Goal: Task Accomplishment & Management: Manage account settings

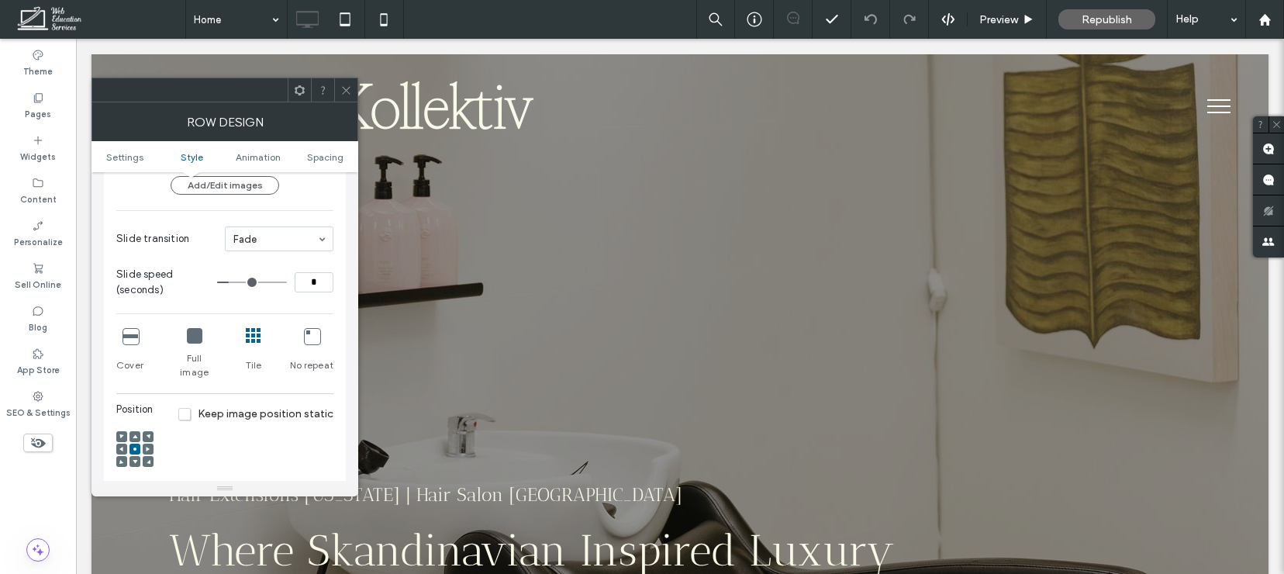
scroll to position [320, 0]
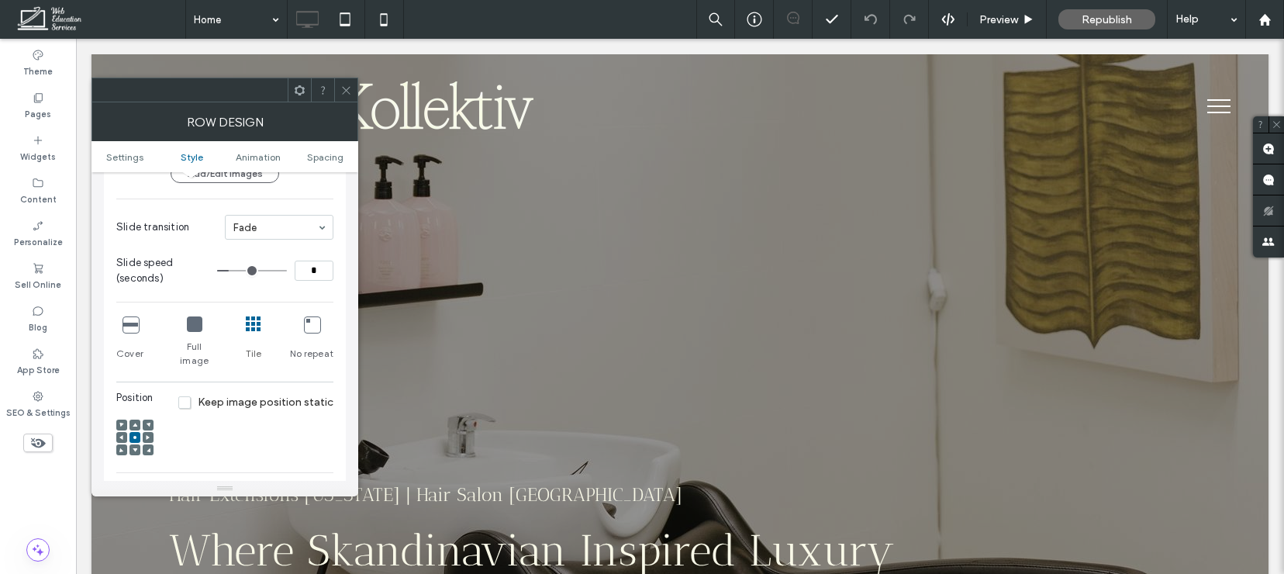
click at [195, 328] on icon at bounding box center [195, 324] width 16 height 16
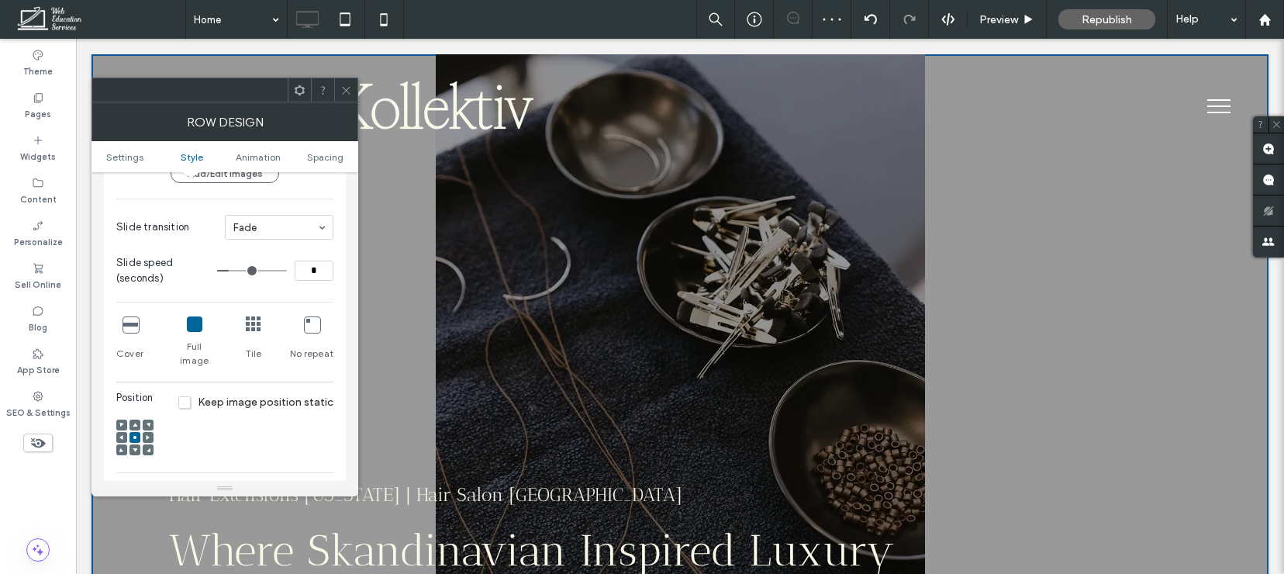
click at [130, 317] on icon at bounding box center [131, 324] width 16 height 16
click at [132, 327] on icon at bounding box center [131, 324] width 16 height 16
click at [346, 103] on div "Row Design" at bounding box center [225, 121] width 267 height 39
click at [126, 326] on icon at bounding box center [131, 324] width 16 height 16
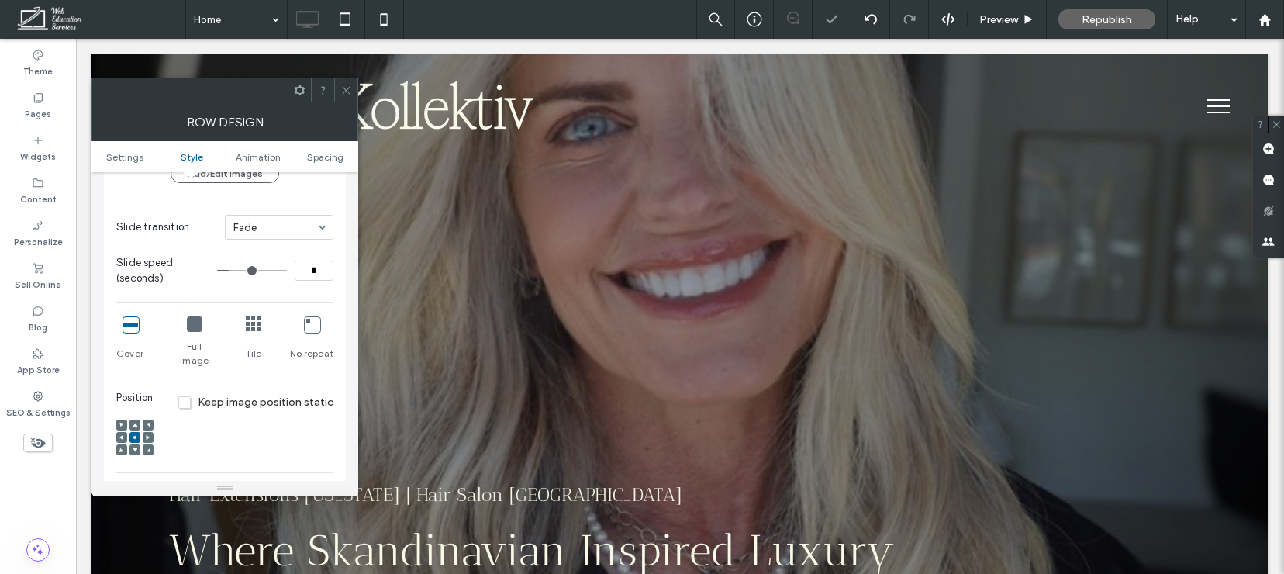
click at [345, 88] on icon at bounding box center [346, 91] width 12 height 12
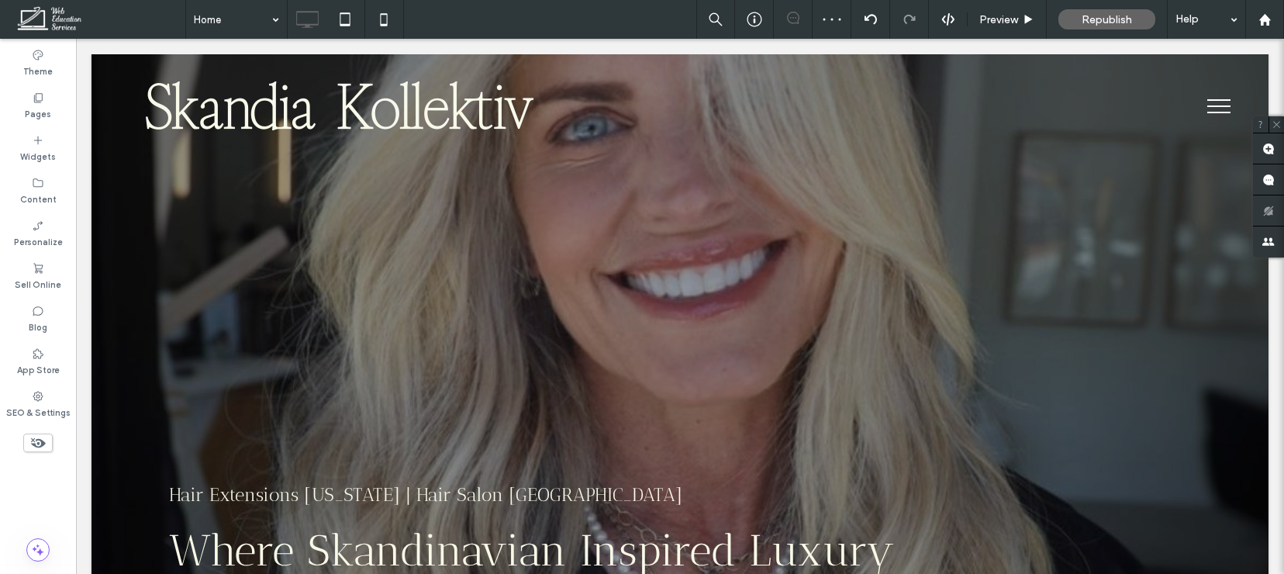
click at [1220, 117] on button "menu" at bounding box center [1219, 106] width 40 height 40
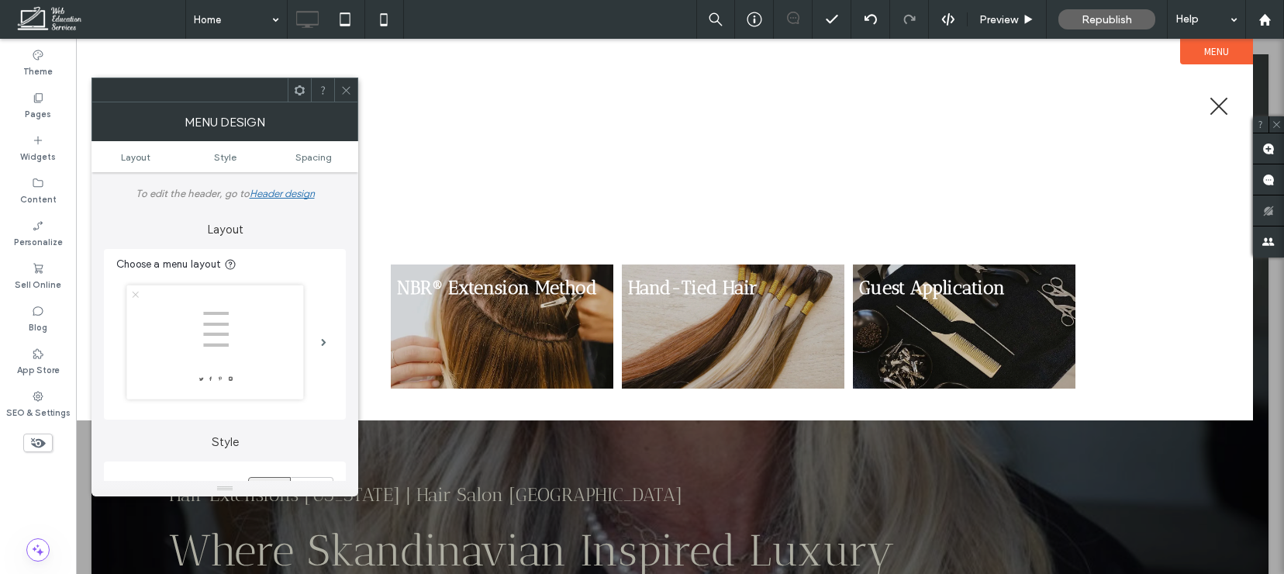
drag, startPoint x: 356, startPoint y: 84, endPoint x: 282, endPoint y: 45, distance: 83.3
click at [356, 84] on div at bounding box center [345, 89] width 23 height 23
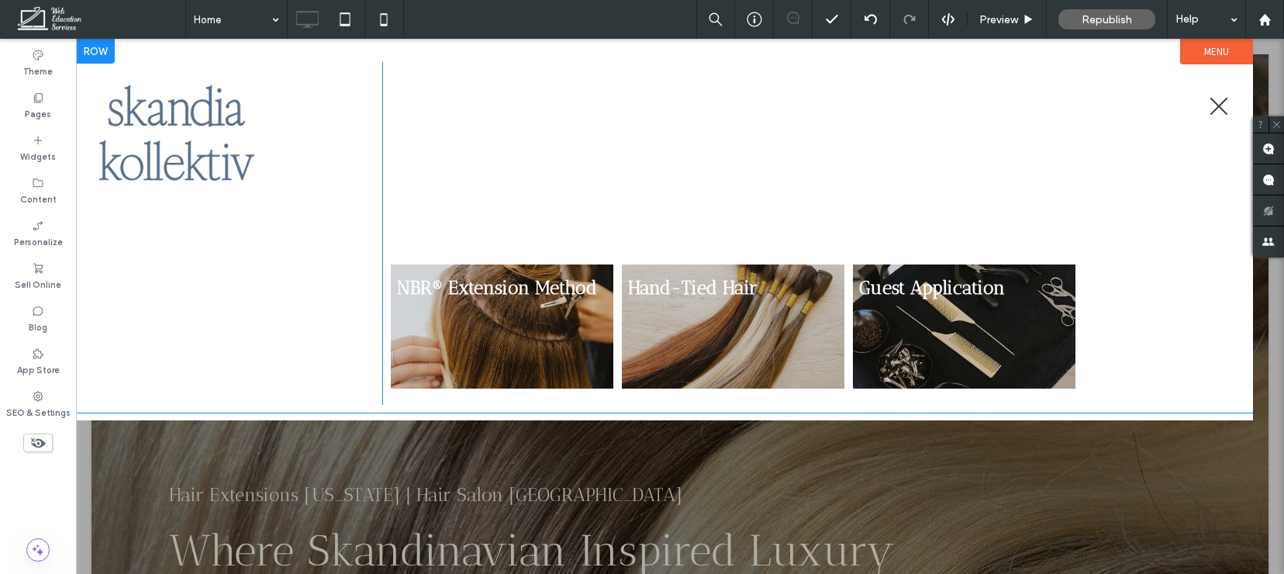
click at [201, 298] on div "Click To Paste Click To Paste" at bounding box center [240, 233] width 283 height 343
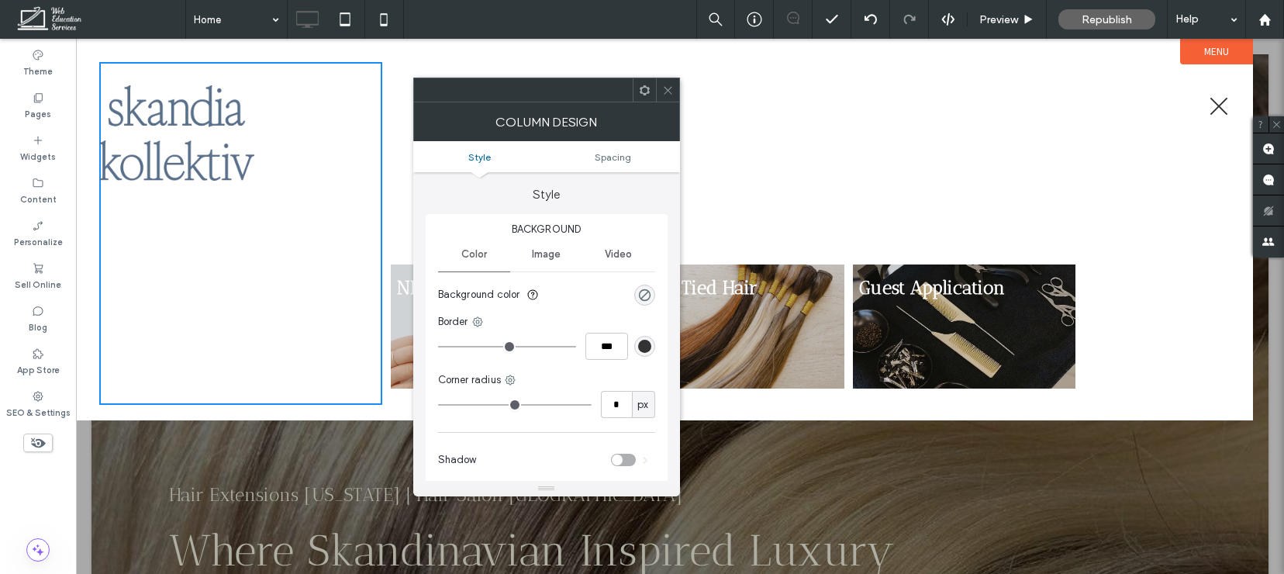
click at [669, 88] on icon at bounding box center [668, 91] width 12 height 12
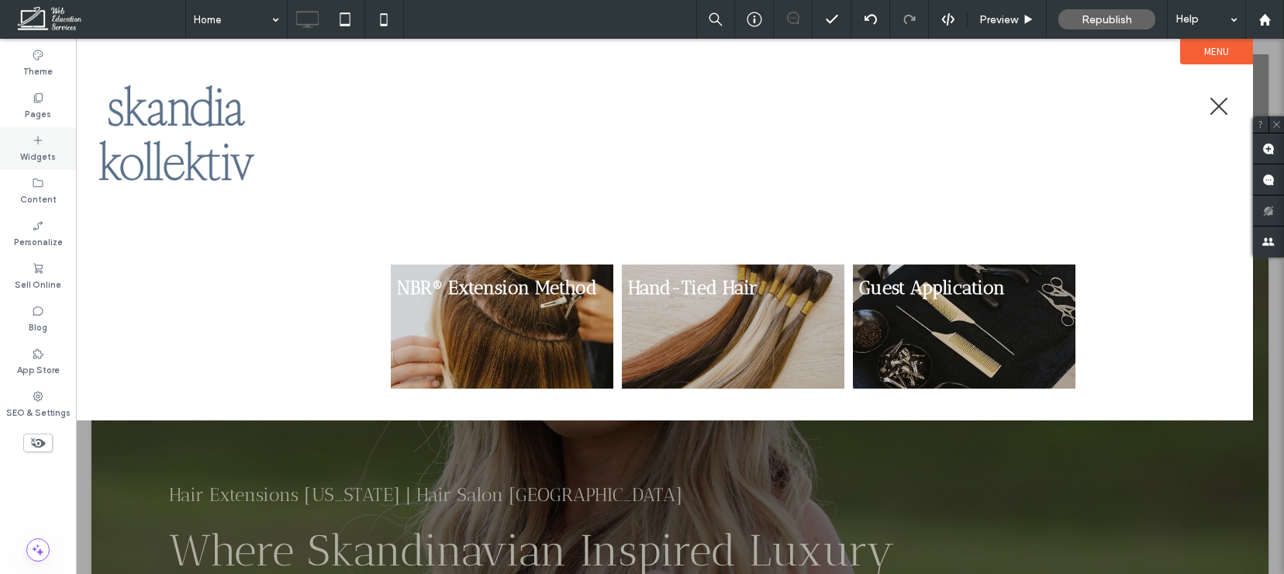
click at [47, 157] on label "Widgets" at bounding box center [38, 155] width 36 height 17
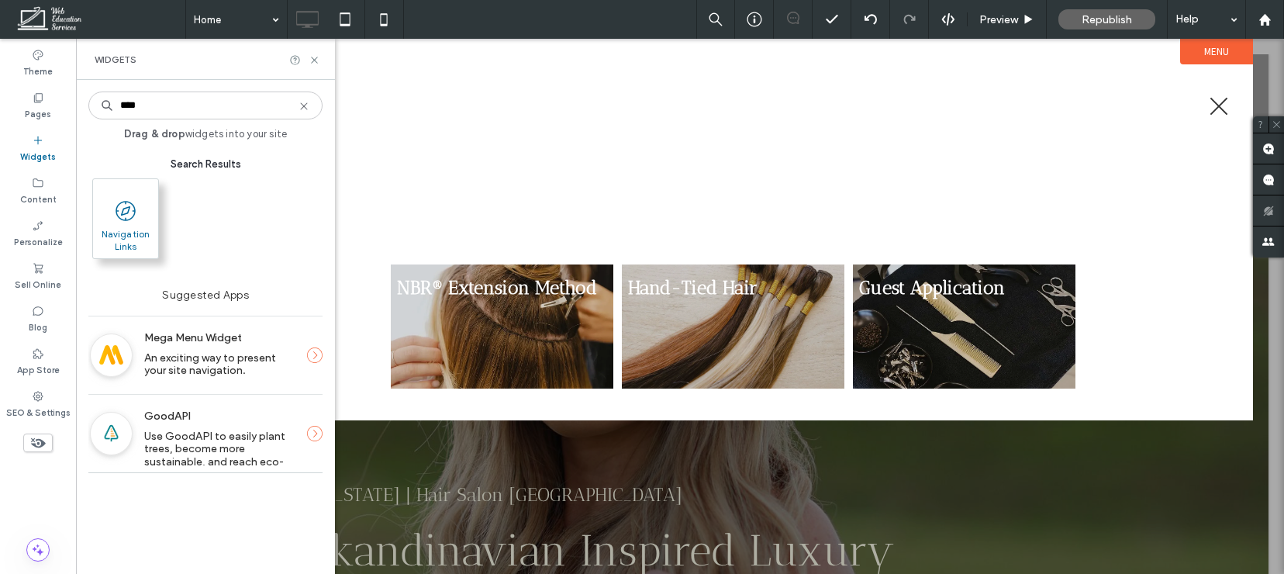
type input "****"
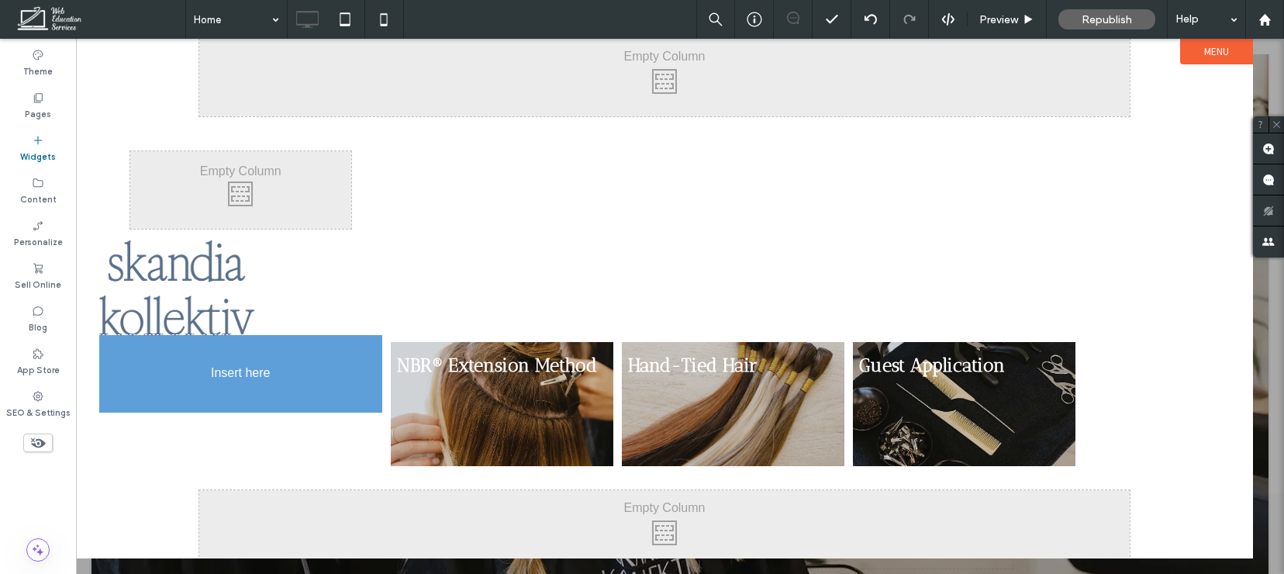
scroll to position [101, 0]
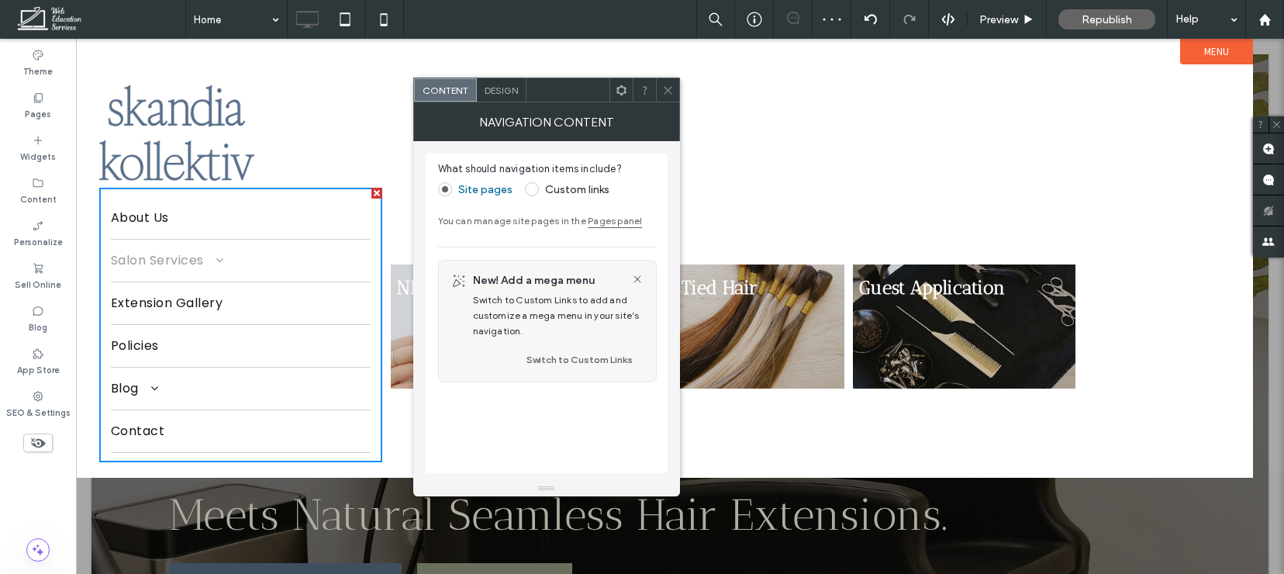
click at [215, 261] on span at bounding box center [213, 260] width 19 height 12
click at [675, 87] on div at bounding box center [667, 89] width 23 height 23
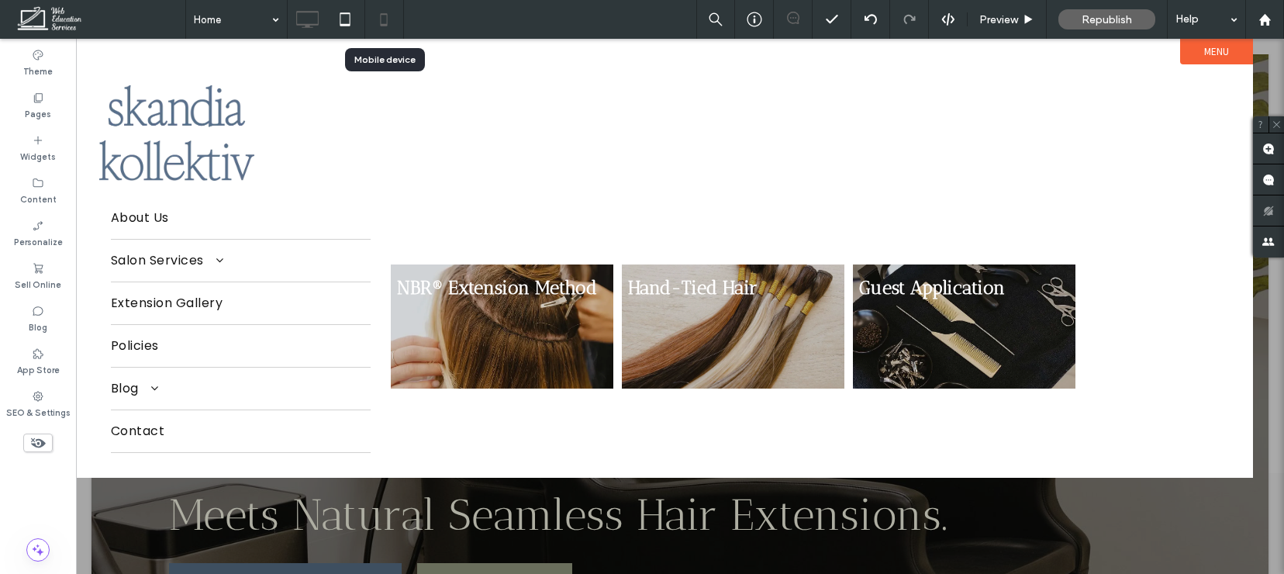
click at [384, 19] on icon at bounding box center [383, 19] width 31 height 31
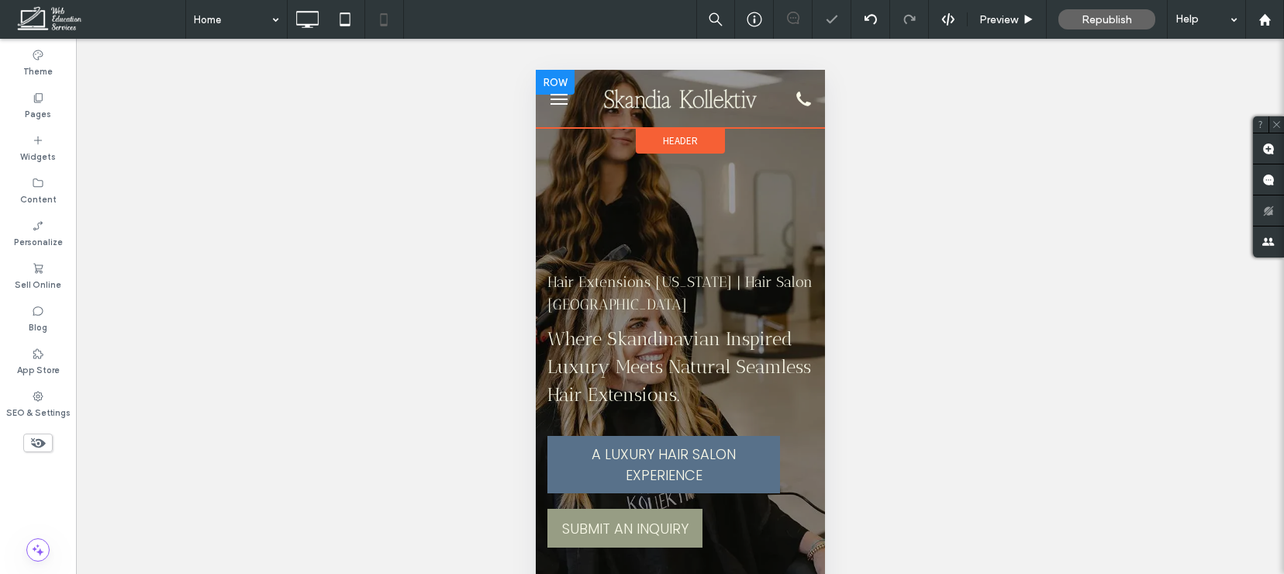
scroll to position [0, 0]
click at [567, 100] on button "menu" at bounding box center [558, 99] width 31 height 31
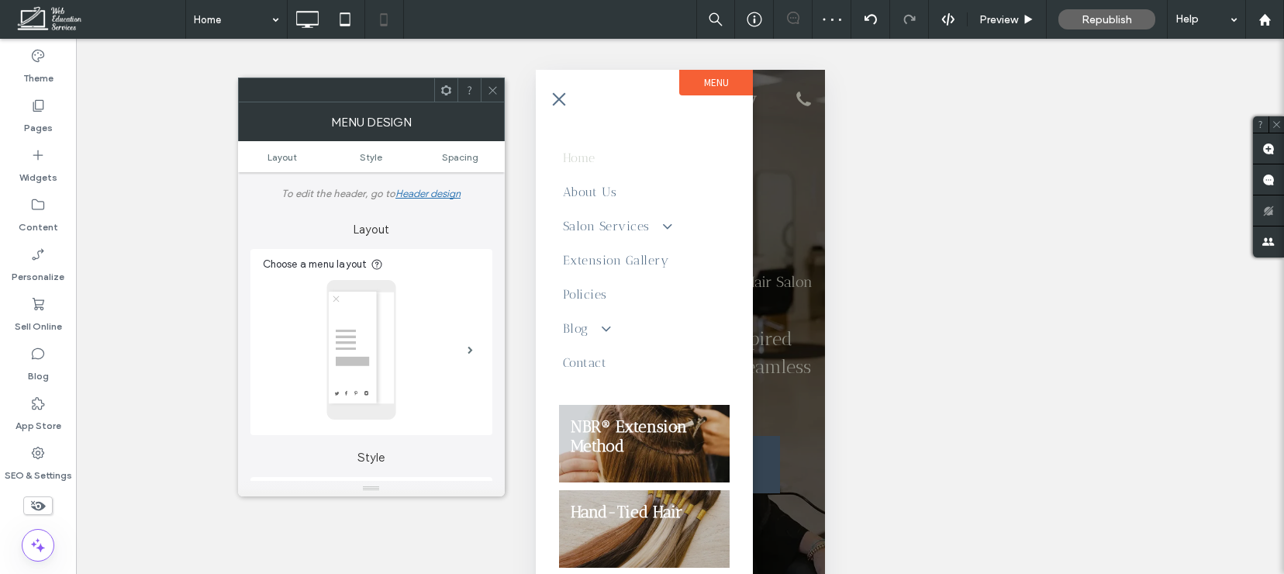
click at [496, 91] on icon at bounding box center [493, 91] width 12 height 12
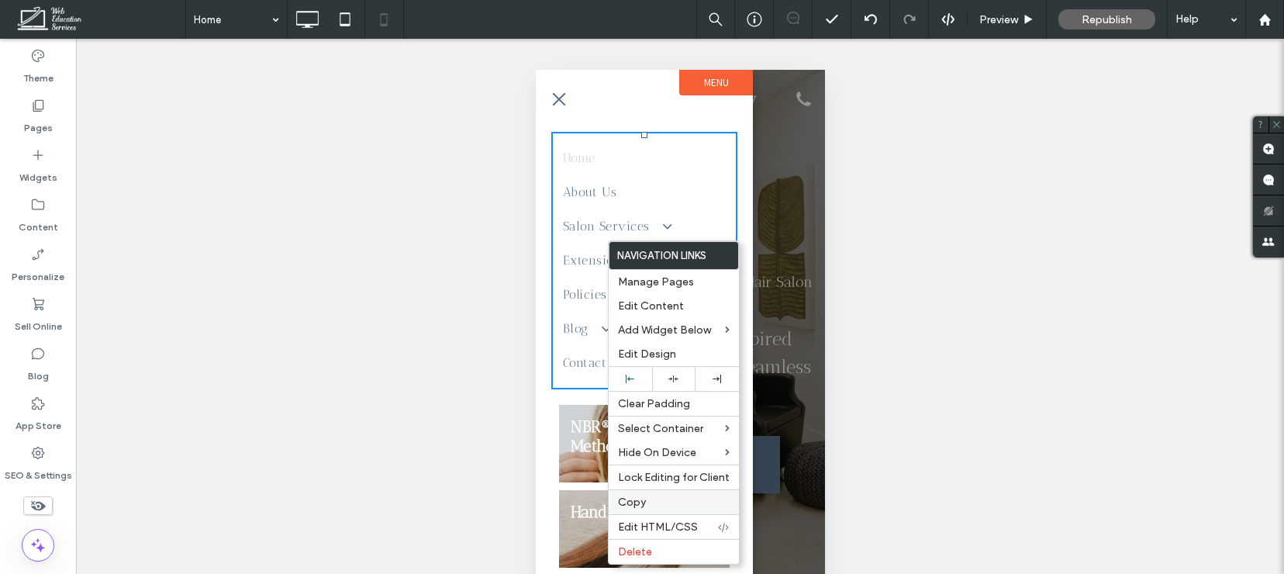
click at [638, 504] on span "Copy" at bounding box center [632, 502] width 28 height 13
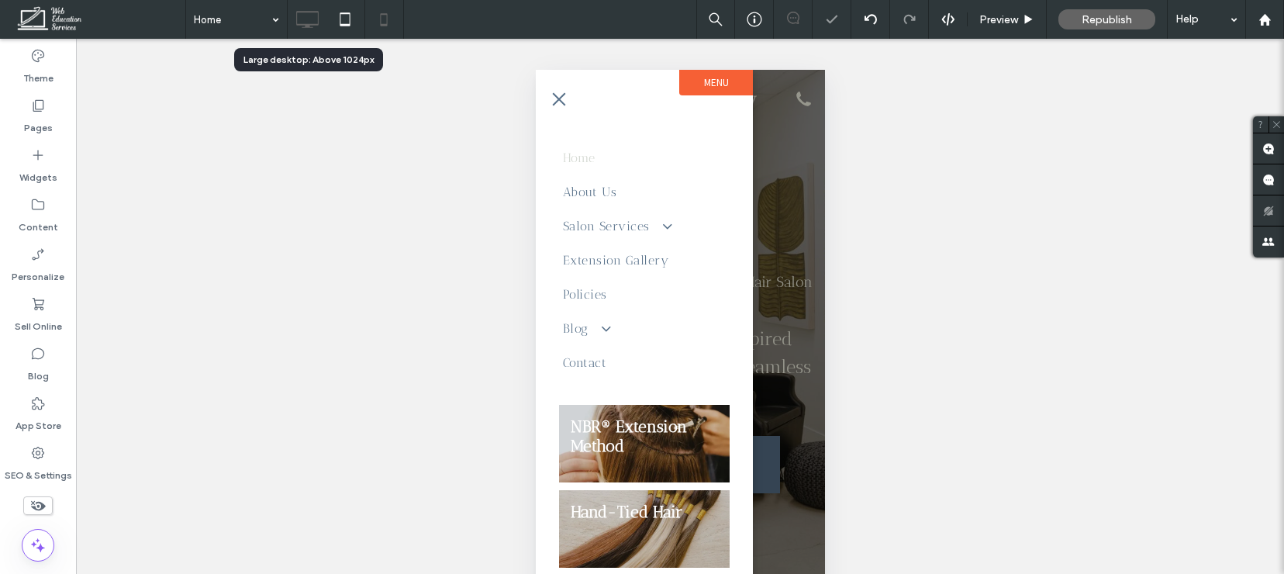
click at [306, 17] on icon at bounding box center [307, 19] width 31 height 31
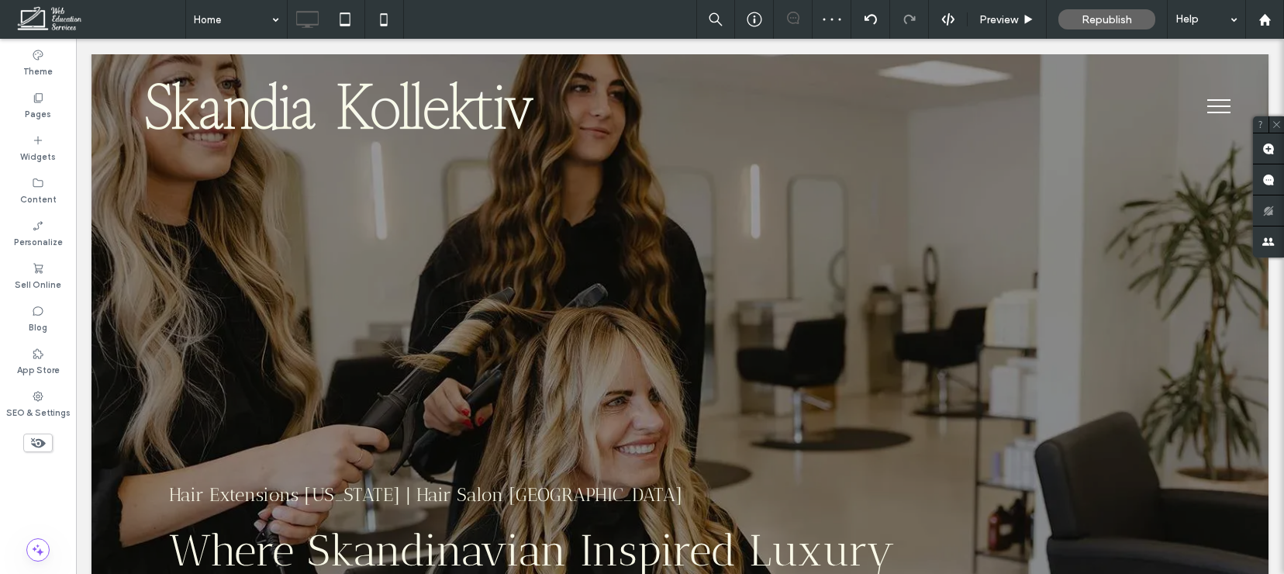
click at [1223, 99] on span "menu" at bounding box center [1219, 100] width 23 height 2
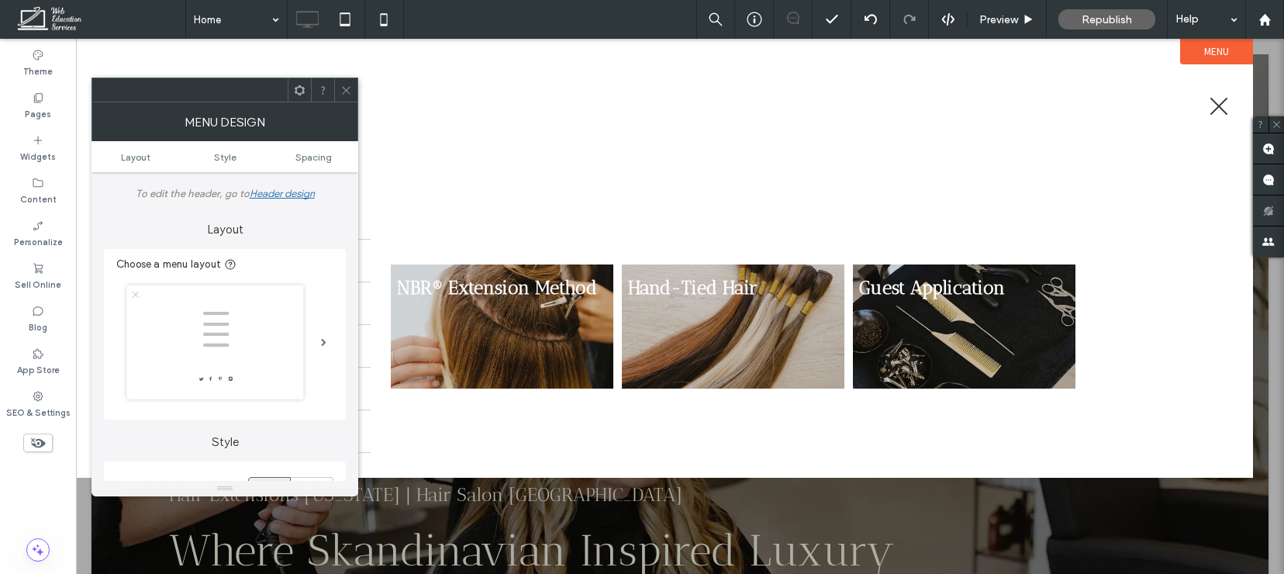
click at [346, 86] on icon at bounding box center [346, 91] width 12 height 12
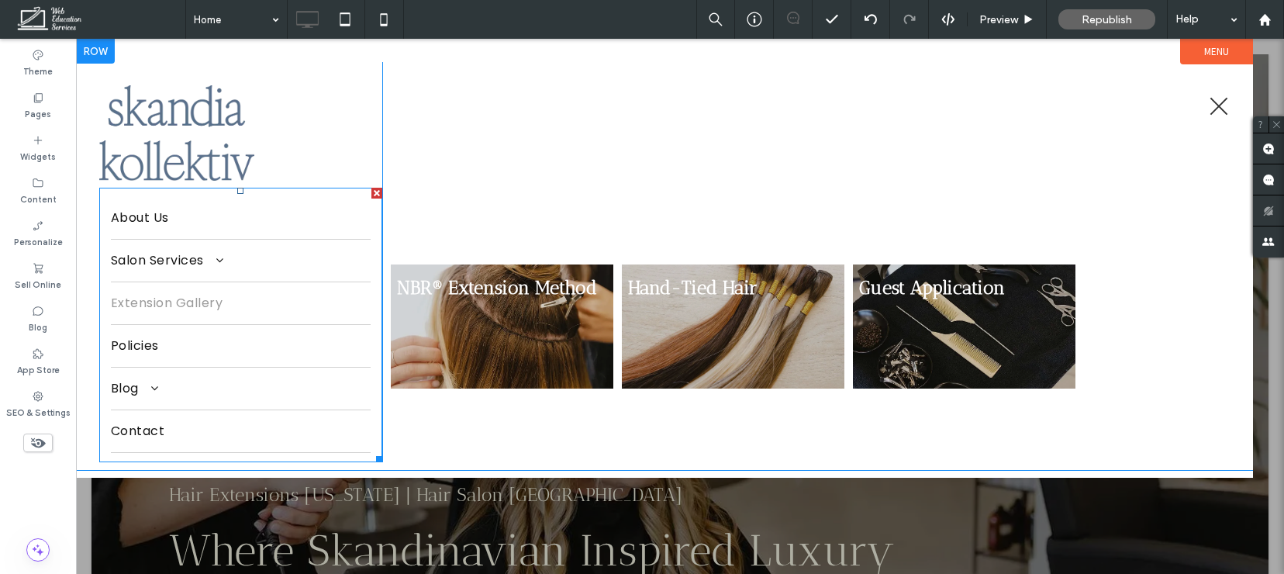
click at [226, 305] on link "Extension Gallery" at bounding box center [241, 303] width 260 height 42
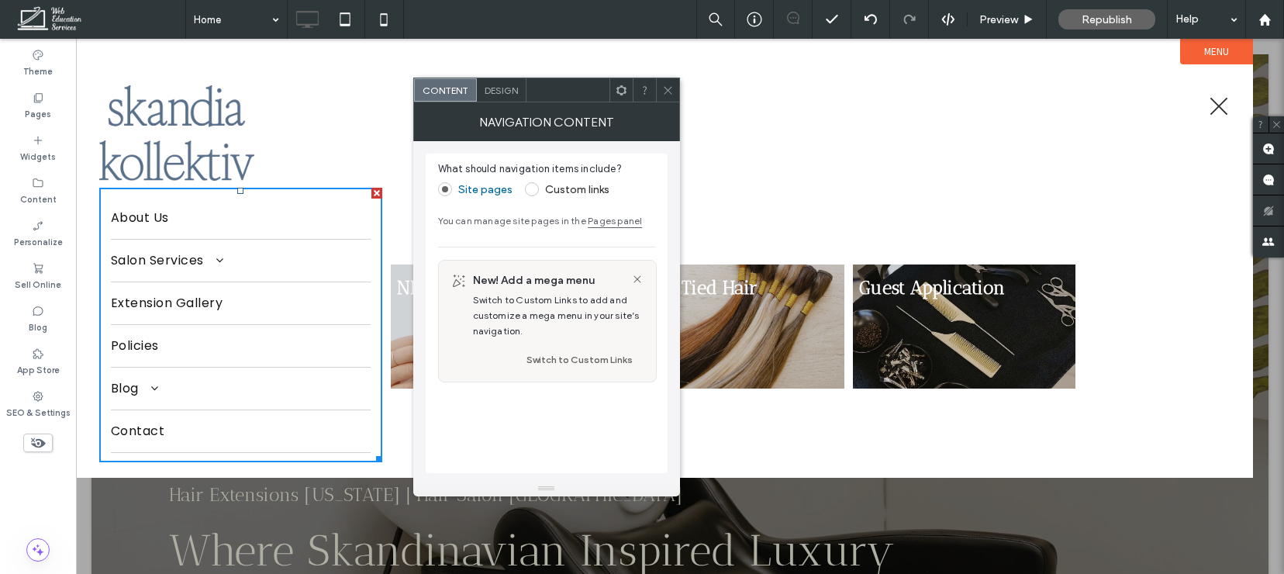
click at [624, 95] on icon at bounding box center [622, 91] width 12 height 12
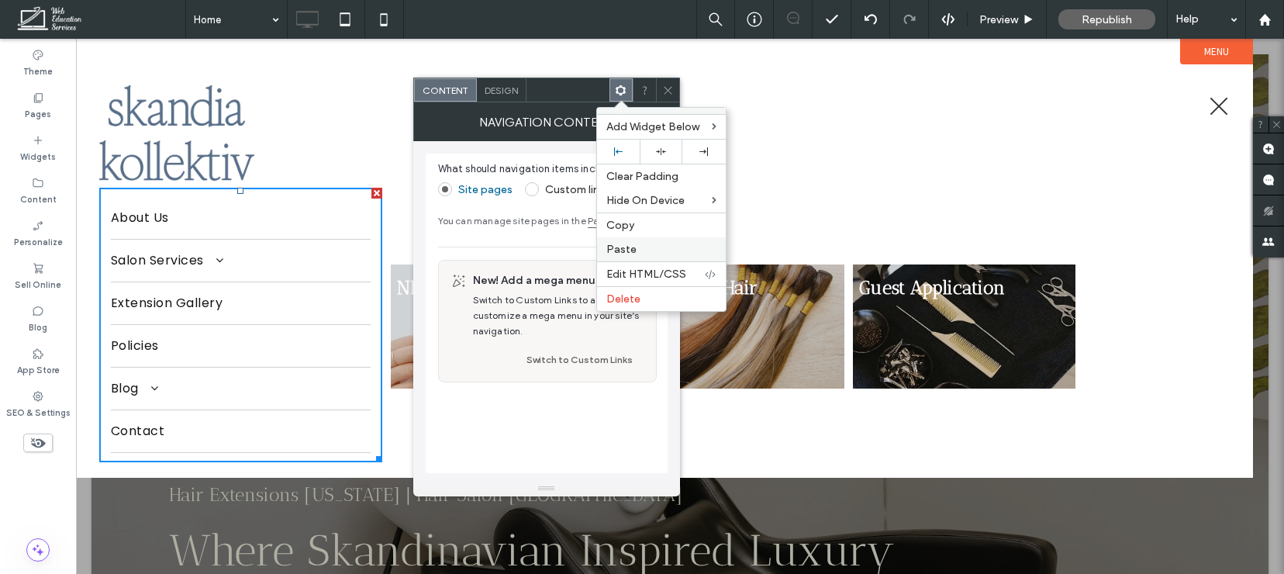
click at [626, 247] on span "Paste" at bounding box center [622, 249] width 30 height 13
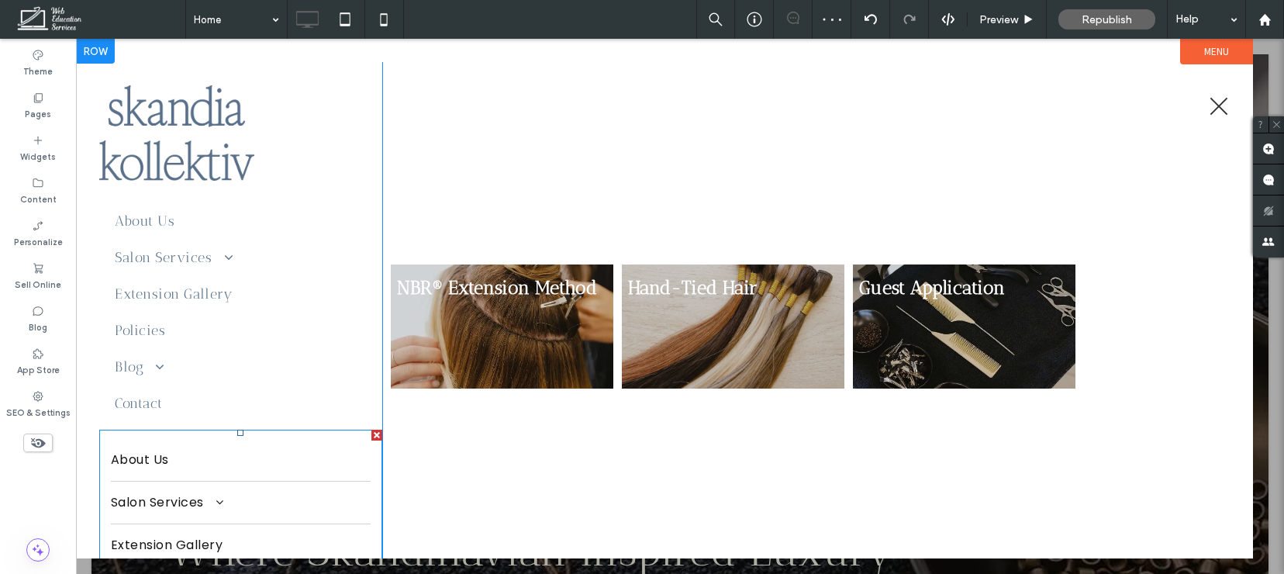
click at [376, 434] on div at bounding box center [377, 435] width 11 height 11
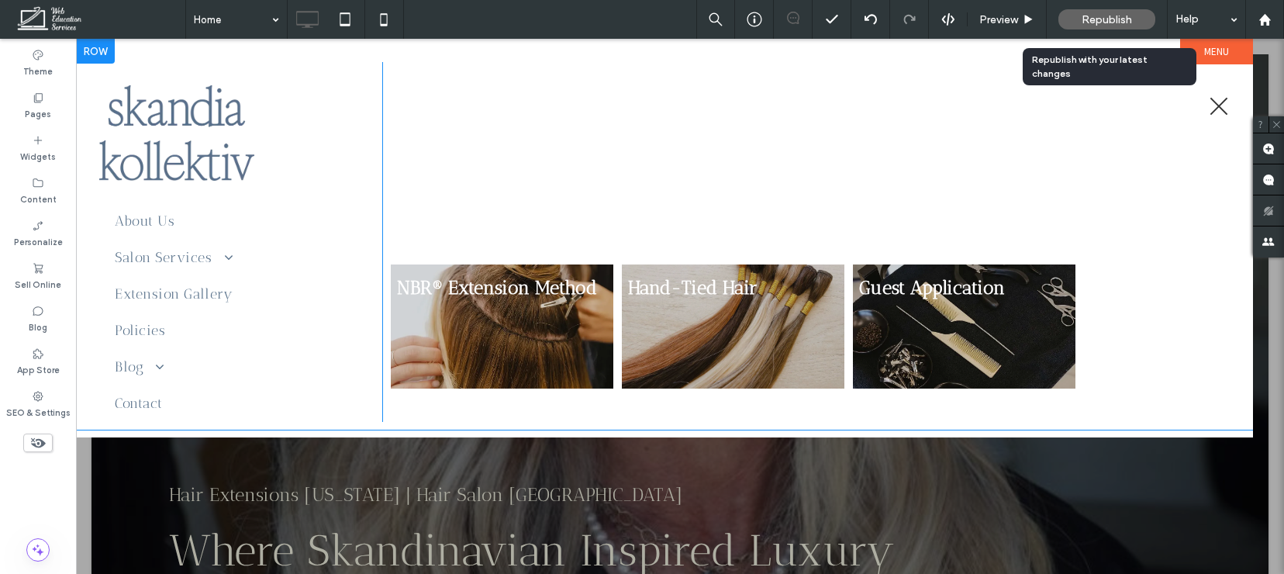
click at [1125, 16] on span "Republish" at bounding box center [1107, 19] width 50 height 13
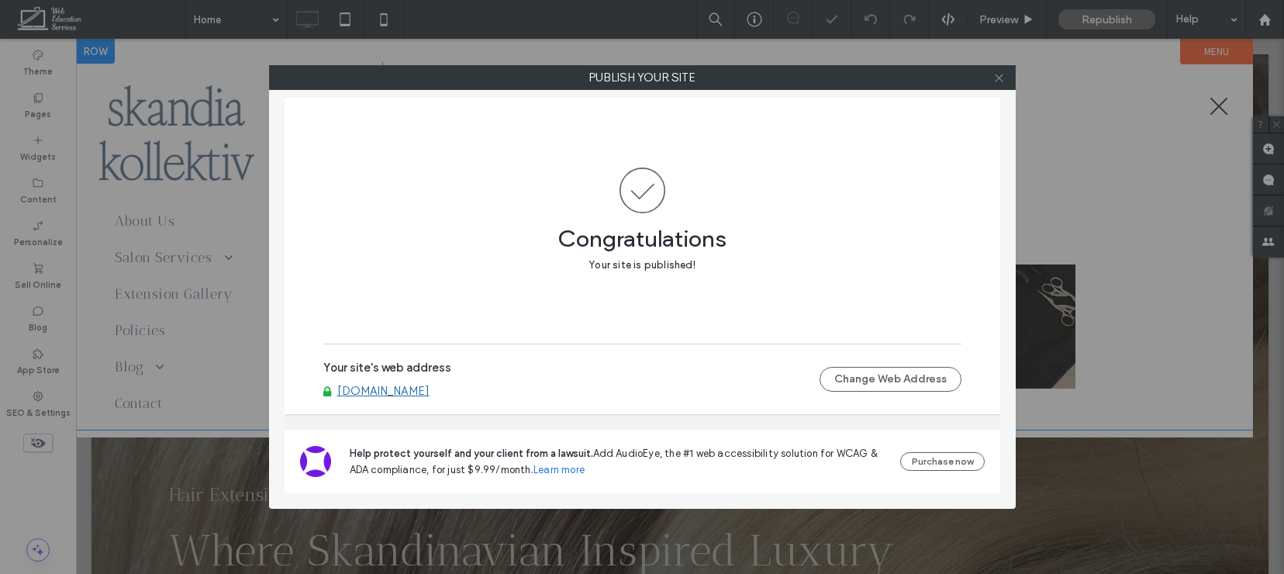
click at [1000, 77] on use at bounding box center [999, 78] width 8 height 8
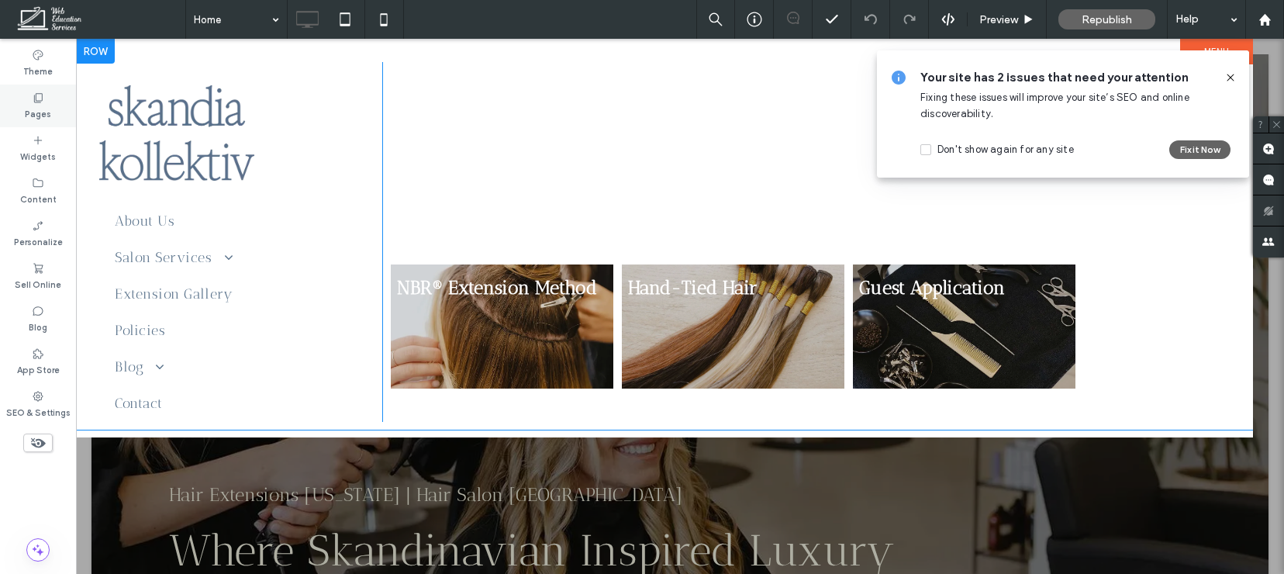
click at [43, 106] on label "Pages" at bounding box center [38, 112] width 26 height 17
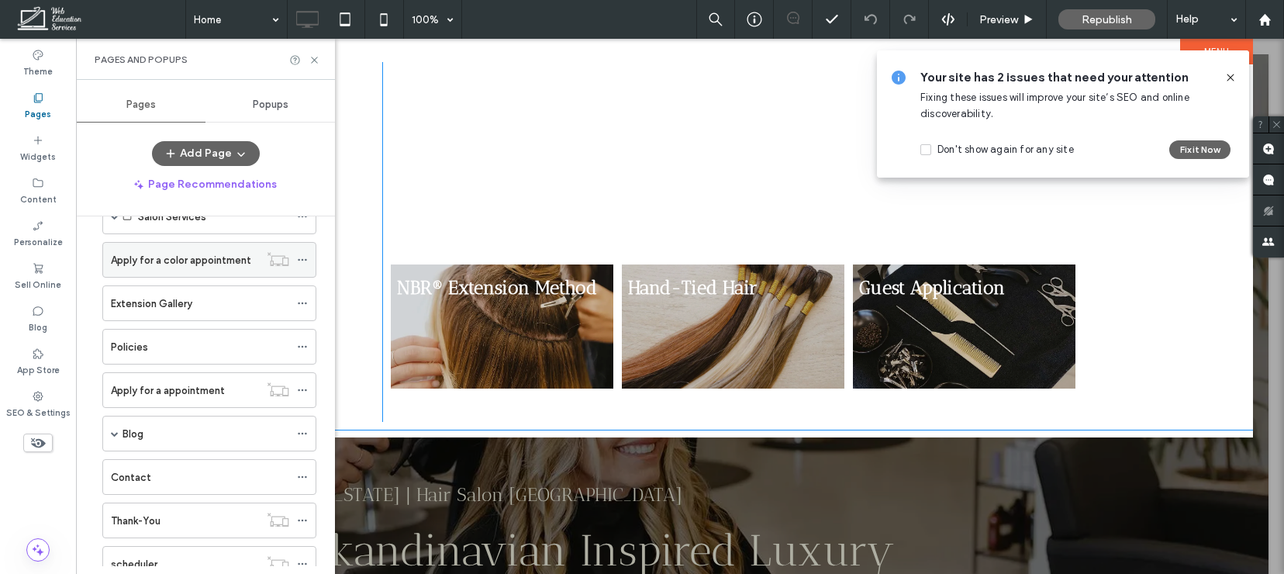
scroll to position [185, 0]
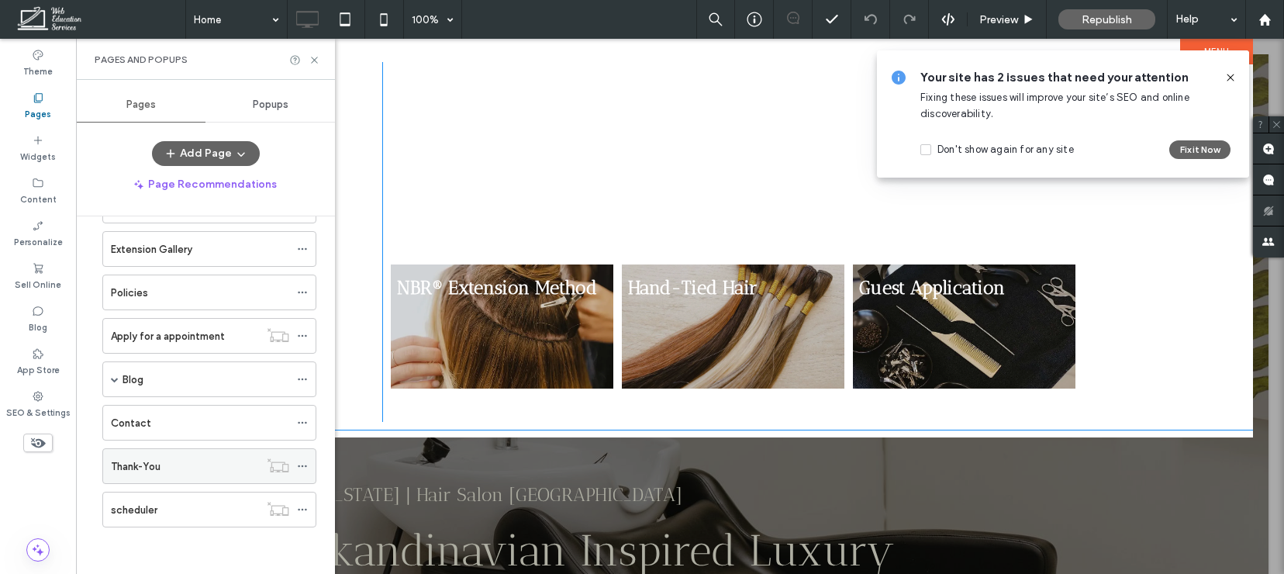
click at [178, 474] on div "Thank-You" at bounding box center [185, 466] width 148 height 34
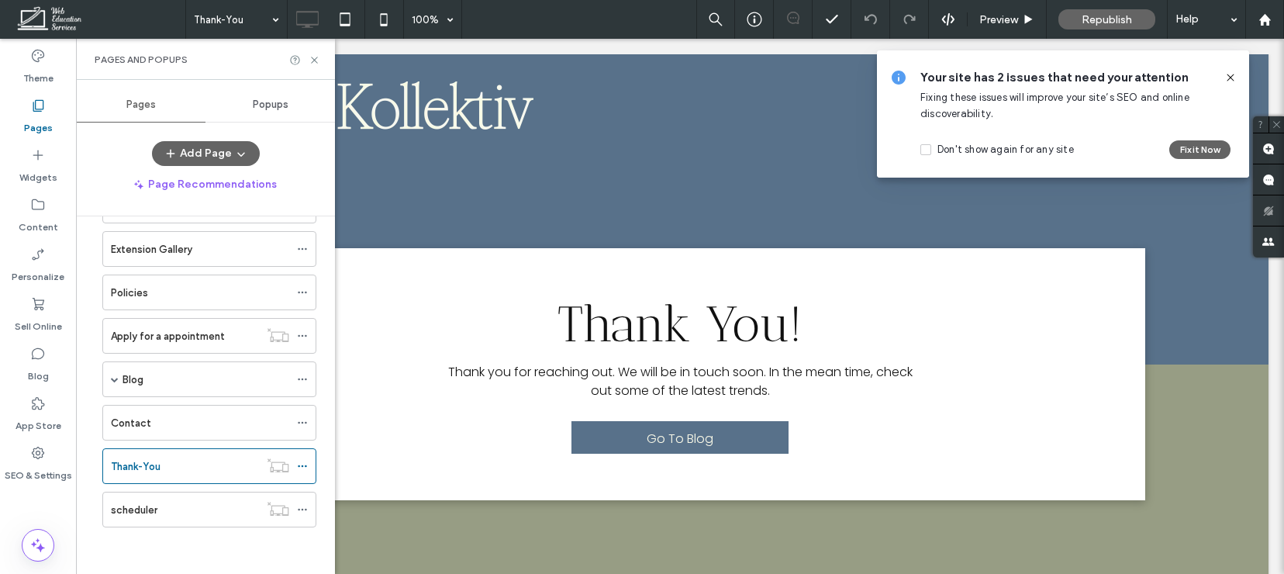
click at [40, 121] on label "Pages" at bounding box center [38, 124] width 29 height 22
click at [139, 95] on div "Pages" at bounding box center [141, 105] width 130 height 34
click at [34, 68] on label "Theme" at bounding box center [38, 75] width 30 height 22
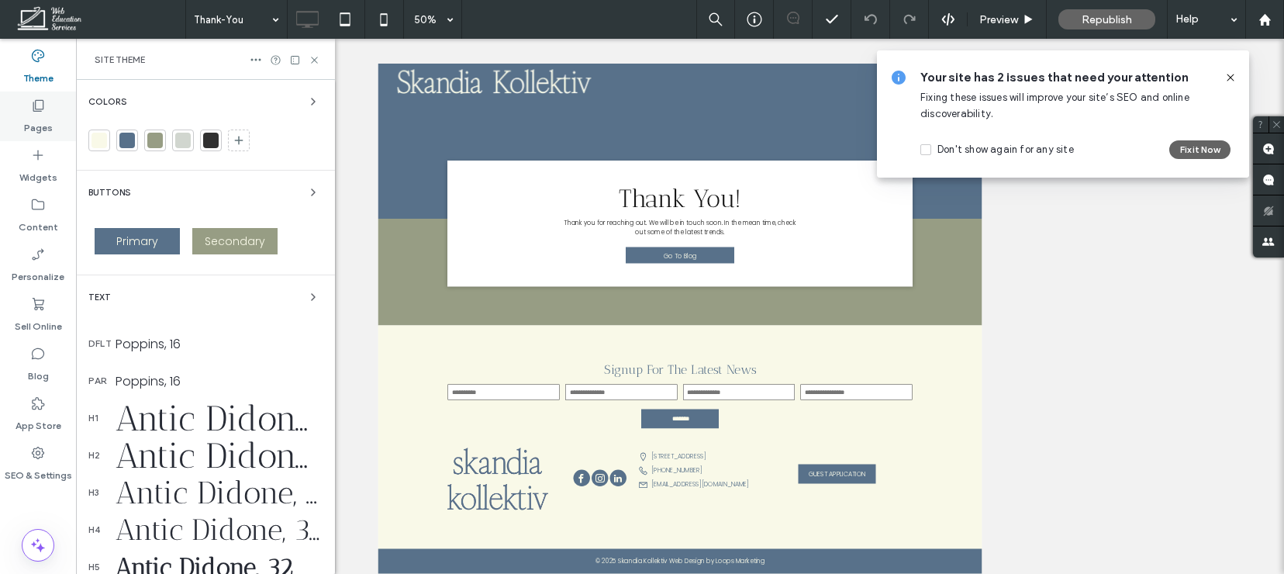
click at [34, 108] on icon at bounding box center [38, 106] width 16 height 16
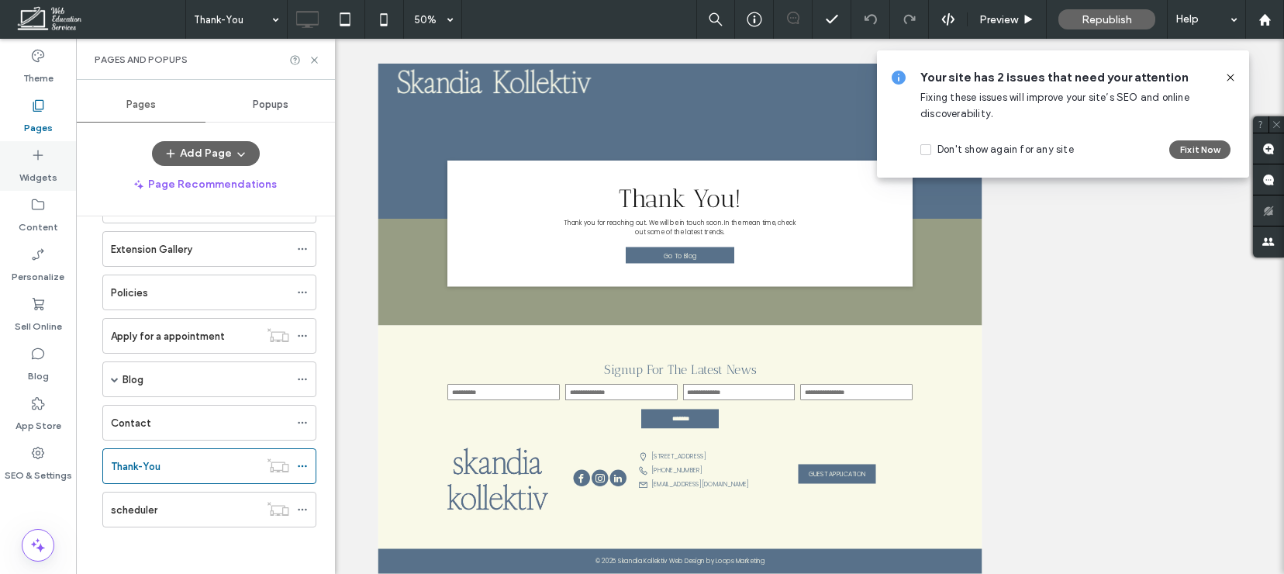
click at [35, 164] on label "Widgets" at bounding box center [38, 174] width 38 height 22
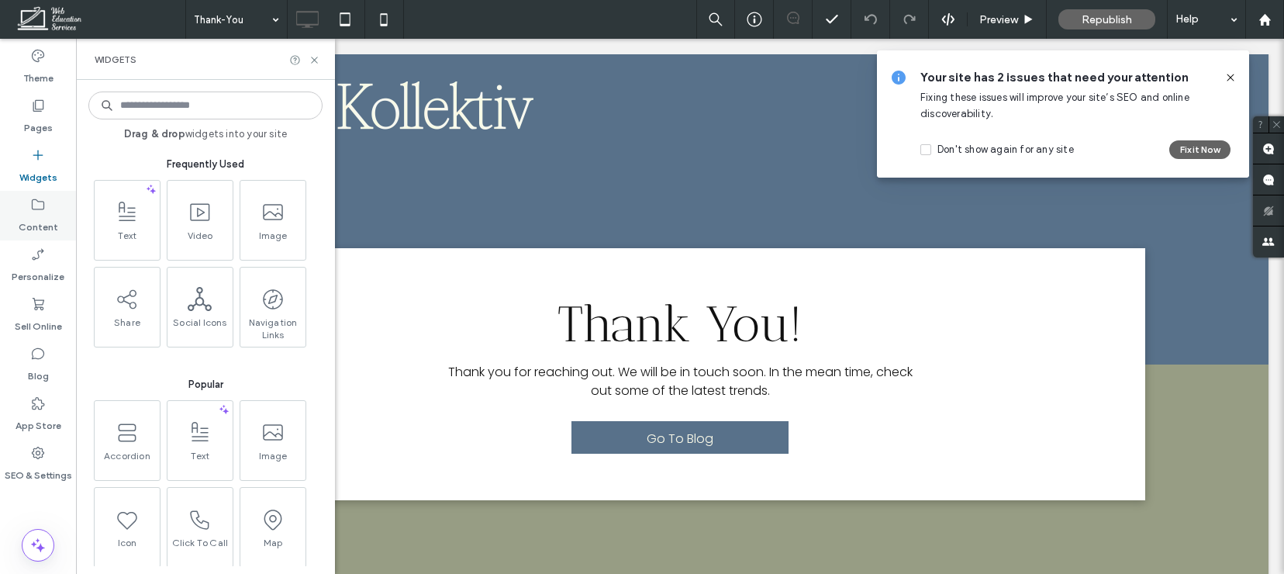
click at [44, 215] on label "Content" at bounding box center [39, 224] width 40 height 22
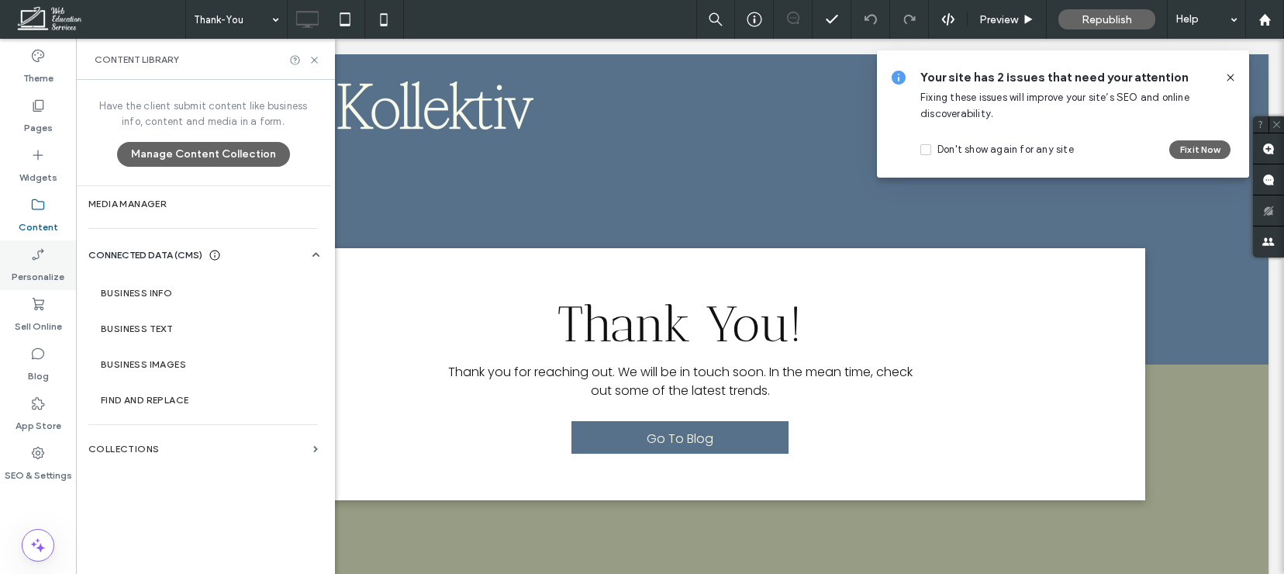
click at [38, 244] on div "Personalize" at bounding box center [38, 265] width 76 height 50
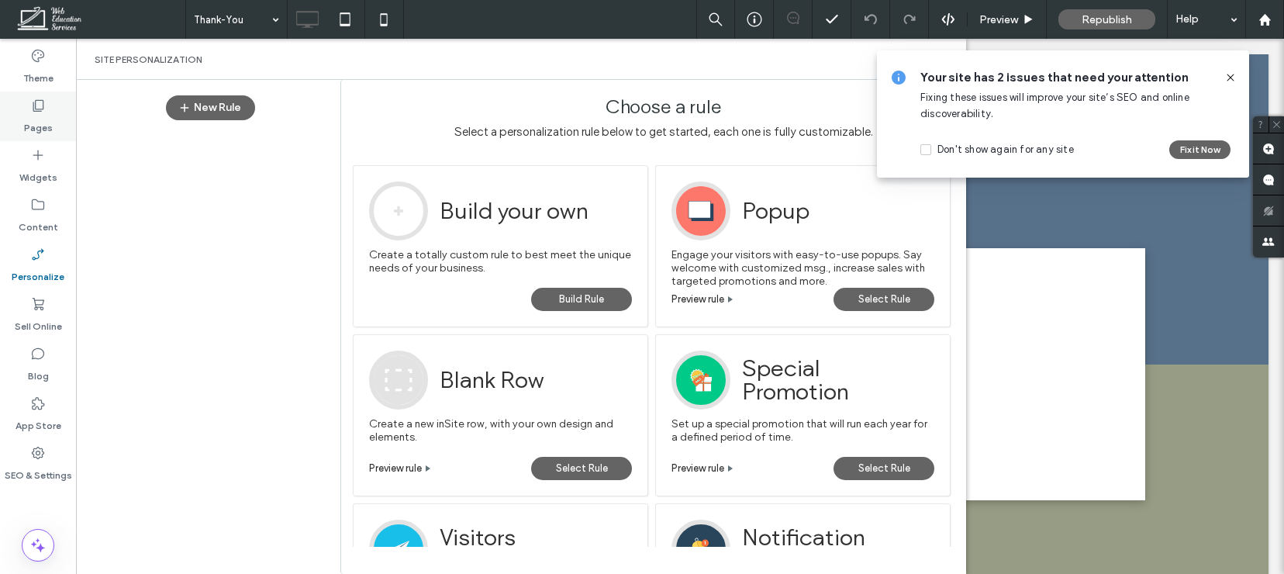
click at [36, 113] on label "Pages" at bounding box center [38, 124] width 29 height 22
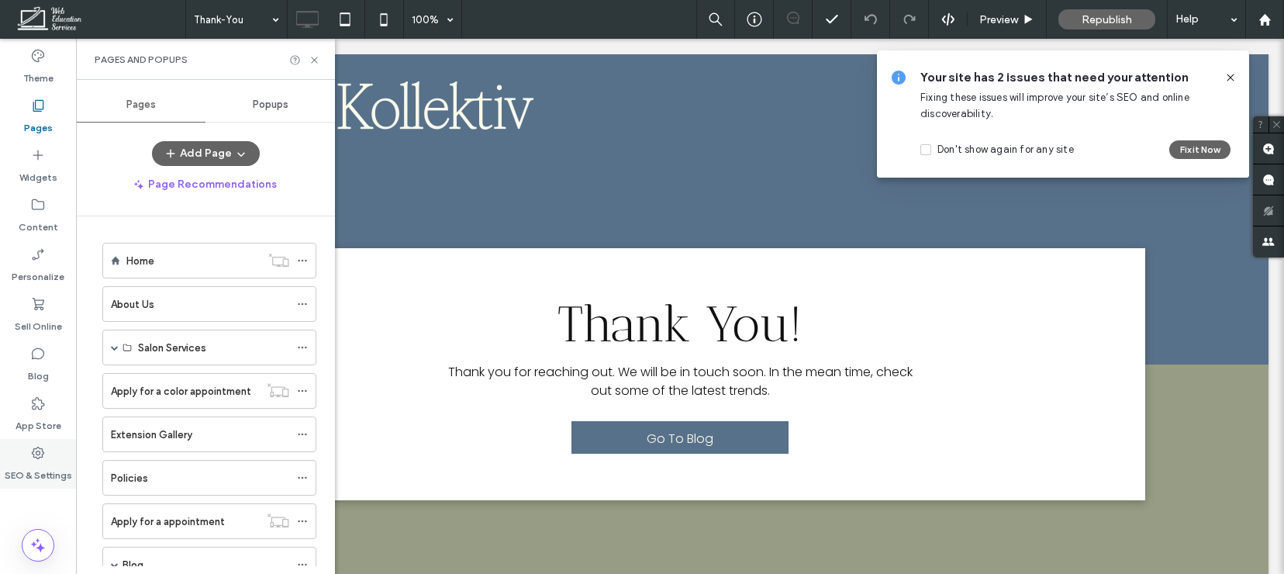
click at [29, 444] on div "SEO & Settings" at bounding box center [38, 464] width 76 height 50
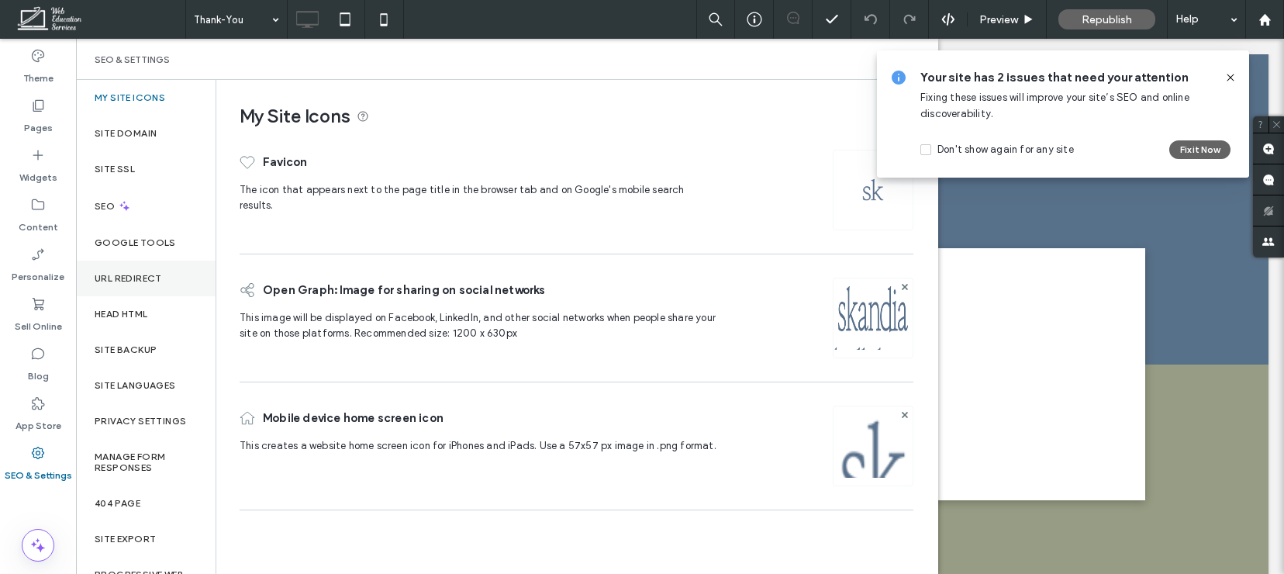
click at [140, 275] on label "URL Redirect" at bounding box center [128, 278] width 67 height 11
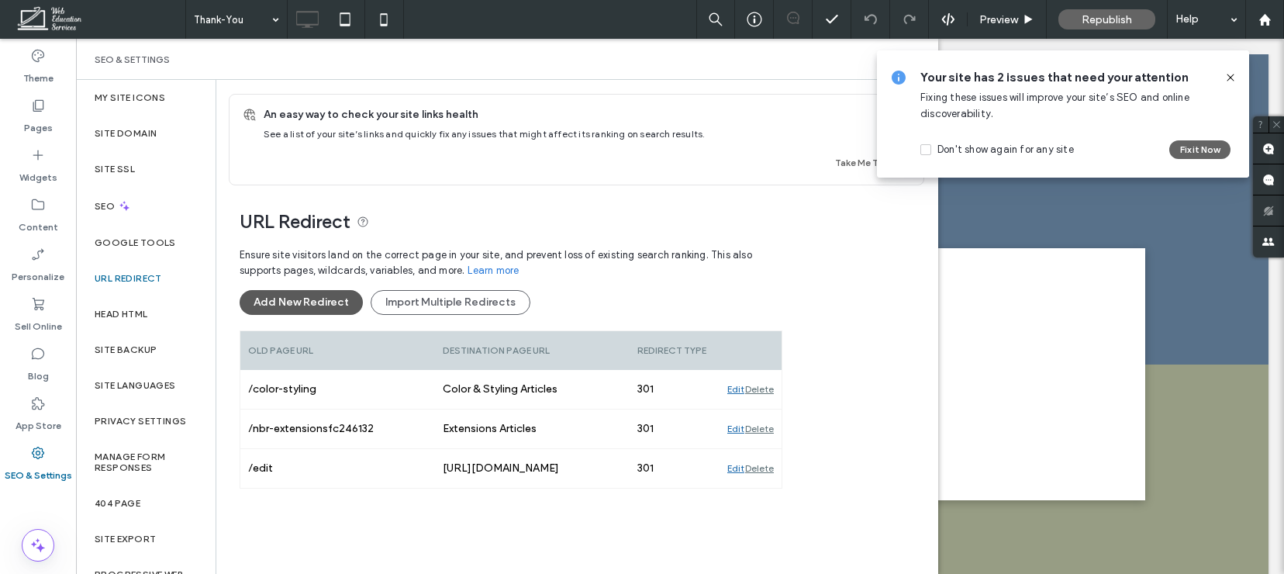
click at [320, 294] on button "Add New Redirect" at bounding box center [301, 302] width 123 height 25
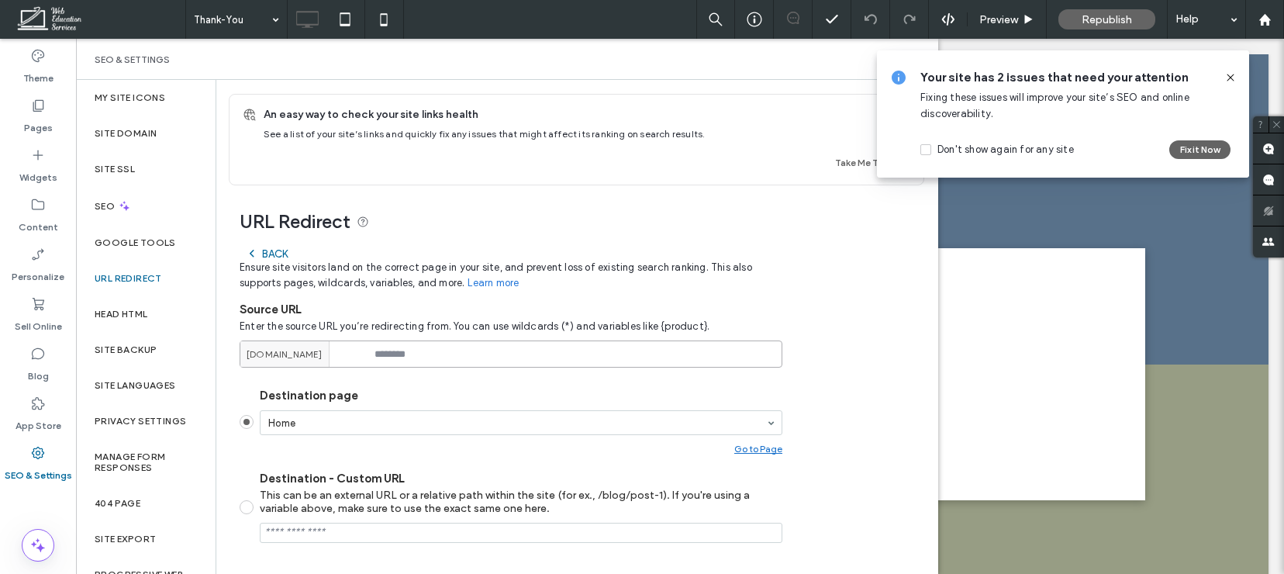
click at [427, 354] on input at bounding box center [511, 353] width 543 height 27
paste input "**********"
type input "**********"
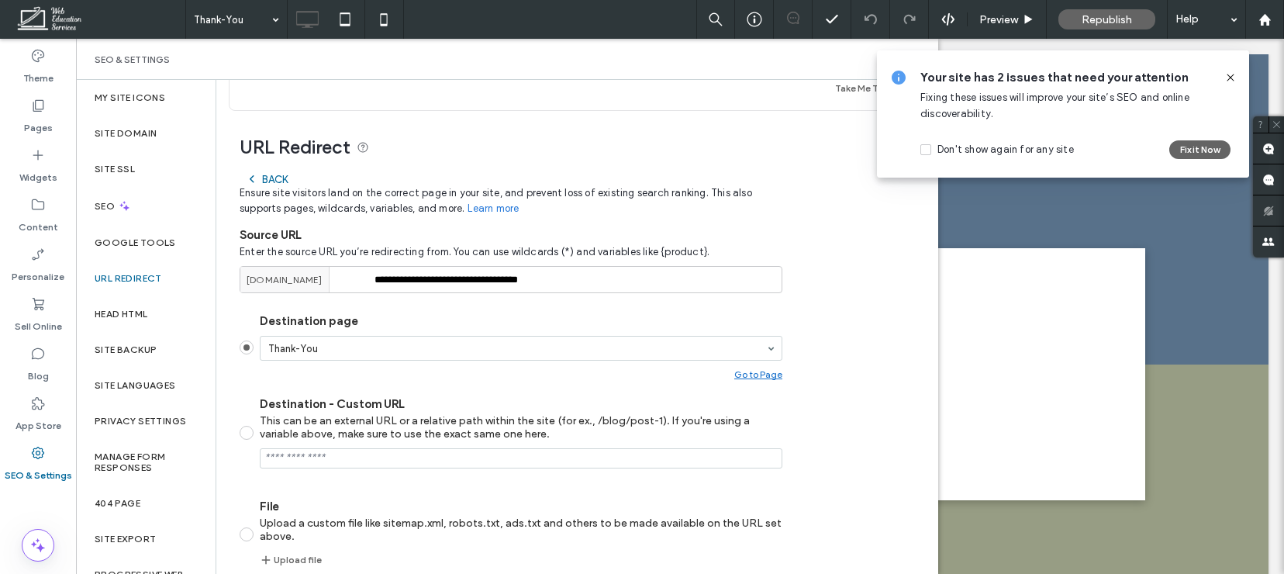
scroll to position [207, 0]
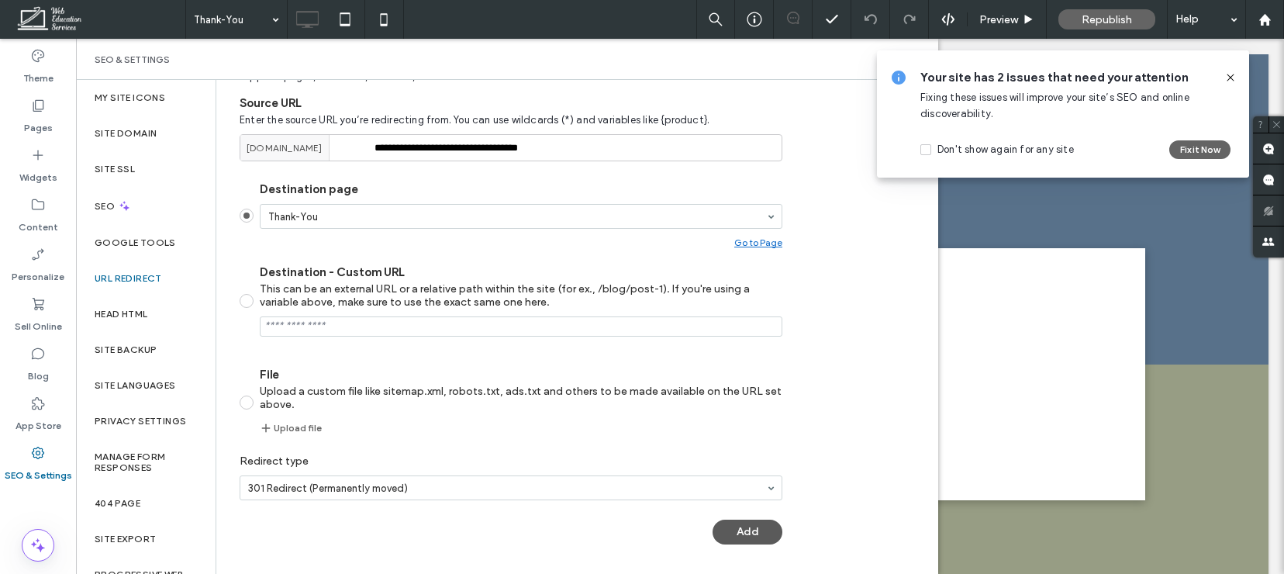
click at [727, 536] on button "Add" at bounding box center [748, 532] width 70 height 25
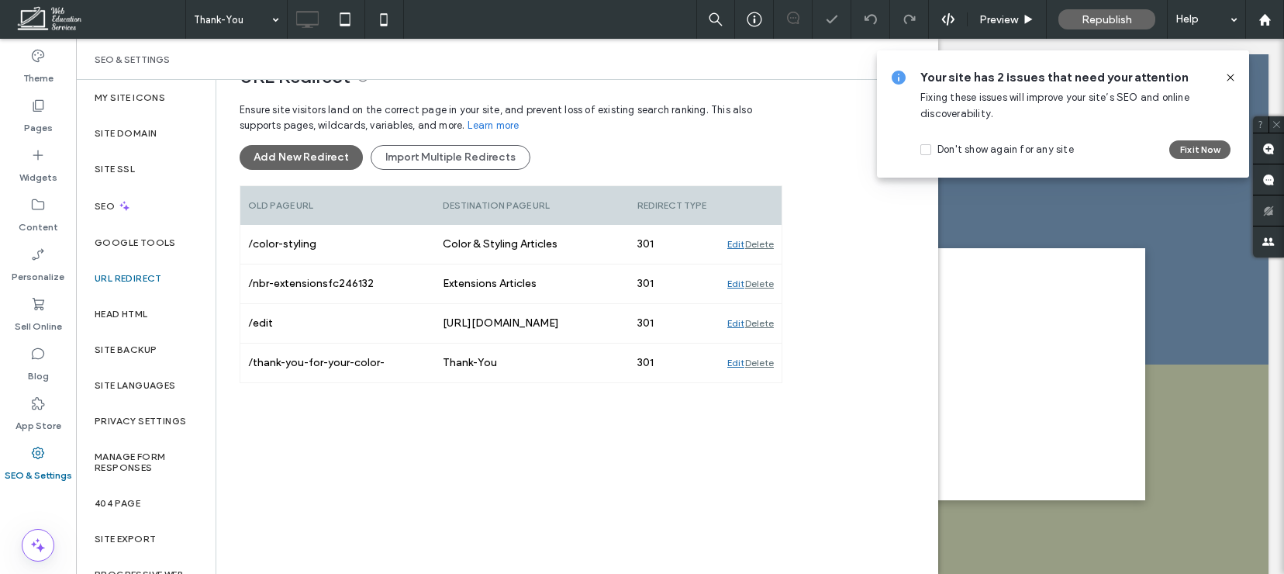
scroll to position [145, 0]
click at [918, 217] on div "URL Redirect Ensure site visitors land on the correct page in your site, and pr…" at bounding box center [576, 300] width 721 height 520
click at [1228, 81] on icon at bounding box center [1231, 77] width 12 height 12
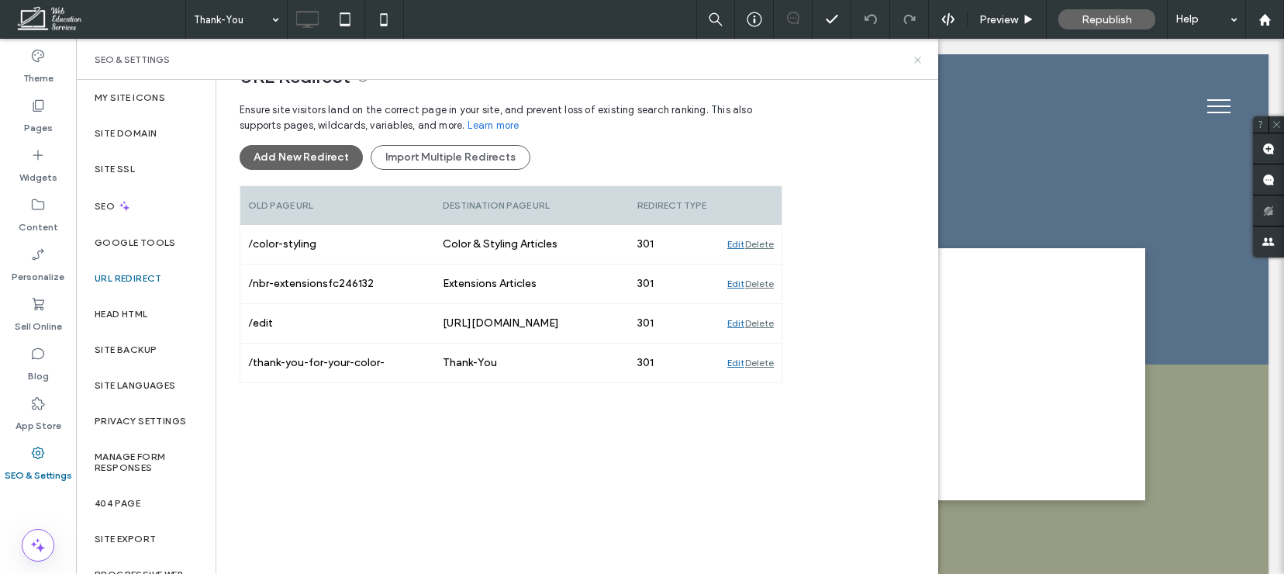
click at [914, 60] on icon at bounding box center [918, 60] width 12 height 12
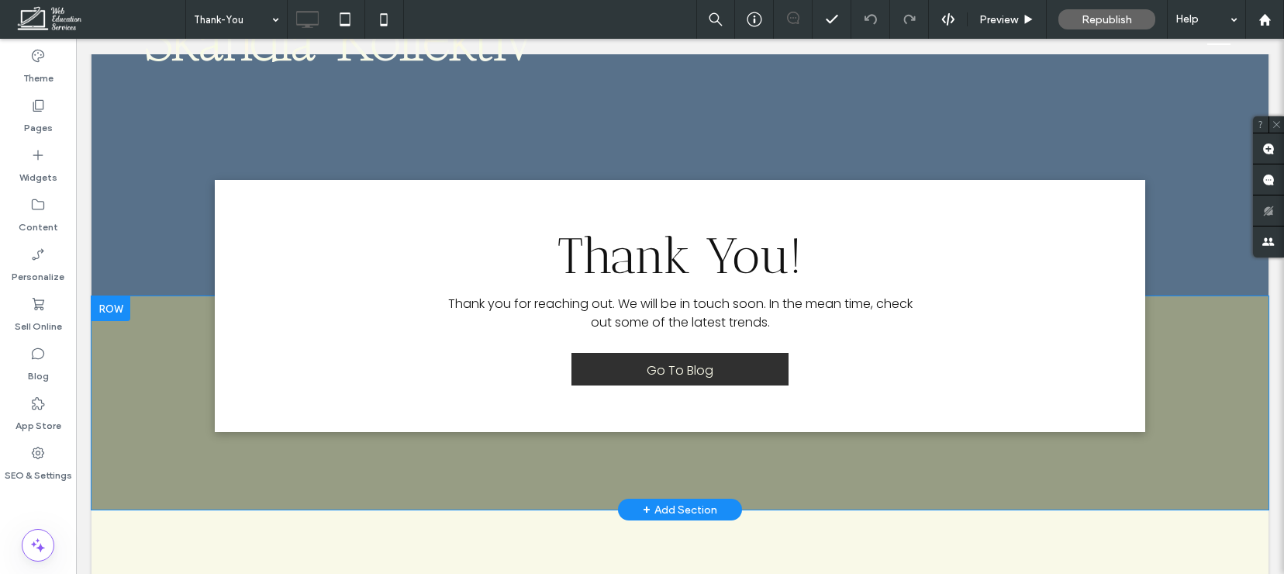
scroll to position [72, 0]
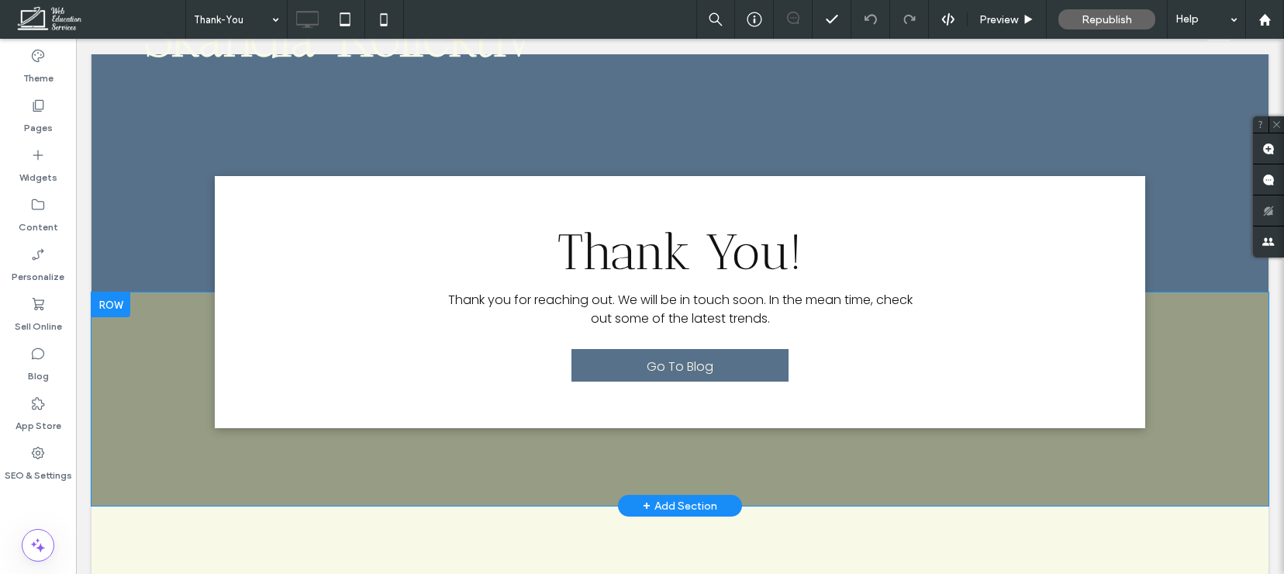
click at [172, 385] on div "Thank You! Thank you for reaching out. We will be in touch soon. In the mean ti…" at bounding box center [680, 398] width 1177 height 213
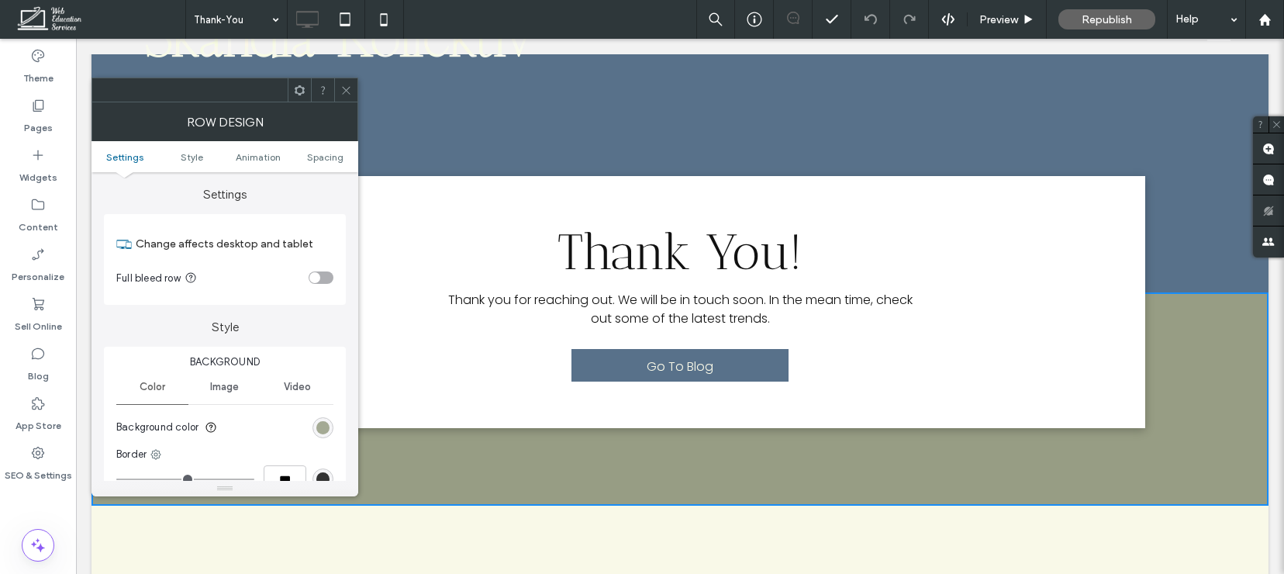
click at [327, 428] on div "rgb(151, 157, 132)" at bounding box center [322, 427] width 13 height 13
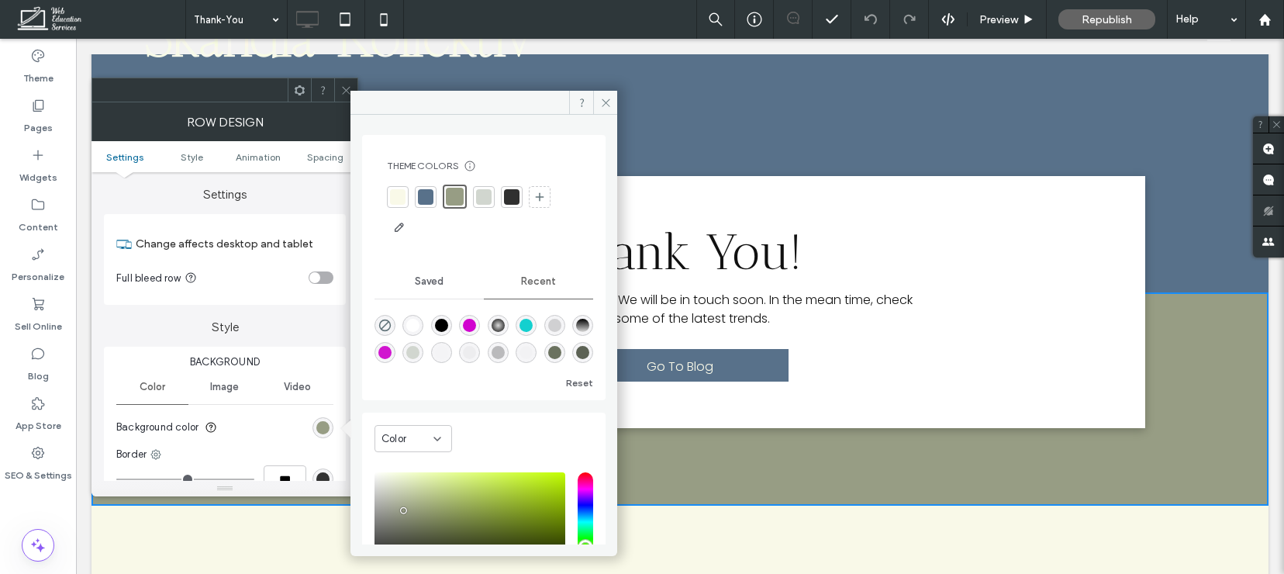
click at [392, 194] on div at bounding box center [398, 197] width 16 height 16
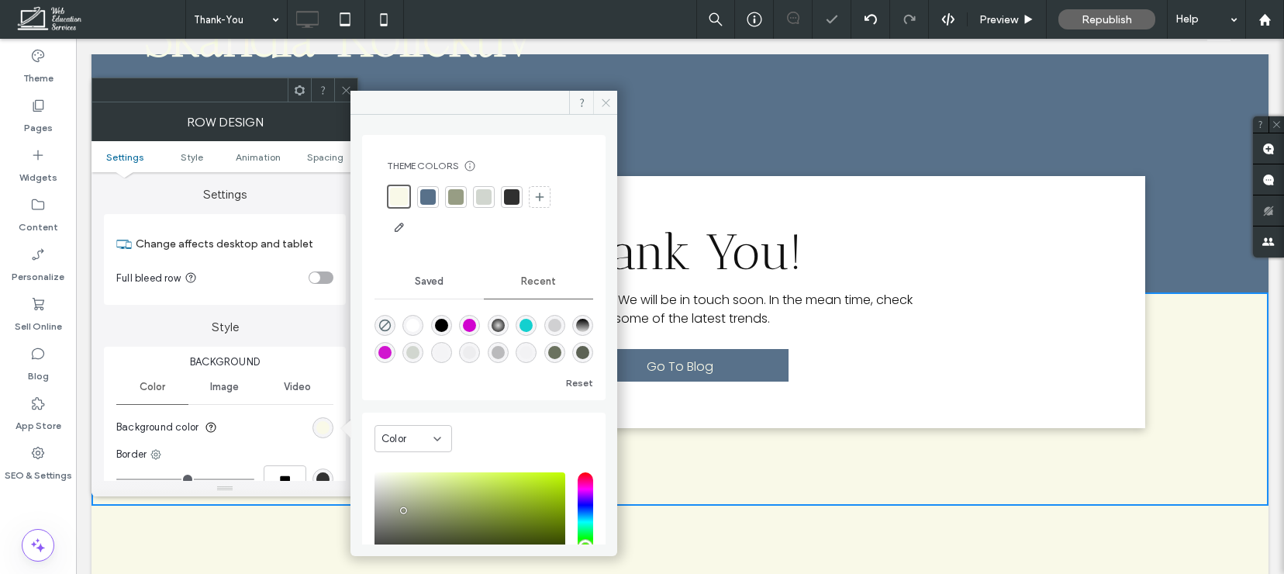
click at [603, 97] on icon at bounding box center [606, 103] width 12 height 12
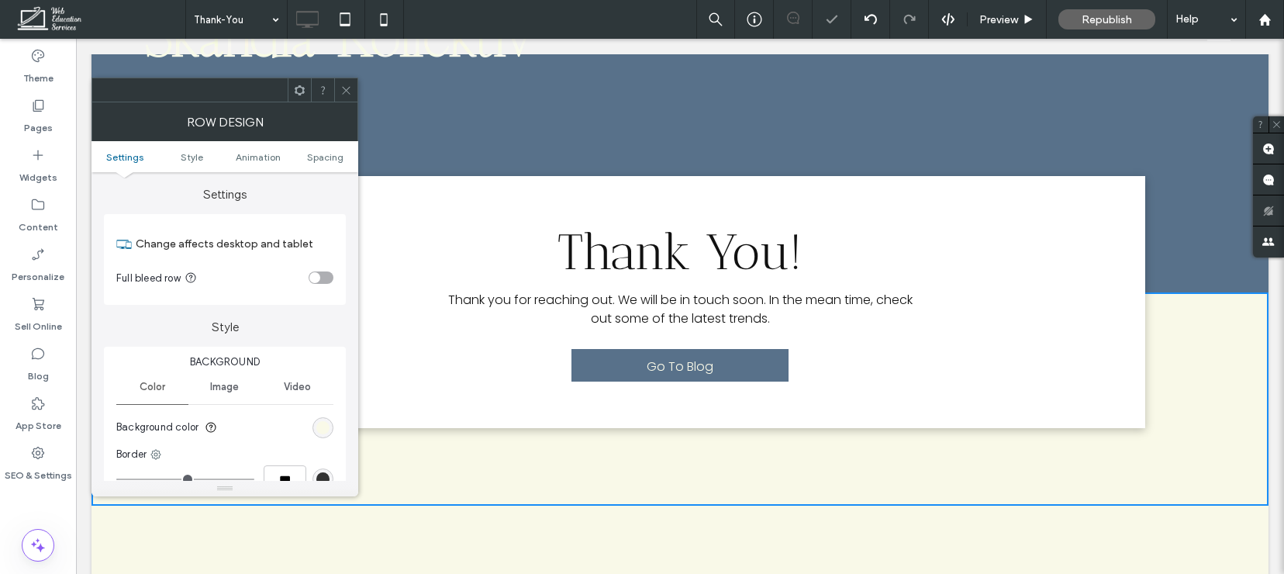
click at [340, 87] on icon at bounding box center [346, 91] width 12 height 12
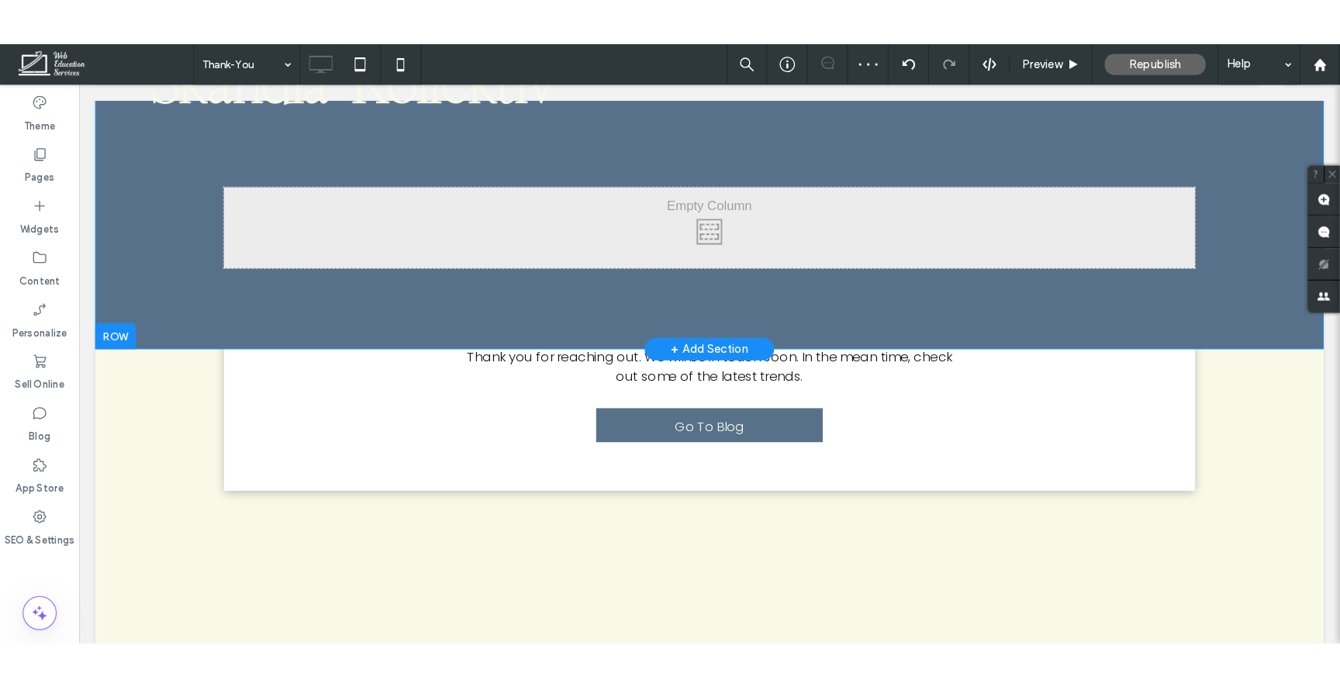
scroll to position [0, 0]
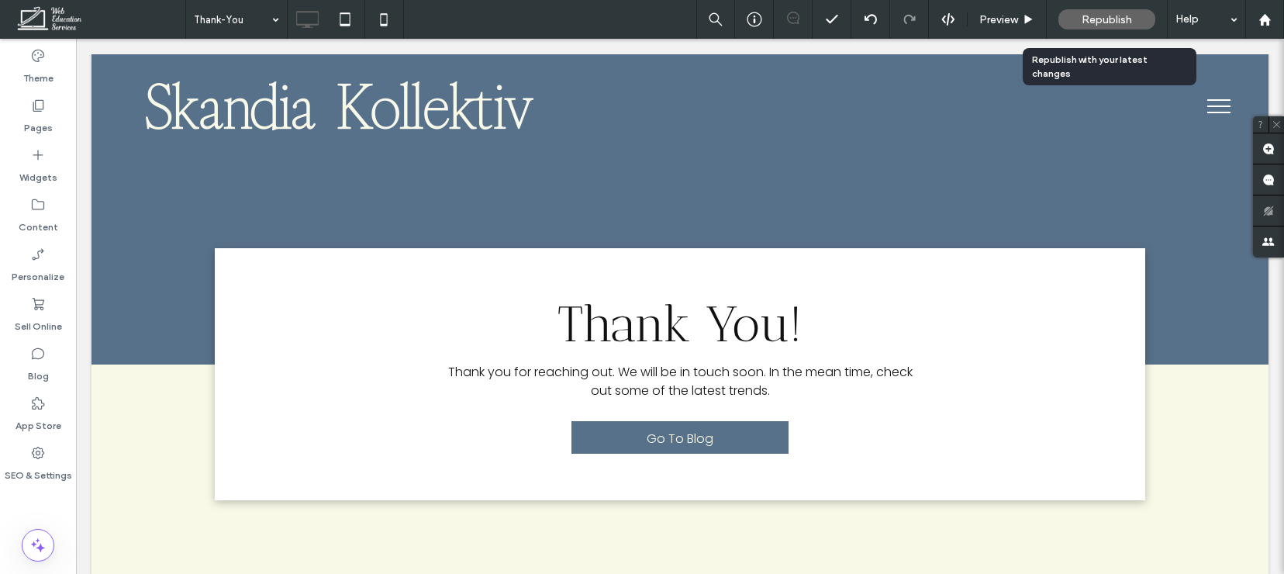
click at [1125, 25] on span "Republish" at bounding box center [1107, 19] width 50 height 13
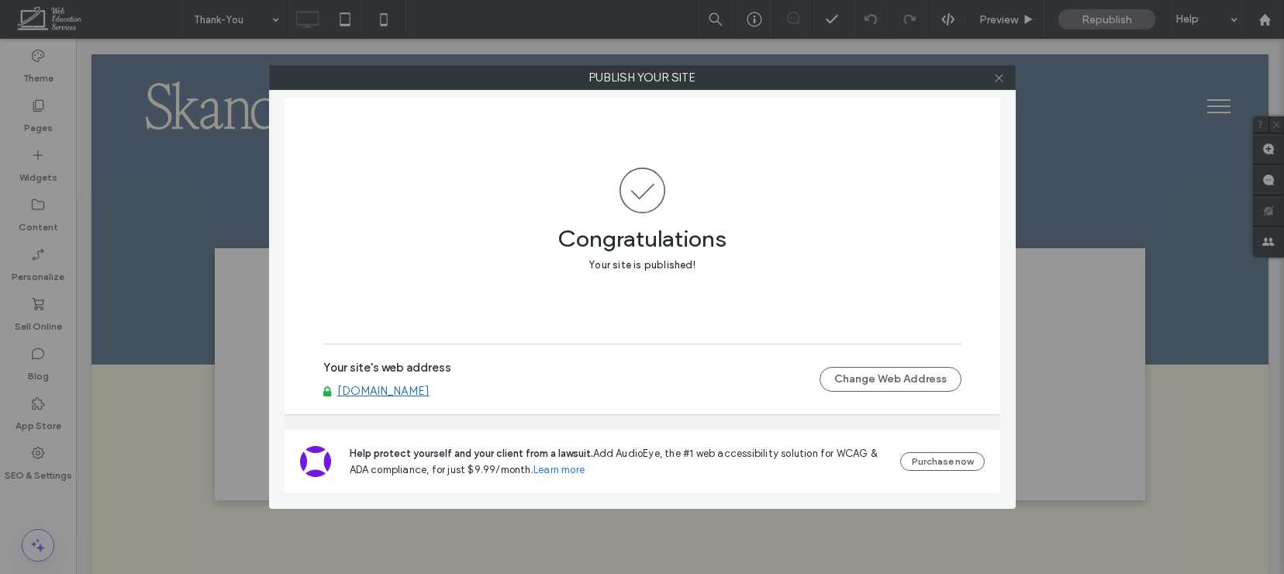
click at [1000, 82] on icon at bounding box center [1000, 78] width 12 height 12
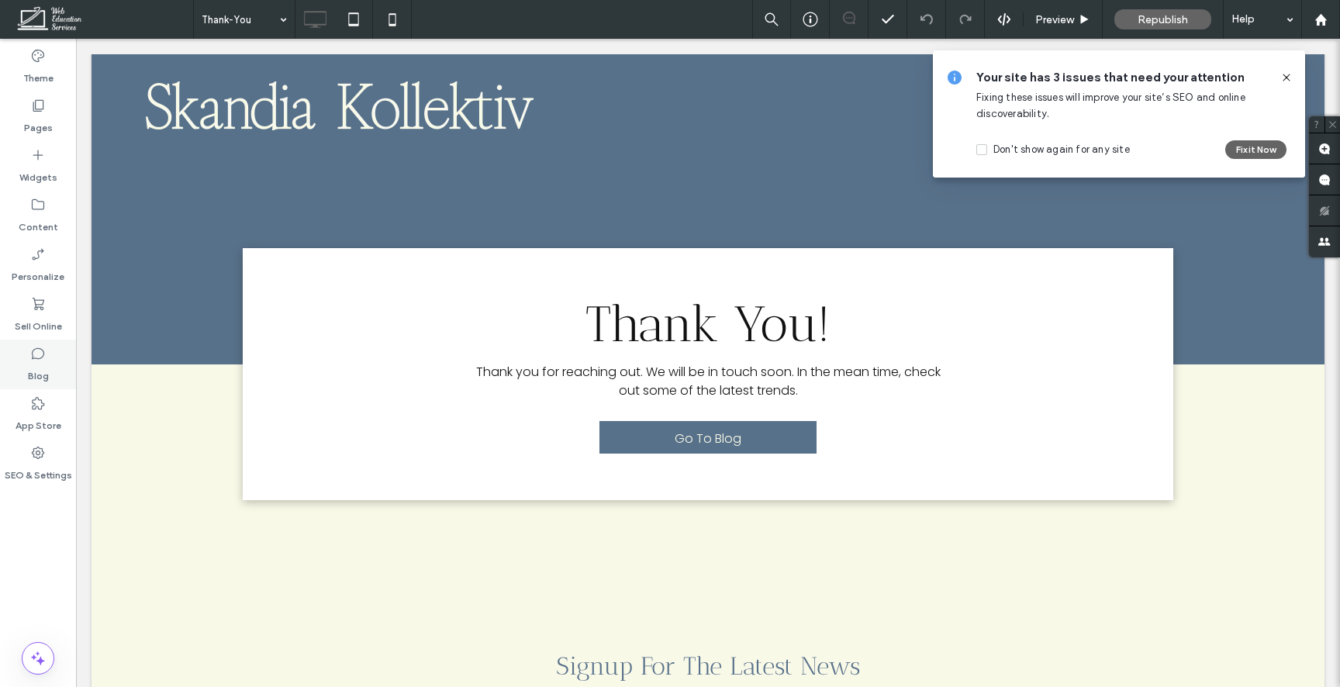
click at [29, 362] on label "Blog" at bounding box center [38, 372] width 21 height 22
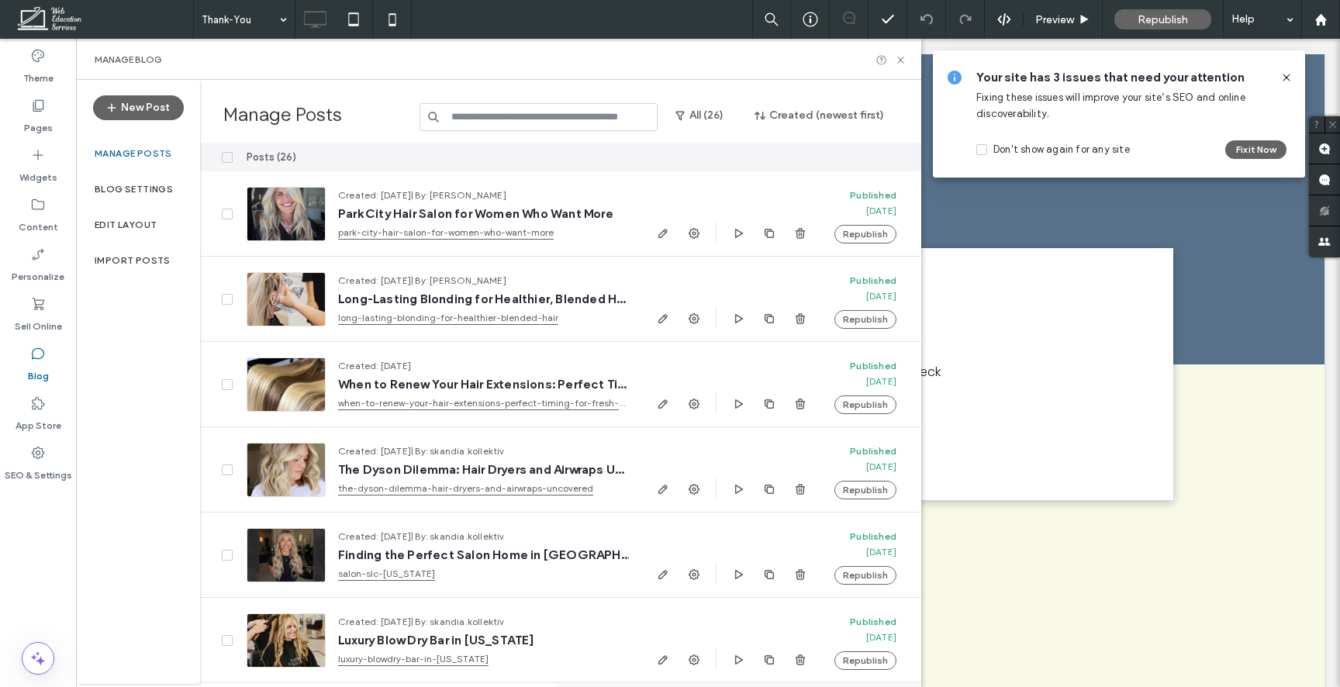
click at [160, 153] on label "Manage posts" at bounding box center [134, 153] width 78 height 11
click at [129, 268] on div "Import Posts" at bounding box center [138, 261] width 124 height 36
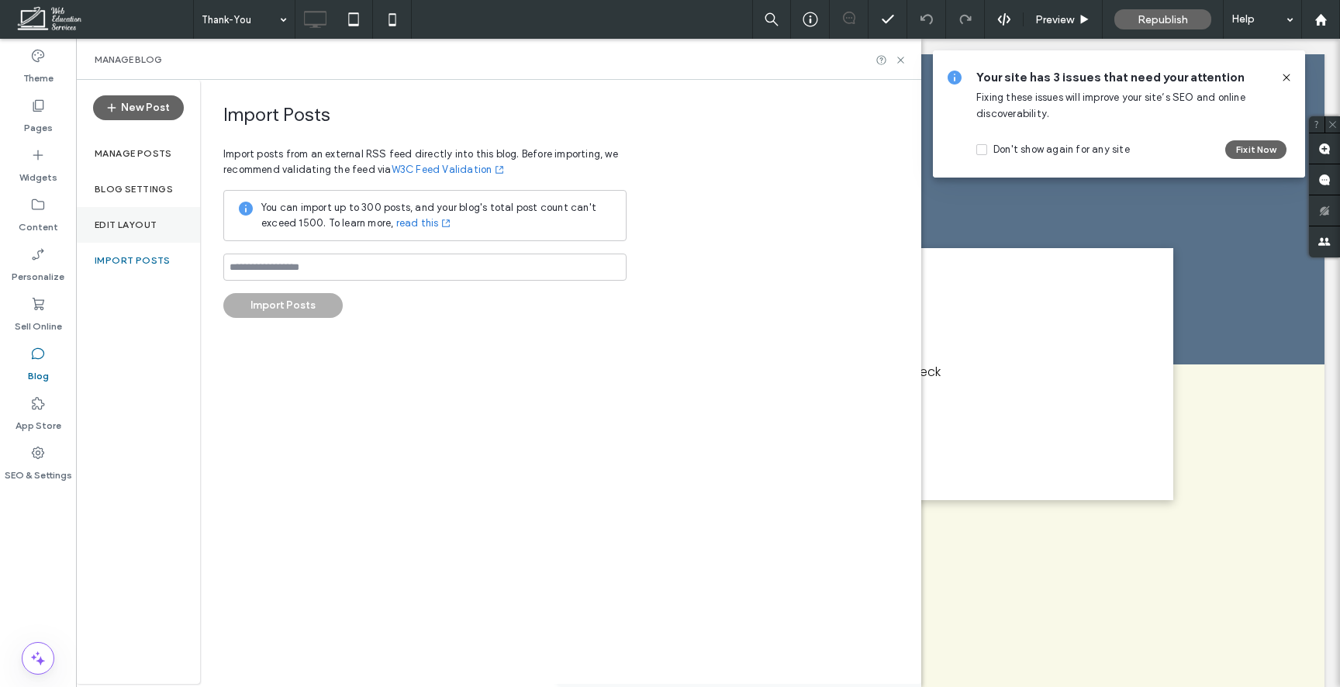
click at [141, 210] on div "Edit Layout" at bounding box center [138, 225] width 124 height 36
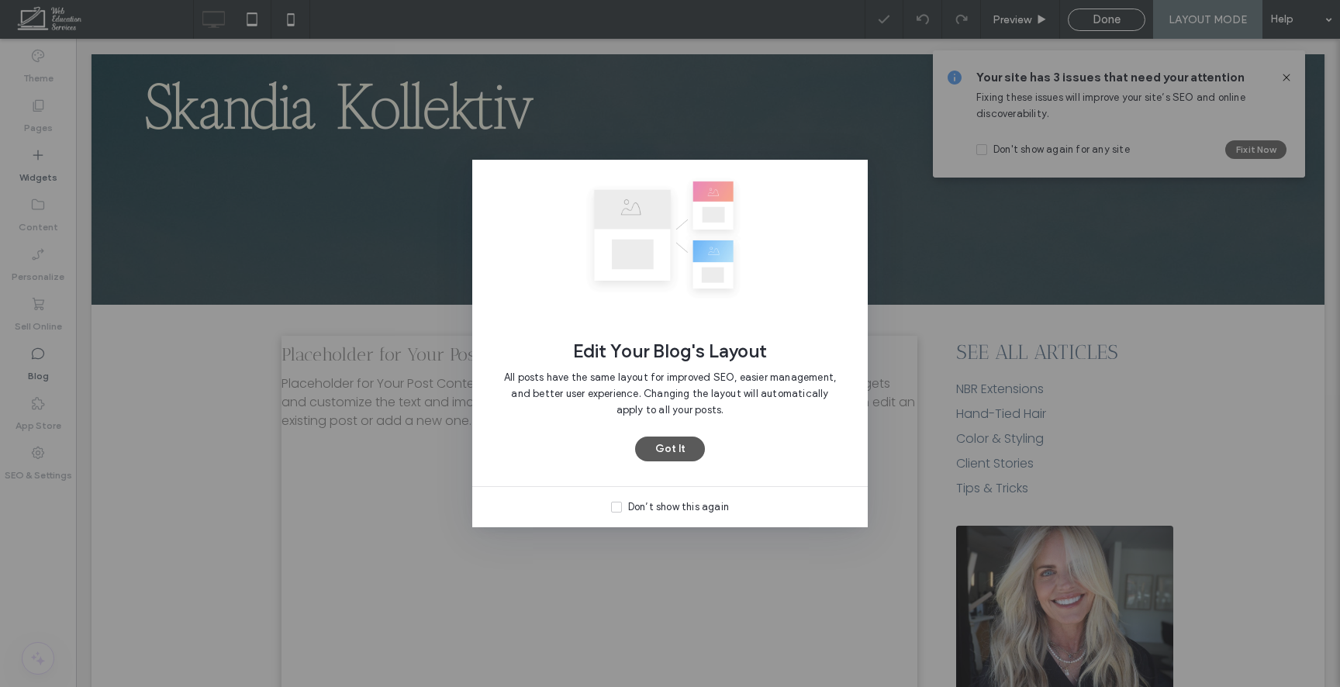
click at [675, 456] on button "Got It" at bounding box center [670, 449] width 70 height 25
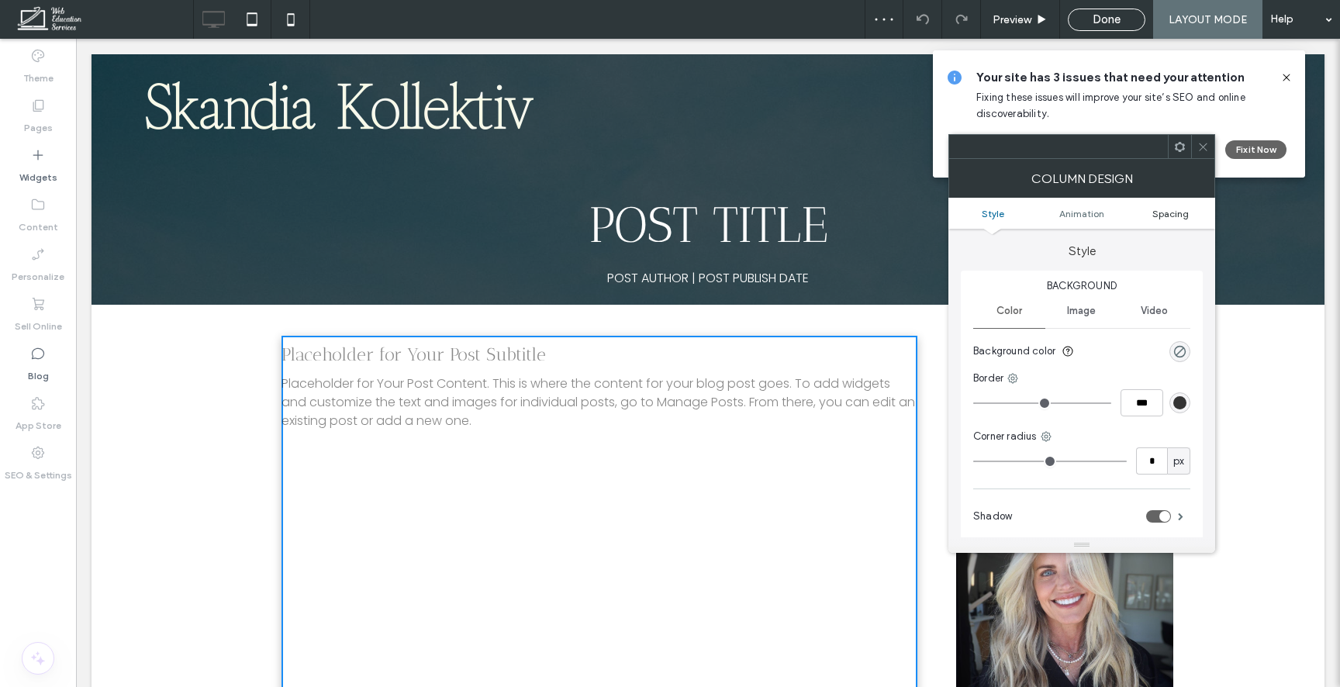
click at [1184, 209] on span "Spacing" at bounding box center [1171, 214] width 36 height 12
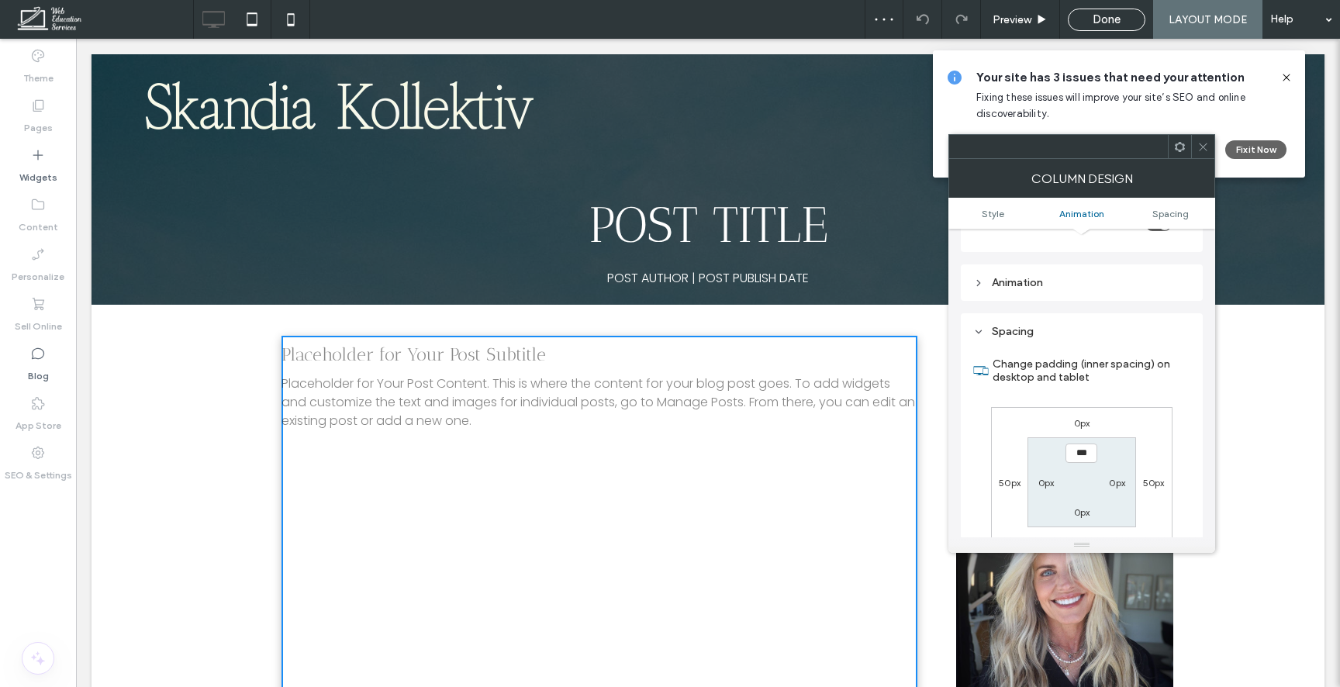
scroll to position [365, 0]
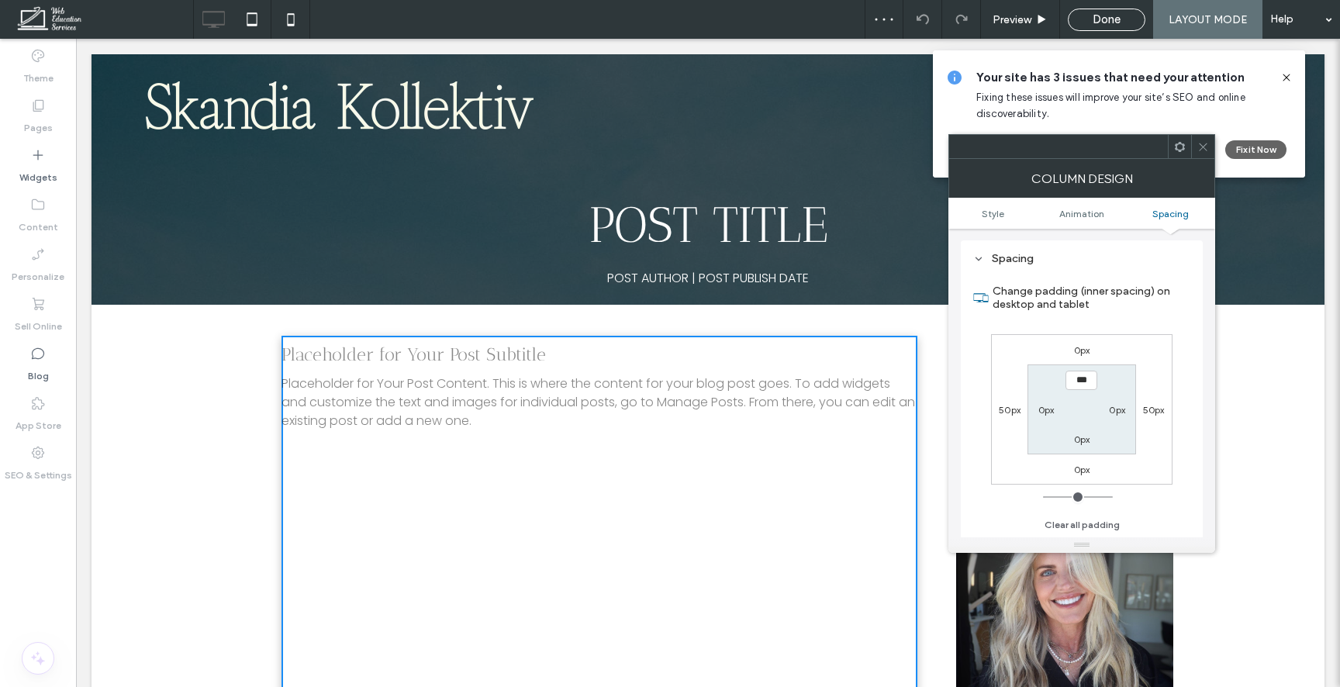
click at [1046, 411] on label "0px" at bounding box center [1047, 410] width 16 height 12
type input "**"
type input "****"
click at [1120, 412] on label "0px" at bounding box center [1117, 410] width 16 height 12
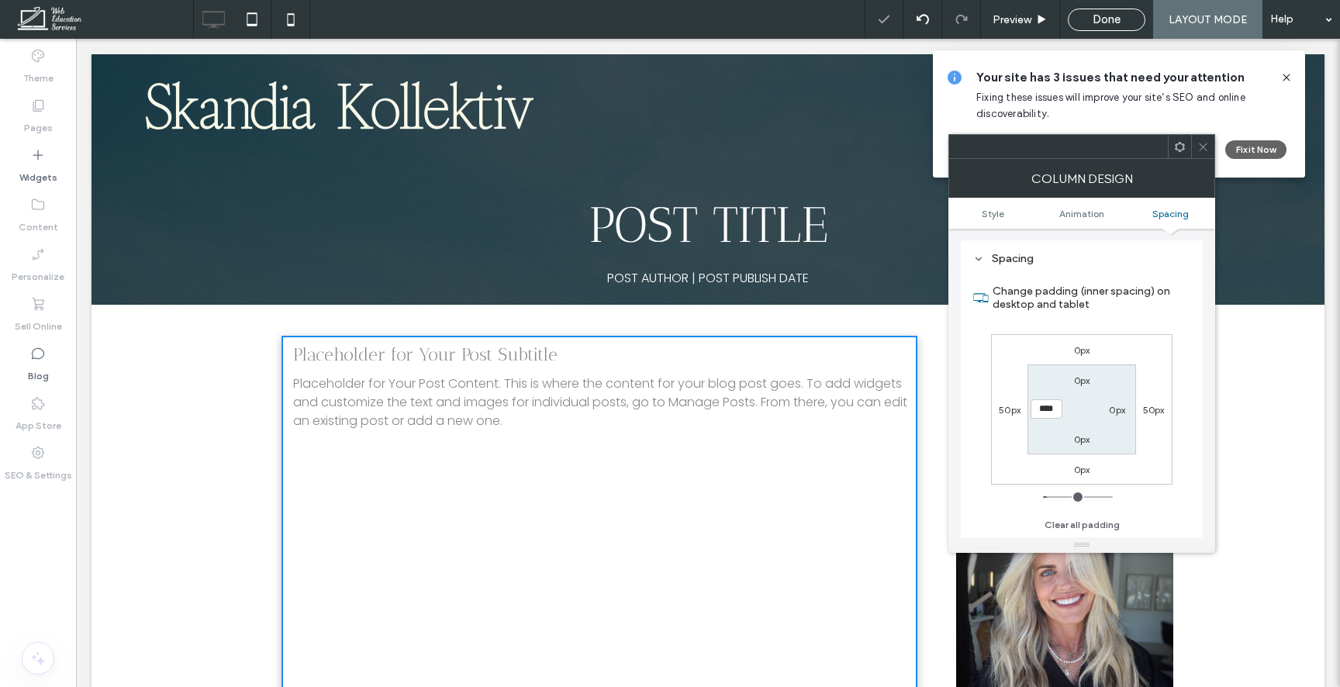
type input "*"
type input "**"
type input "****"
click at [1084, 382] on label "0px" at bounding box center [1082, 381] width 16 height 12
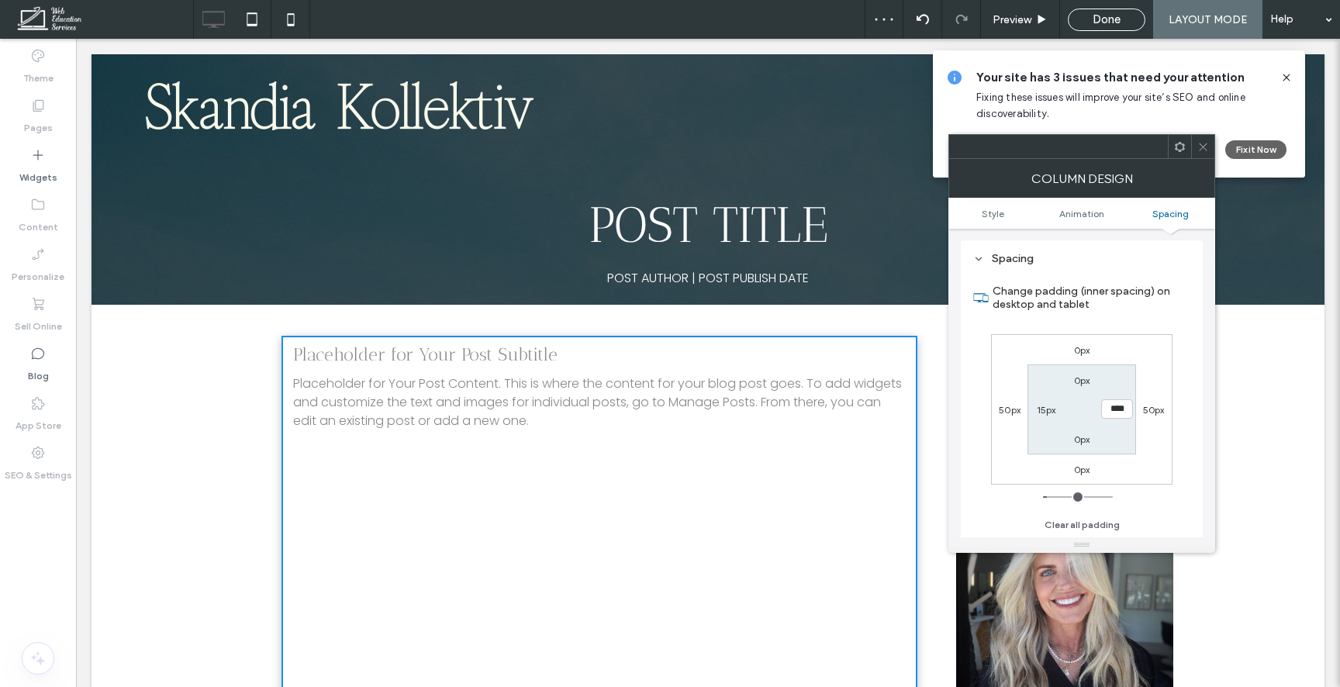
type input "*"
type input "**"
type input "****"
click at [1040, 410] on label "15px" at bounding box center [1046, 410] width 19 height 12
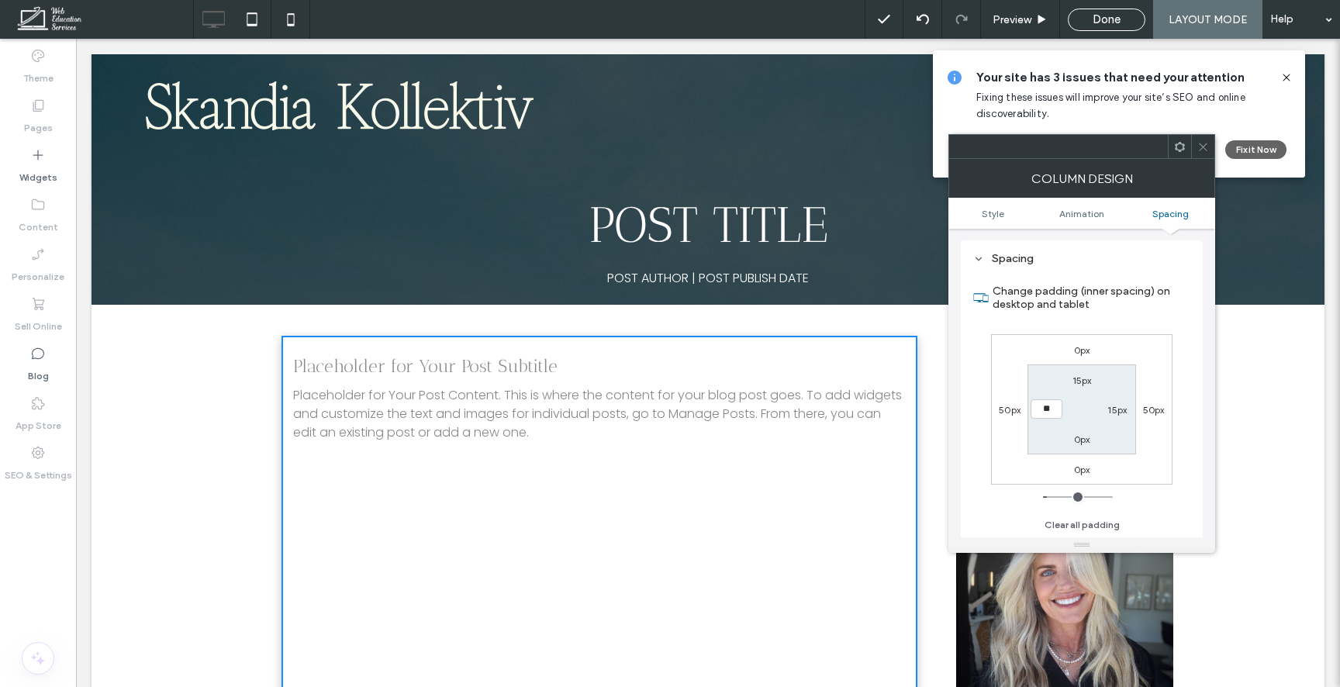
type input "**"
type input "****"
click at [1122, 408] on label "15px" at bounding box center [1117, 410] width 19 height 12
type input "**"
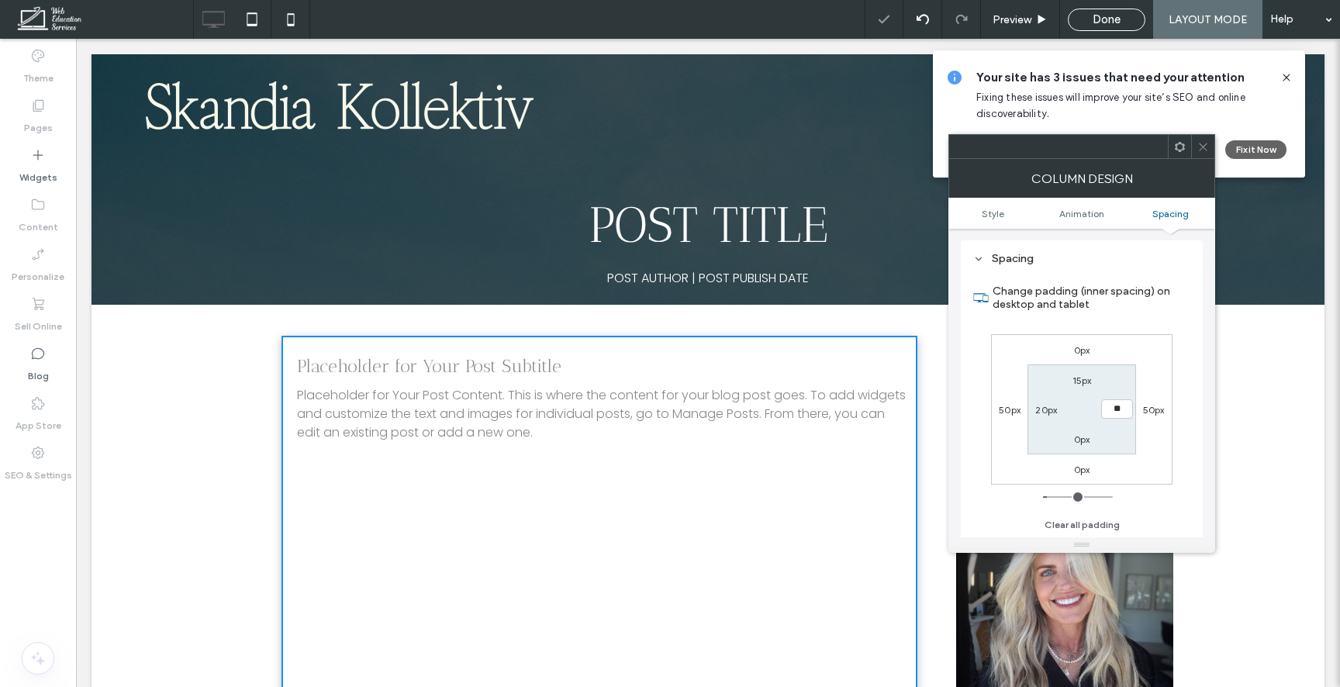
type input "**"
type input "****"
click at [1087, 436] on label "0px" at bounding box center [1082, 440] width 16 height 12
type input "*"
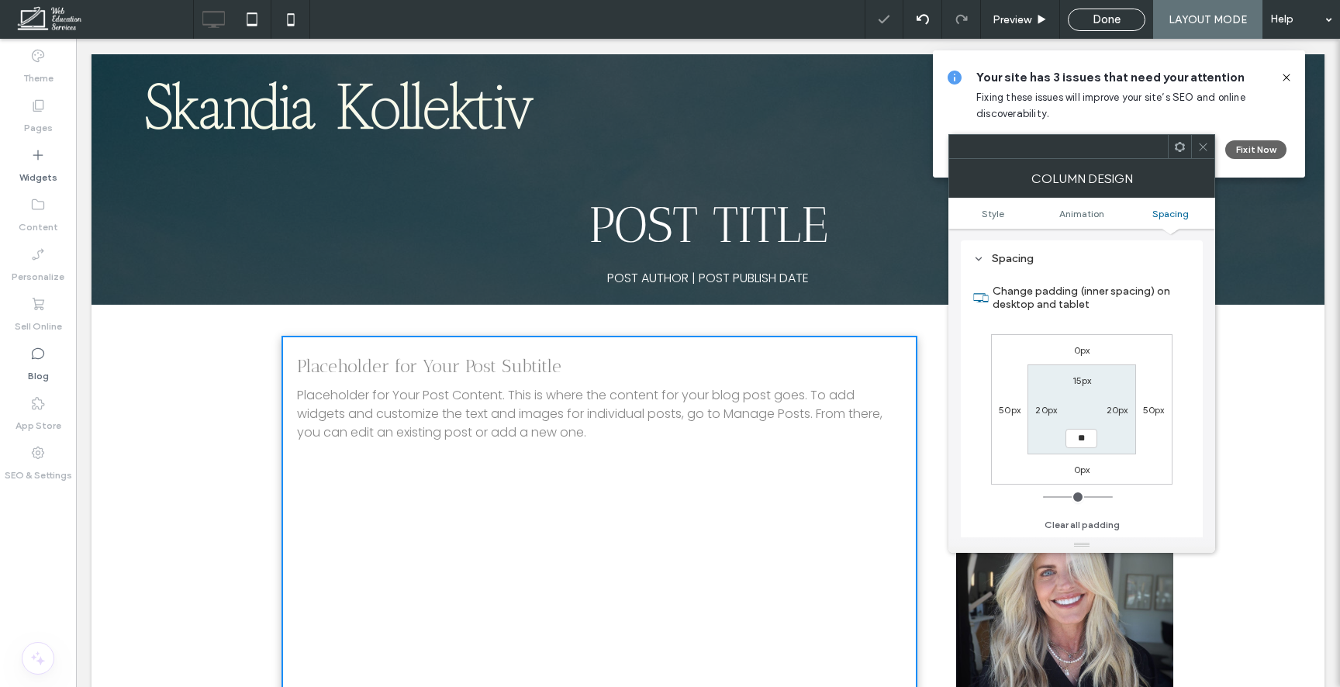
type input "**"
type input "****"
click at [1149, 466] on div "0px 50px 0px 50px 15px 20px **** 20px" at bounding box center [1081, 409] width 181 height 150
click at [1203, 147] on use at bounding box center [1203, 147] width 8 height 8
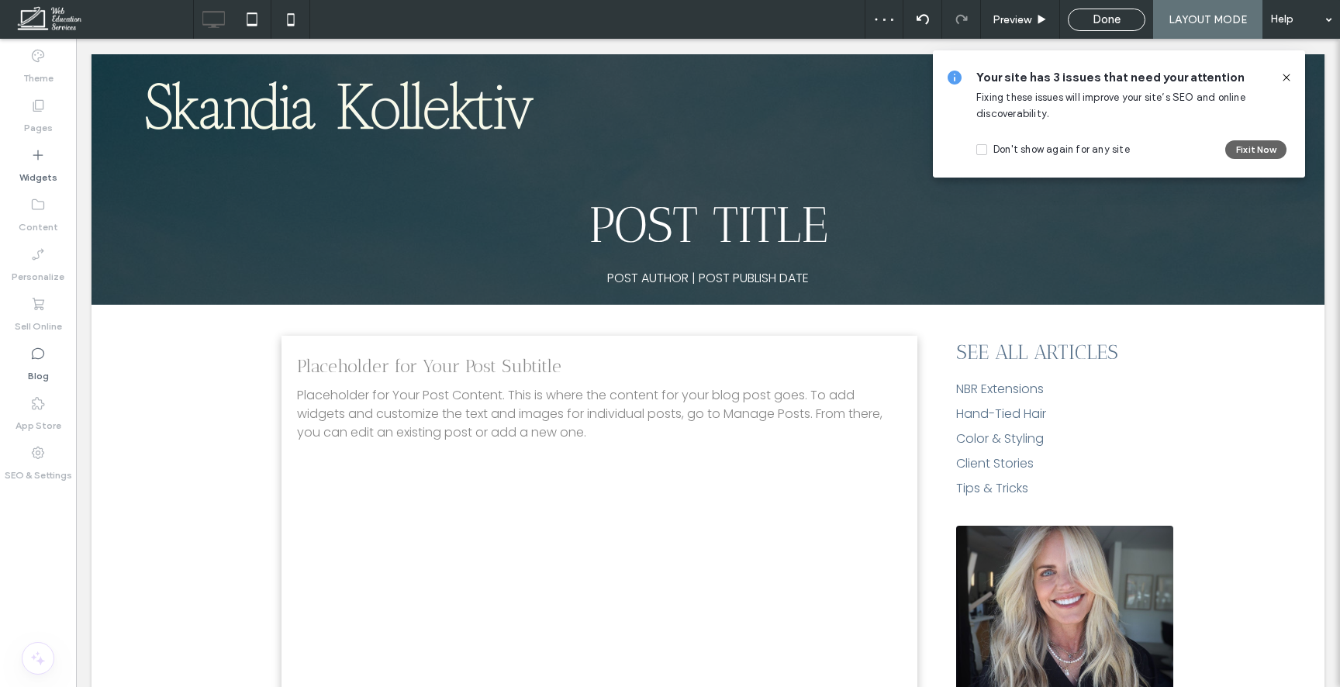
click at [1284, 76] on icon at bounding box center [1287, 77] width 12 height 12
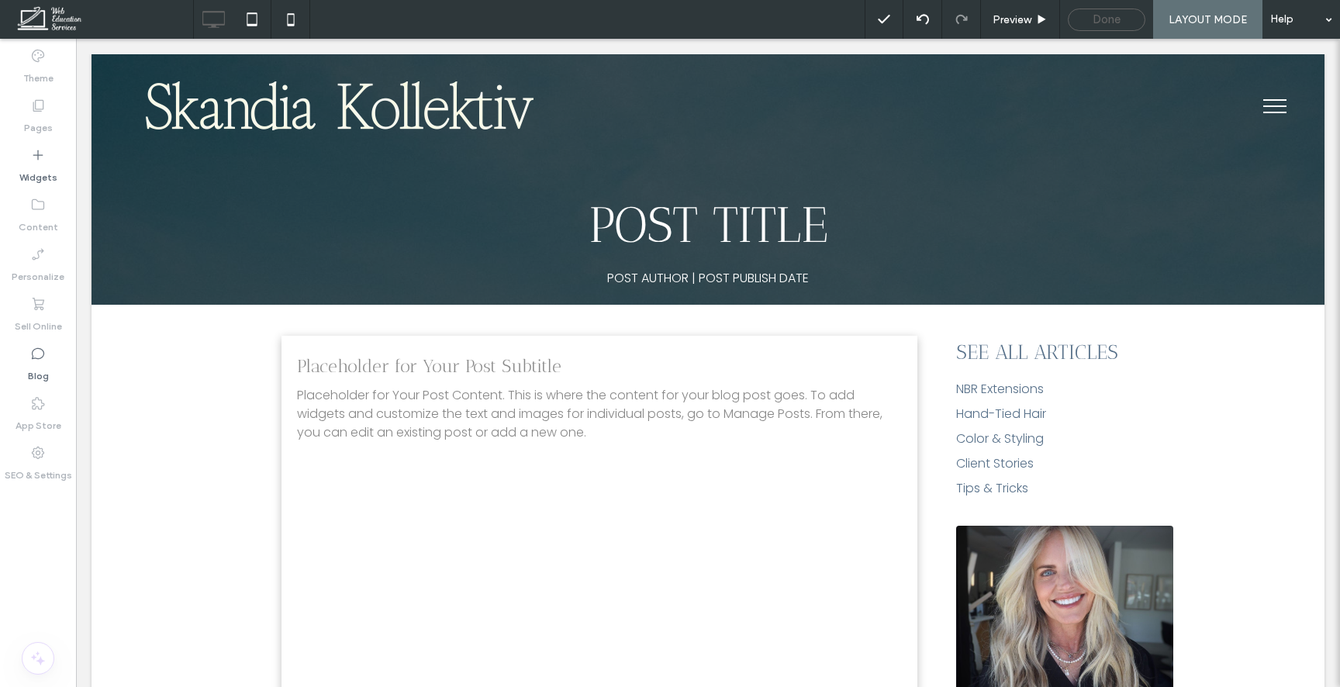
click at [1127, 19] on div "Done" at bounding box center [1107, 19] width 76 height 14
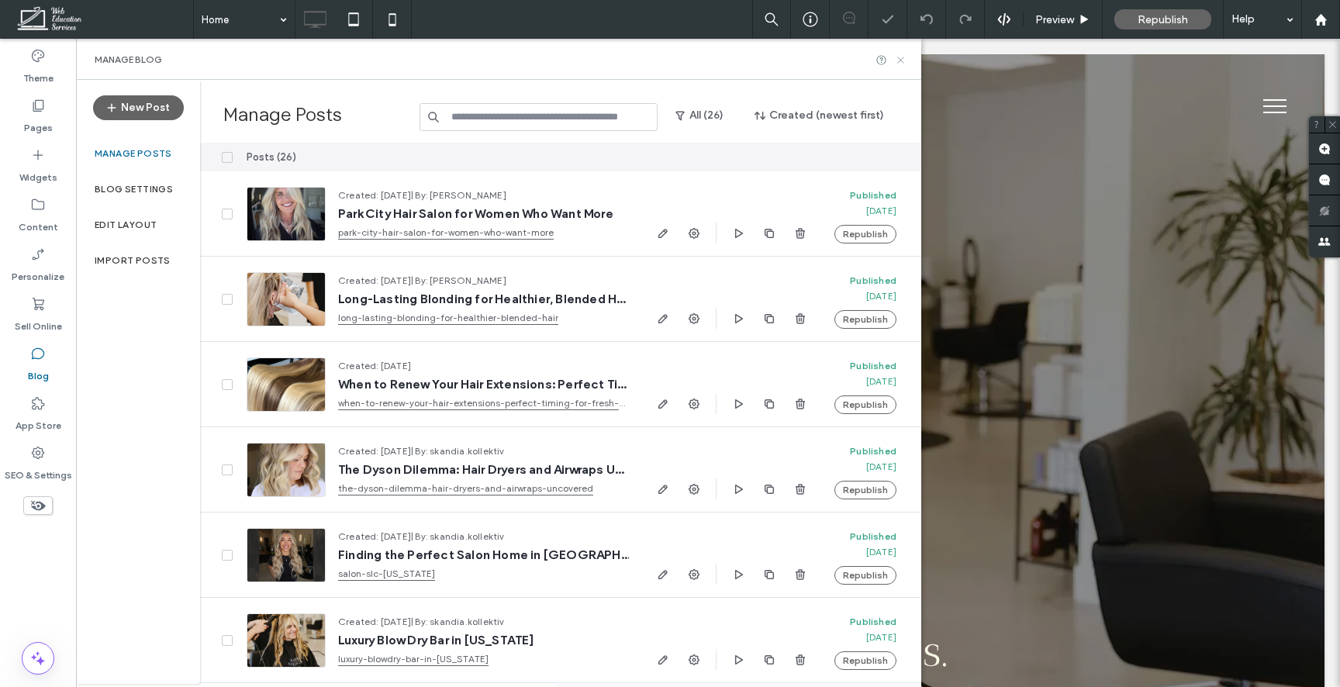
click at [901, 60] on use at bounding box center [900, 60] width 6 height 6
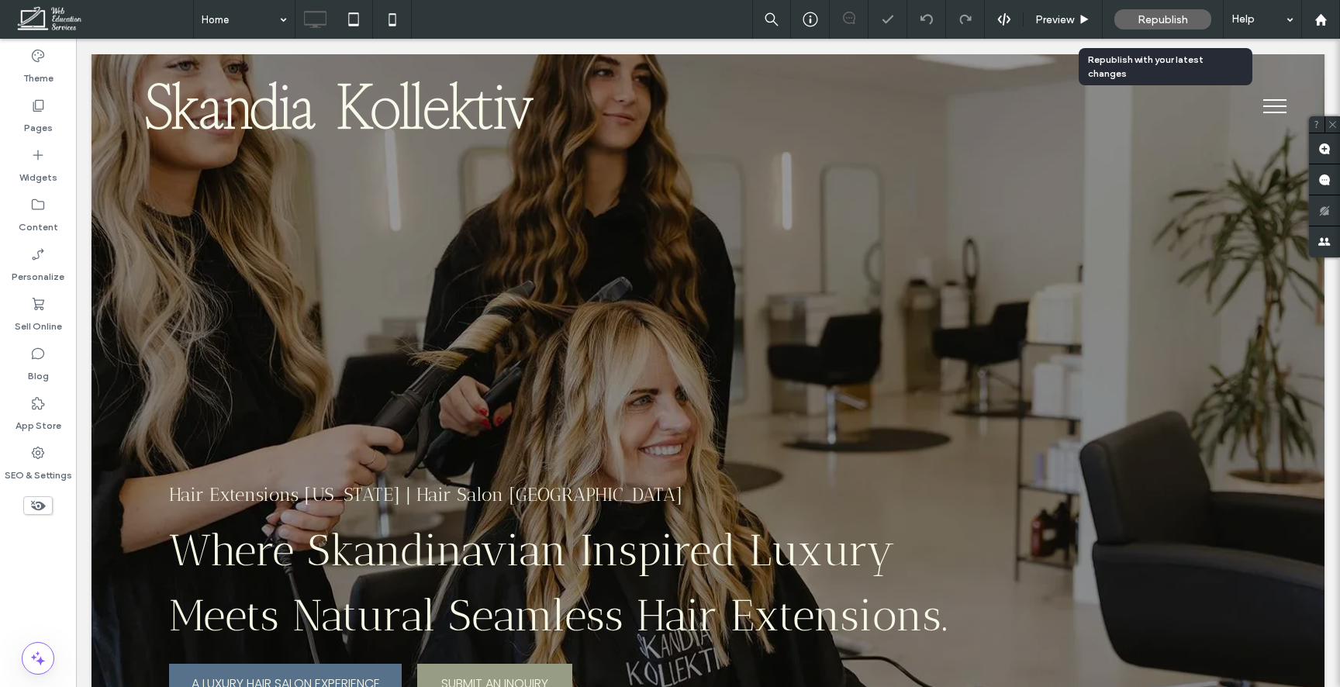
click at [1150, 9] on div "Republish" at bounding box center [1163, 19] width 97 height 39
click at [1141, 20] on span "Republish" at bounding box center [1163, 19] width 50 height 13
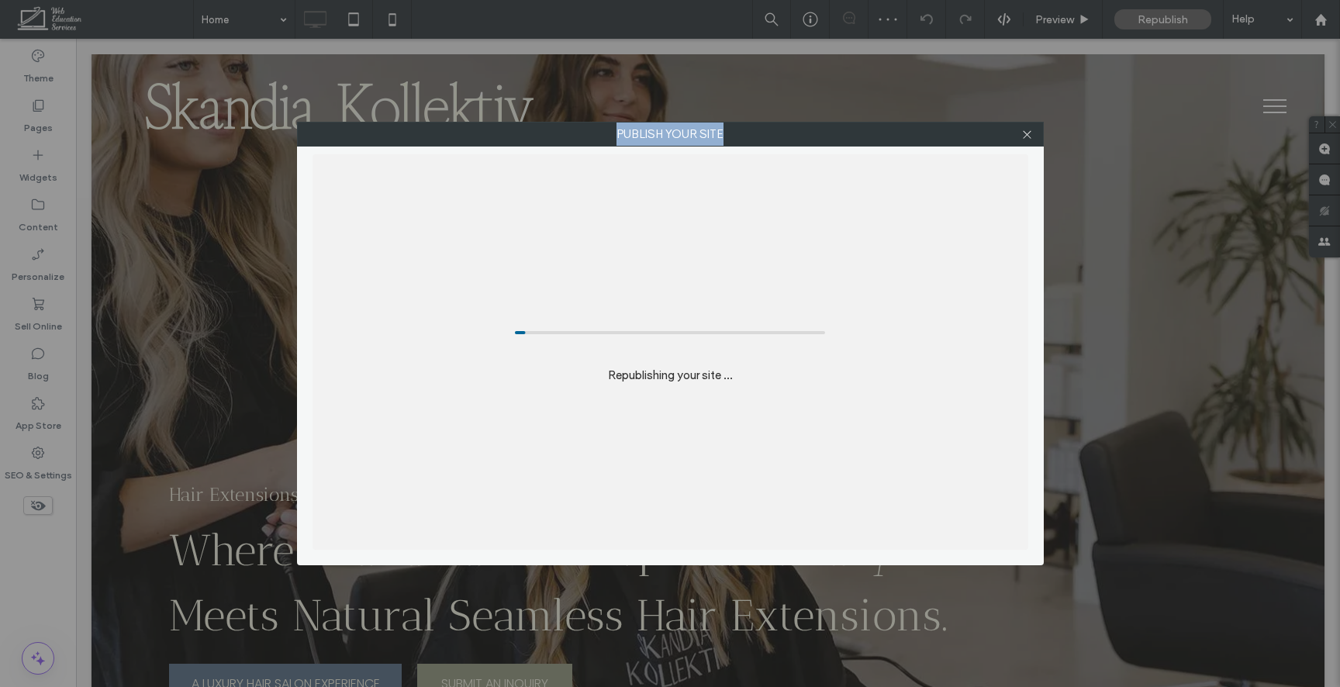
drag, startPoint x: 1150, startPoint y: 143, endPoint x: 1150, endPoint y: 133, distance: 10.9
click at [1150, 142] on div "Publish your site Republishing your site ..." at bounding box center [670, 343] width 1340 height 687
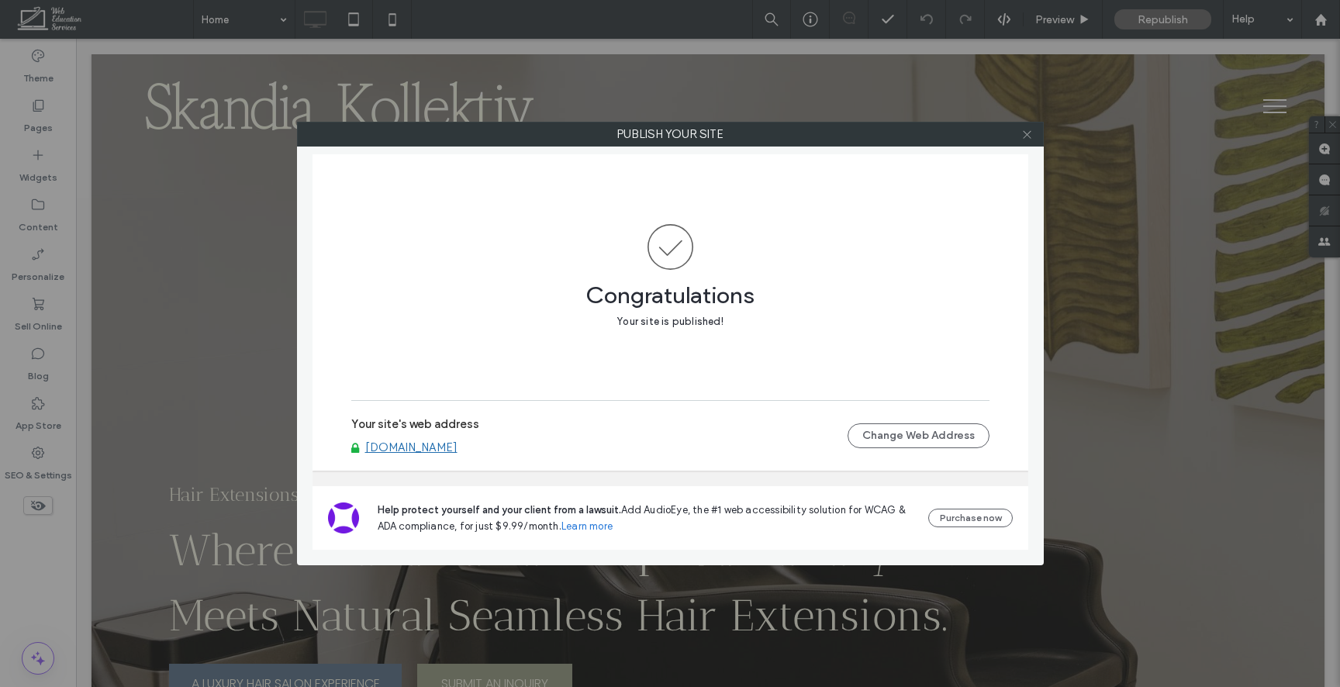
click at [1032, 131] on icon at bounding box center [1027, 135] width 12 height 12
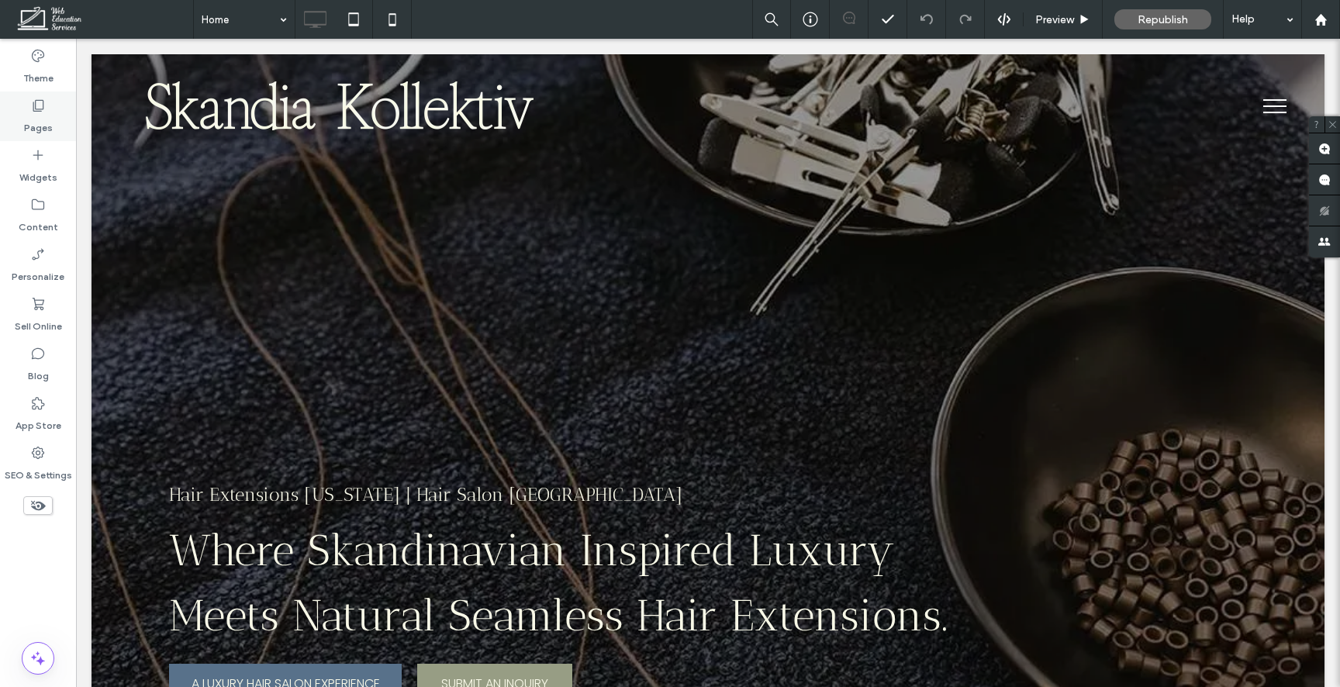
click at [49, 123] on label "Pages" at bounding box center [38, 124] width 29 height 22
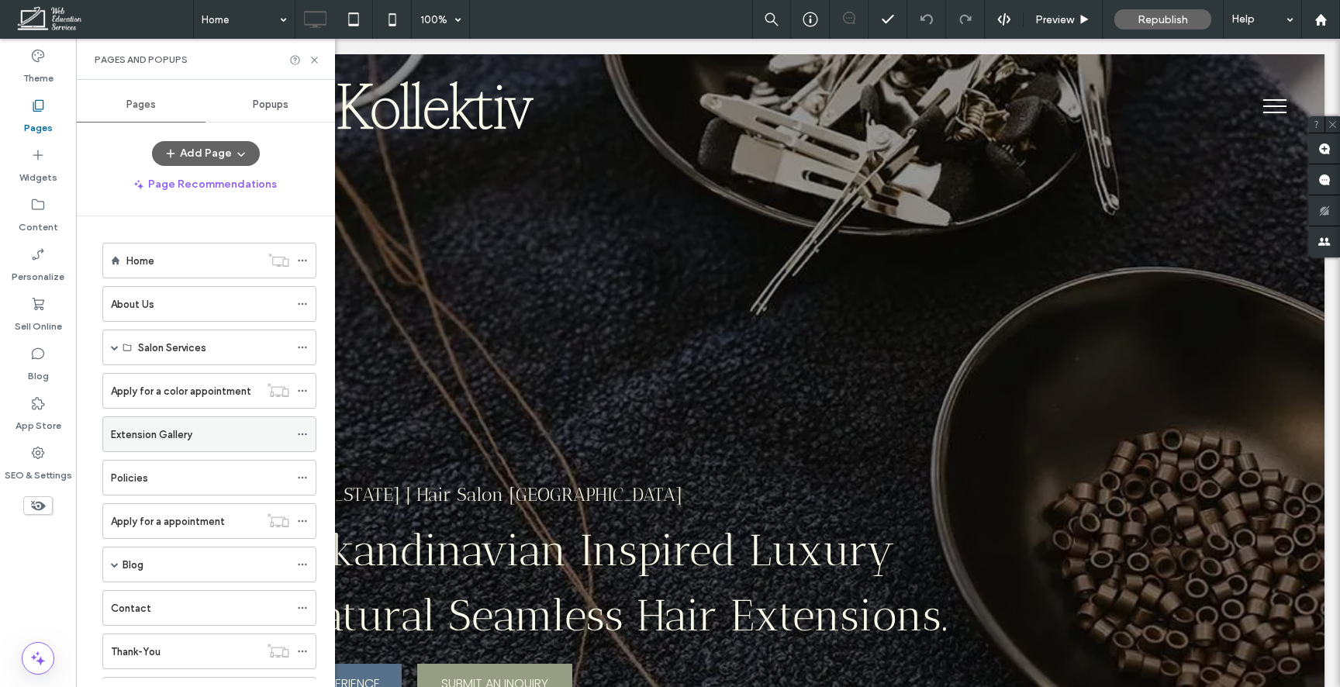
scroll to position [72, 0]
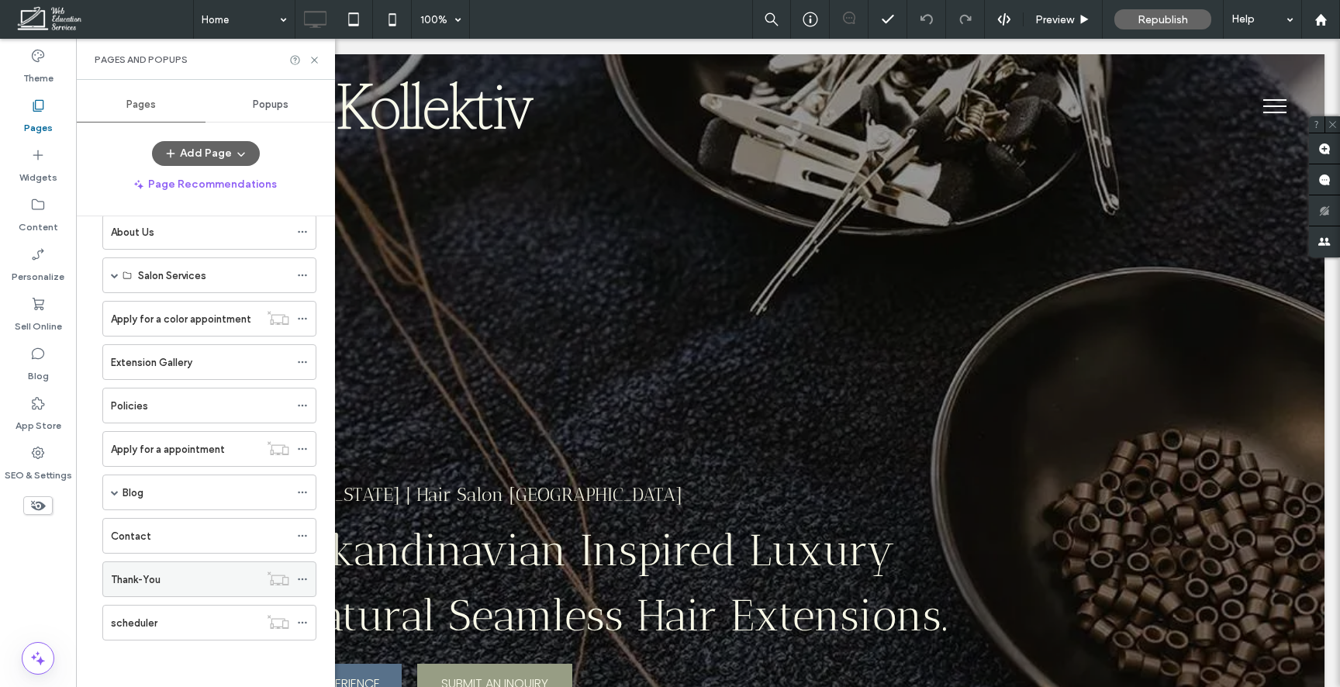
click at [301, 573] on icon at bounding box center [302, 579] width 11 height 11
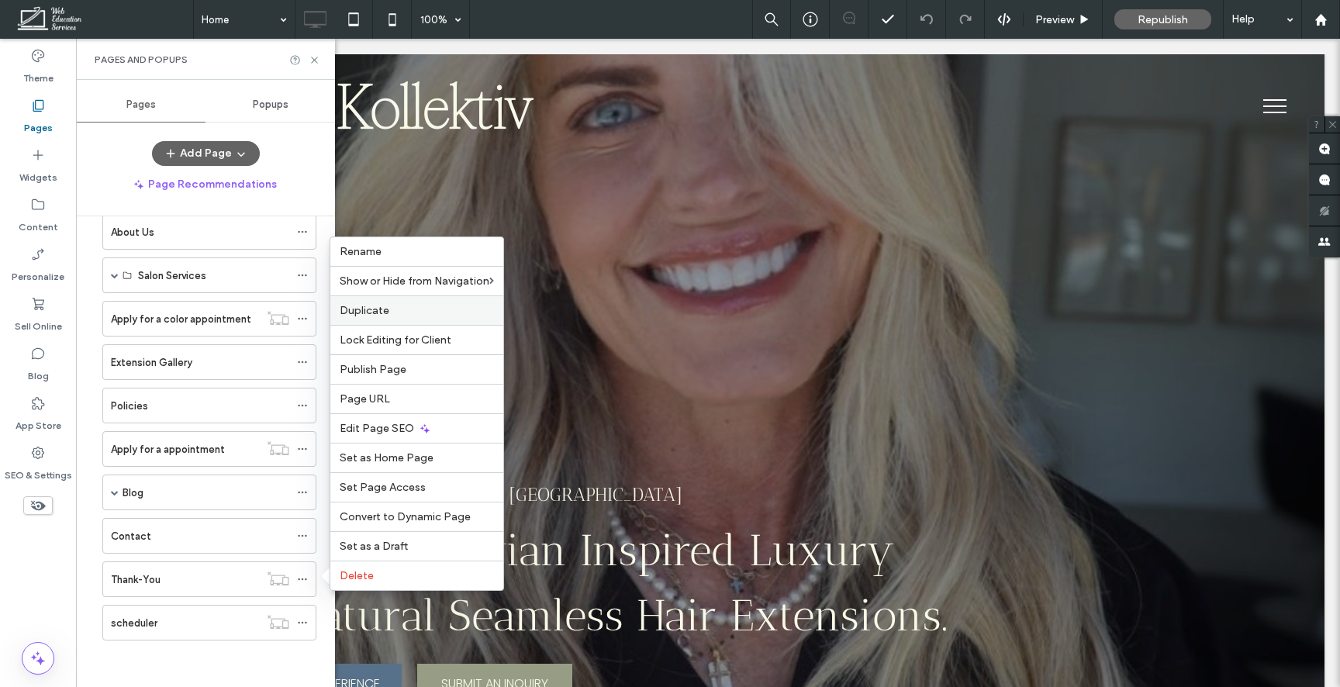
click at [410, 307] on label "Duplicate" at bounding box center [417, 310] width 154 height 13
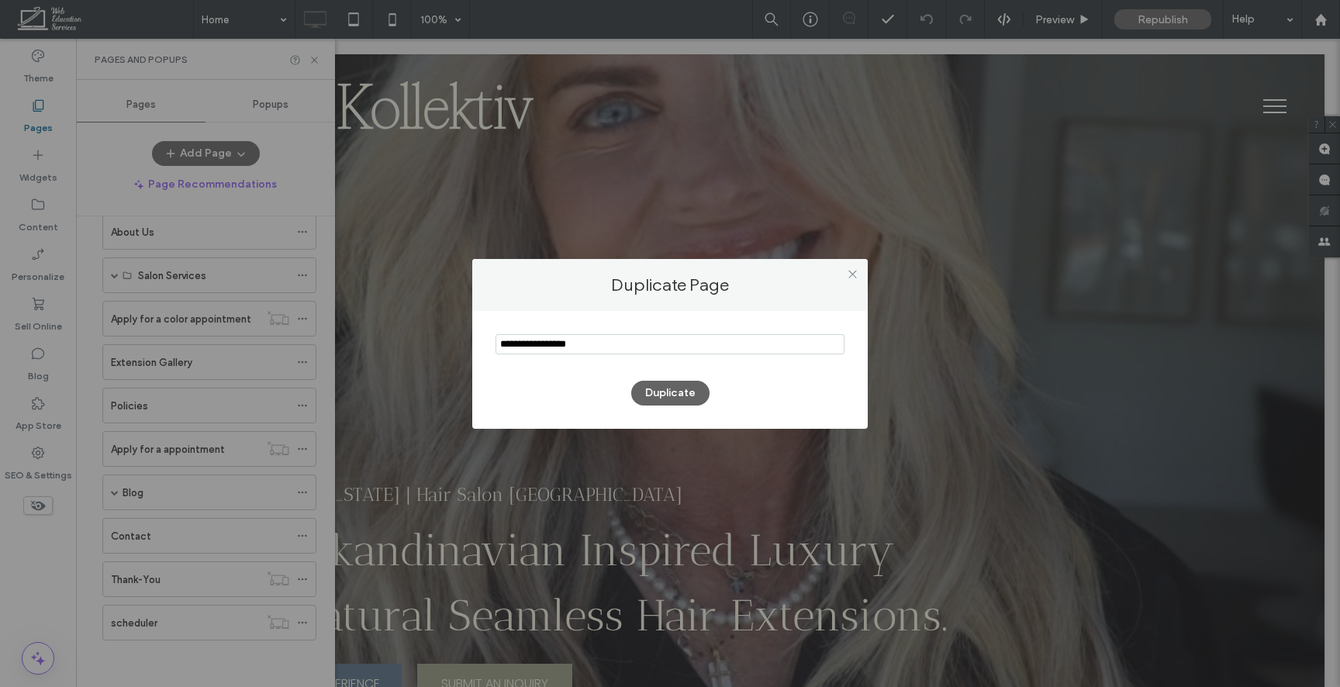
drag, startPoint x: 539, startPoint y: 343, endPoint x: 446, endPoint y: 343, distance: 93.1
click at [446, 343] on div "Duplicate Page Duplicate" at bounding box center [670, 343] width 1340 height 687
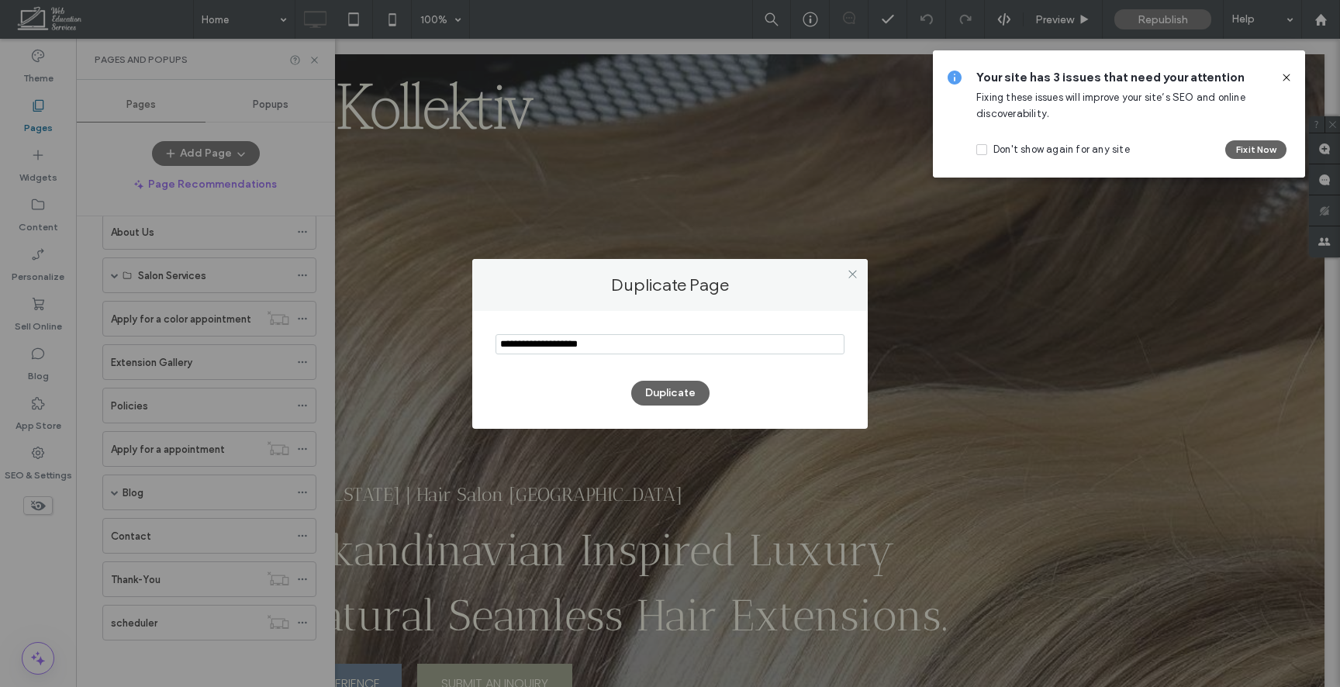
click at [587, 344] on input "notEmpty" at bounding box center [670, 344] width 349 height 20
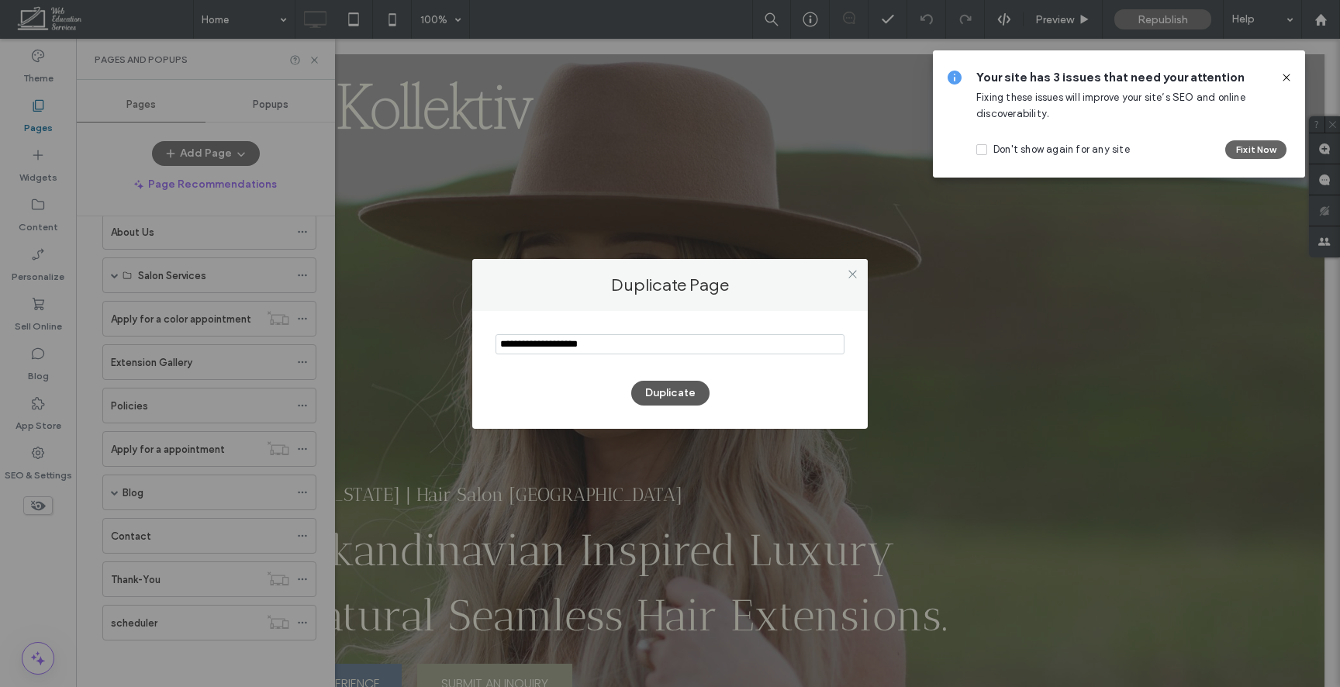
type input "**********"
click at [676, 392] on button "Duplicate" at bounding box center [670, 393] width 78 height 25
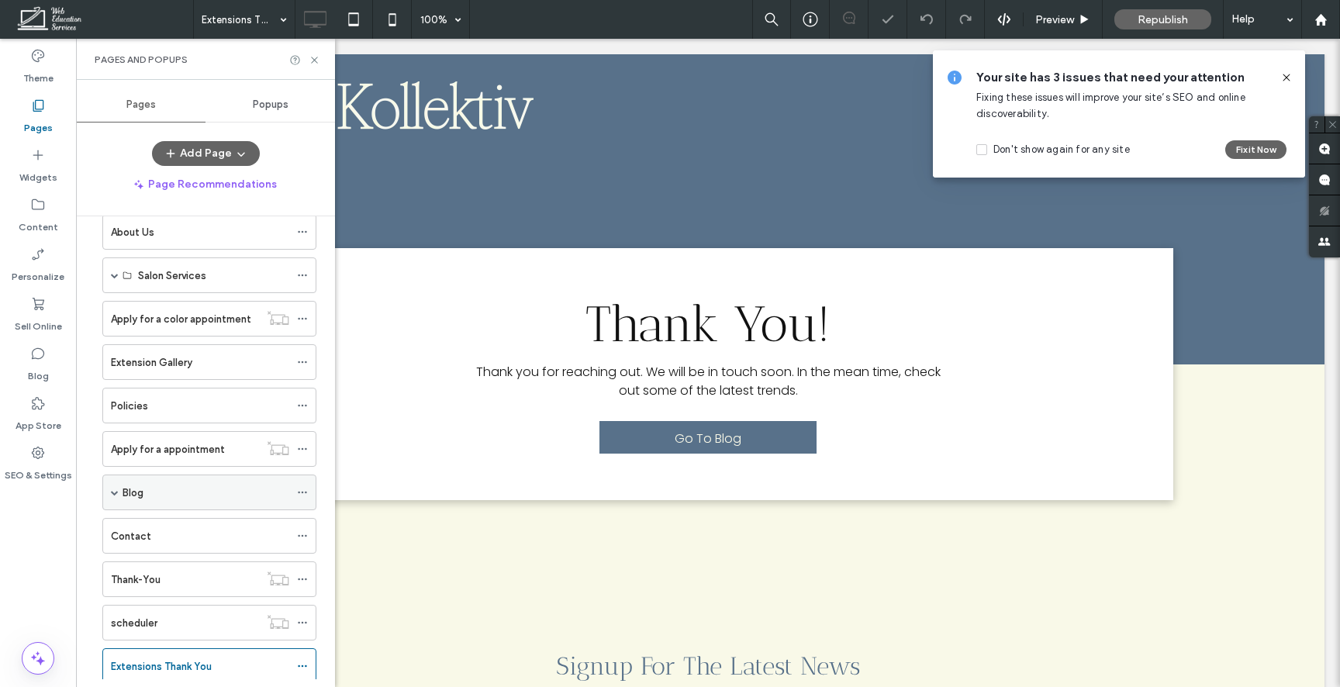
scroll to position [116, 0]
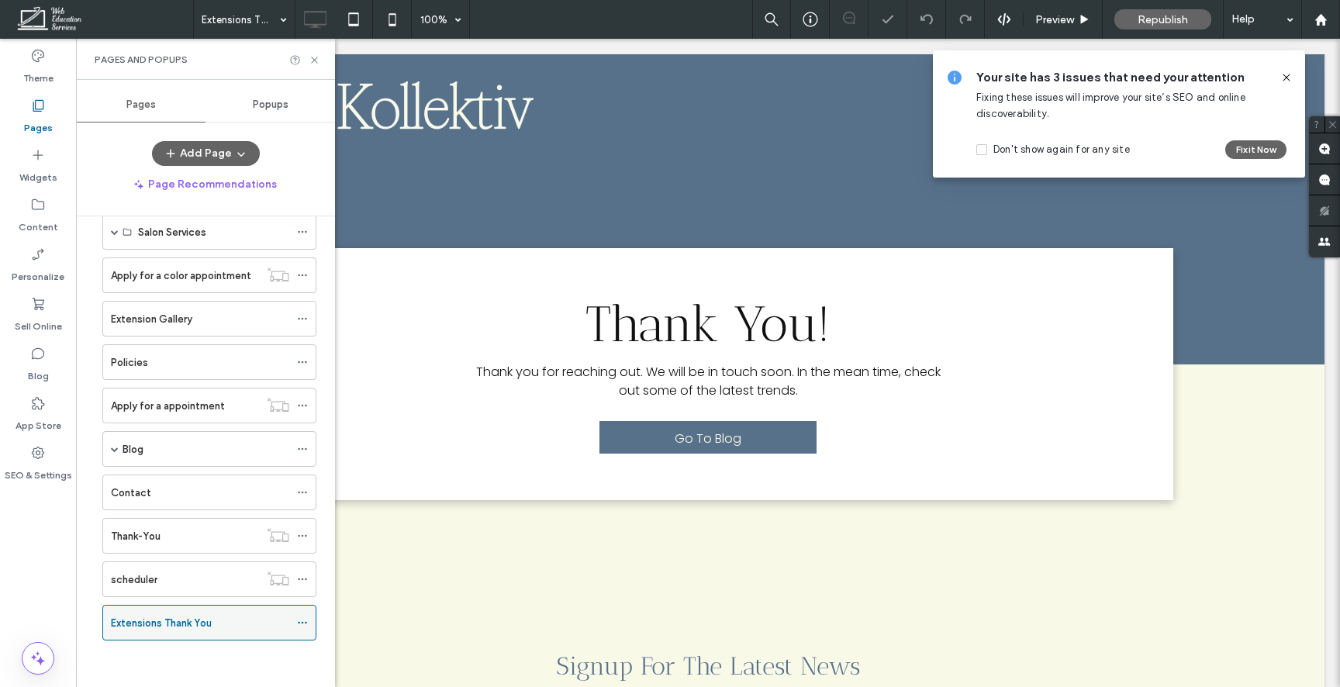
click at [305, 573] on use at bounding box center [302, 623] width 9 height 2
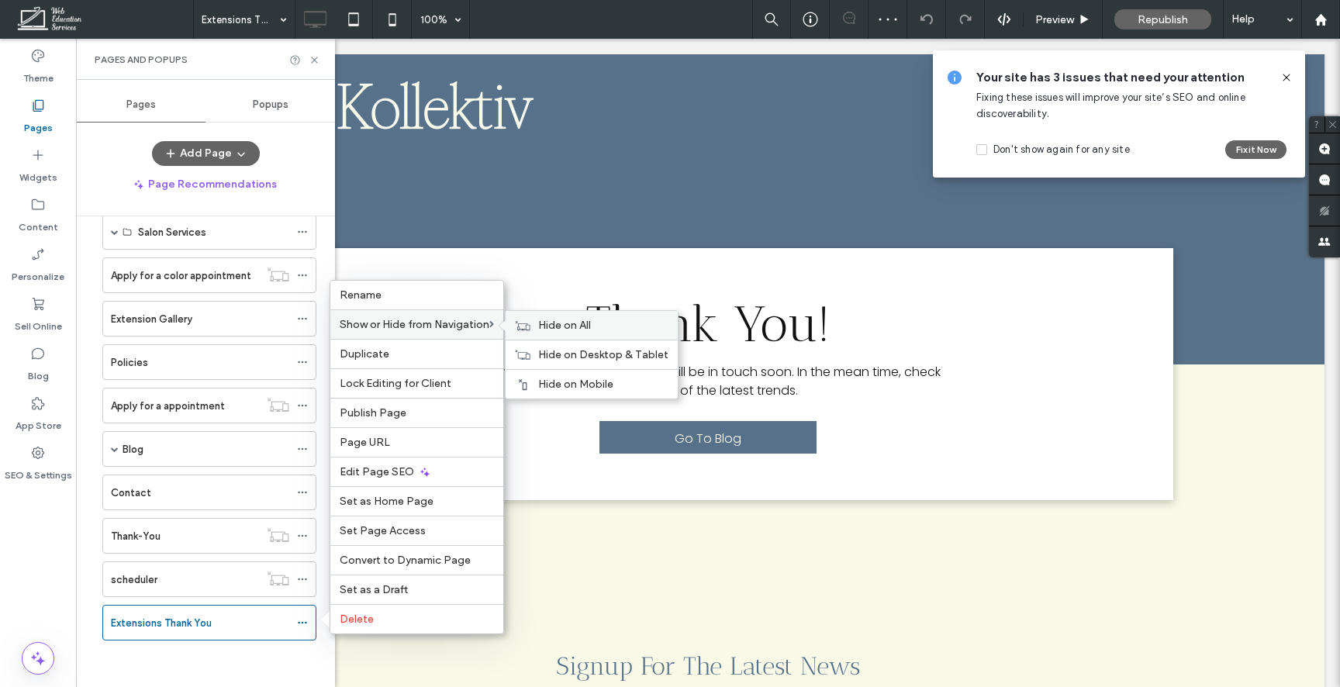
click at [551, 322] on span "Hide on All" at bounding box center [564, 325] width 53 height 13
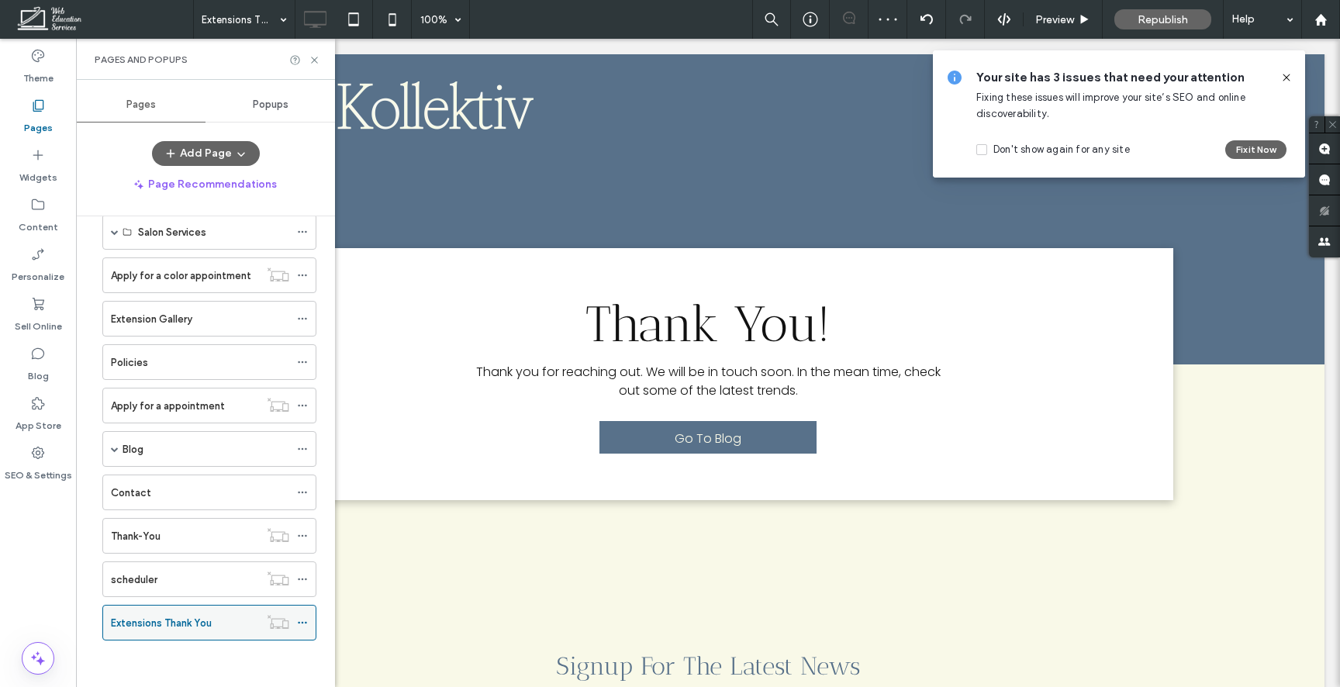
click at [235, 573] on div "Extensions Thank You" at bounding box center [185, 623] width 148 height 16
click at [298, 573] on icon at bounding box center [302, 622] width 11 height 11
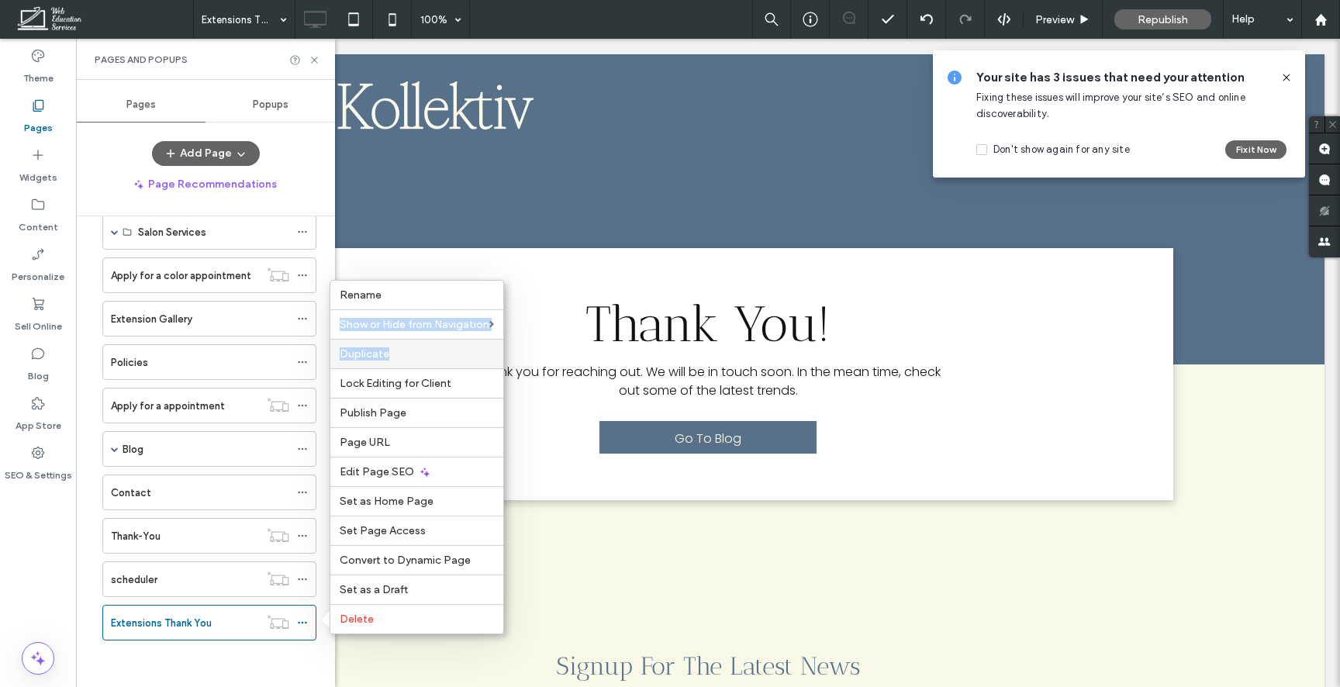
drag, startPoint x: 436, startPoint y: 300, endPoint x: 423, endPoint y: 356, distance: 57.2
click at [423, 356] on div "Rename Show or Hide from Navigation Duplicate Lock Editing for Client Publish P…" at bounding box center [417, 457] width 175 height 354
click at [415, 440] on label "Page URL" at bounding box center [417, 442] width 154 height 13
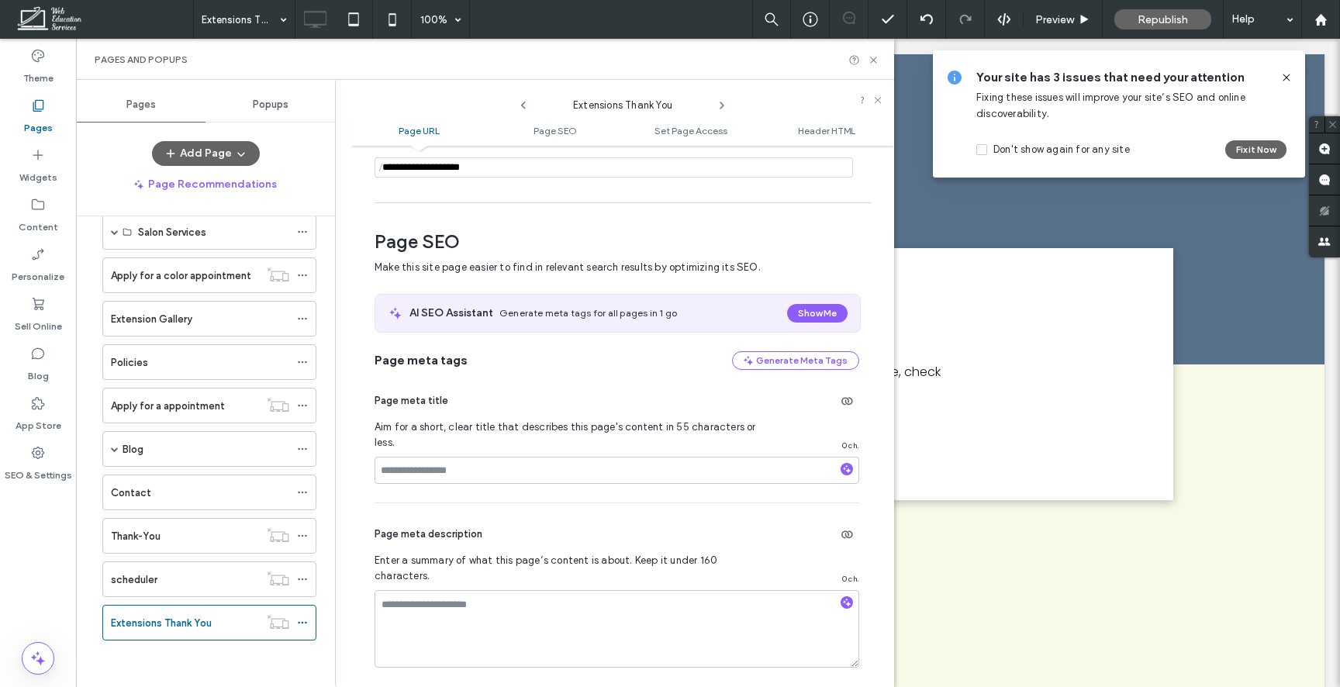
scroll to position [161, 0]
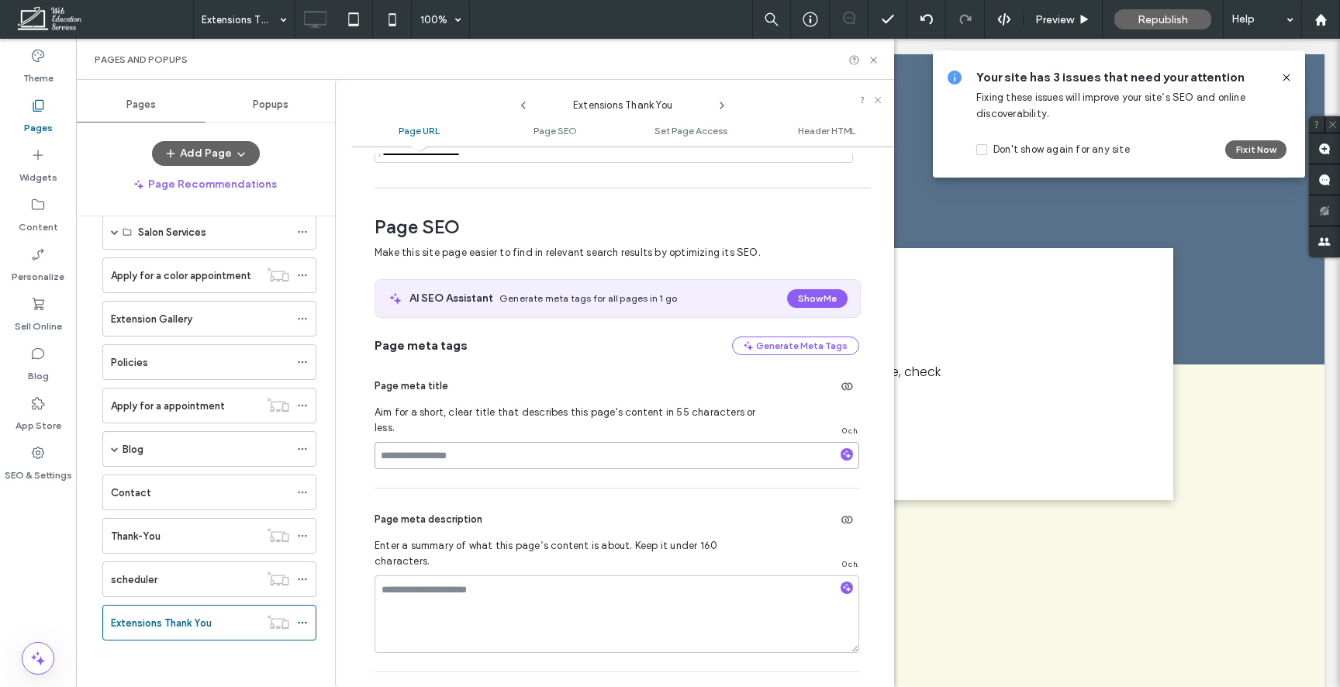
click at [544, 442] on input at bounding box center [617, 455] width 485 height 27
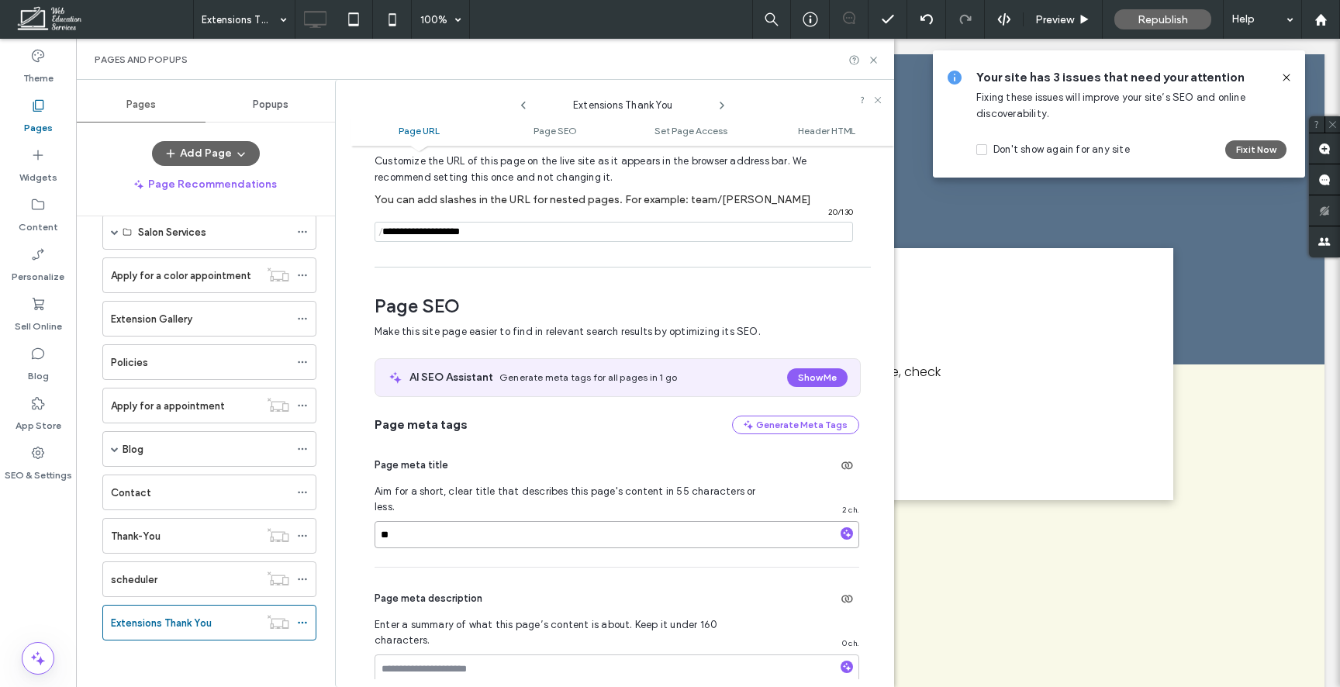
type input "*"
click at [842, 528] on icon "button" at bounding box center [847, 533] width 11 height 11
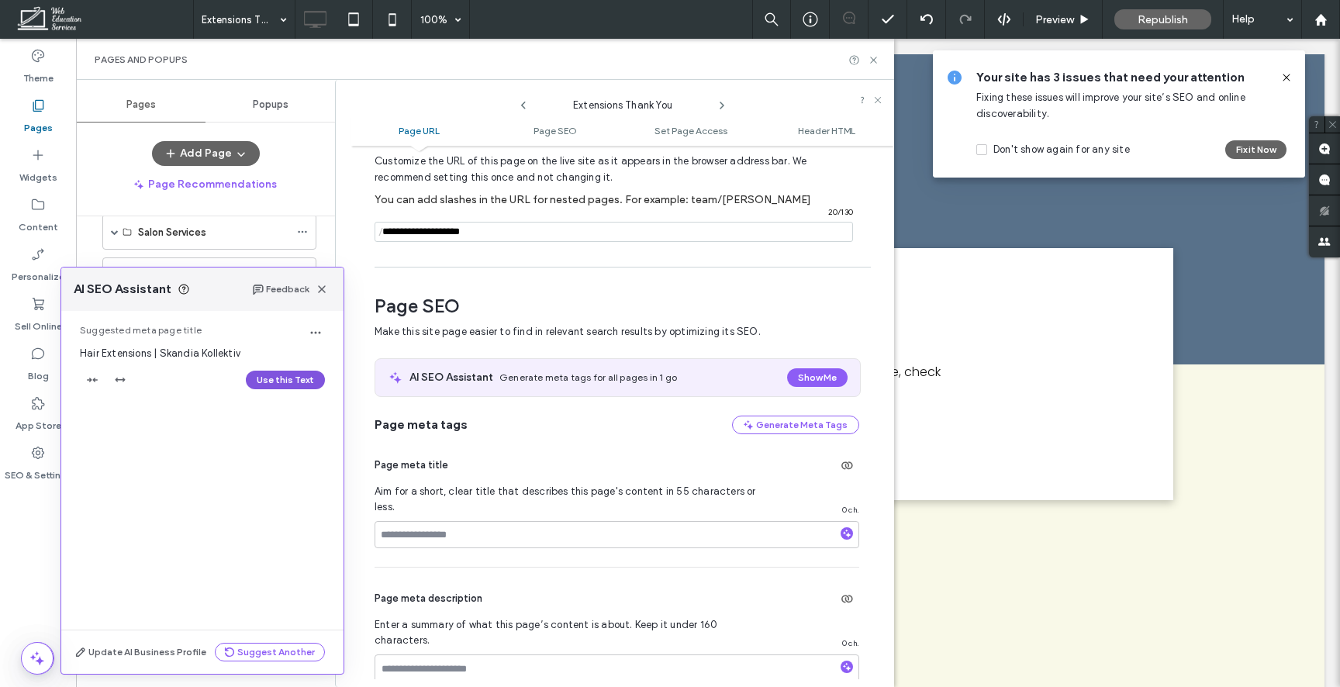
click at [296, 383] on button "Use this Text" at bounding box center [285, 380] width 79 height 19
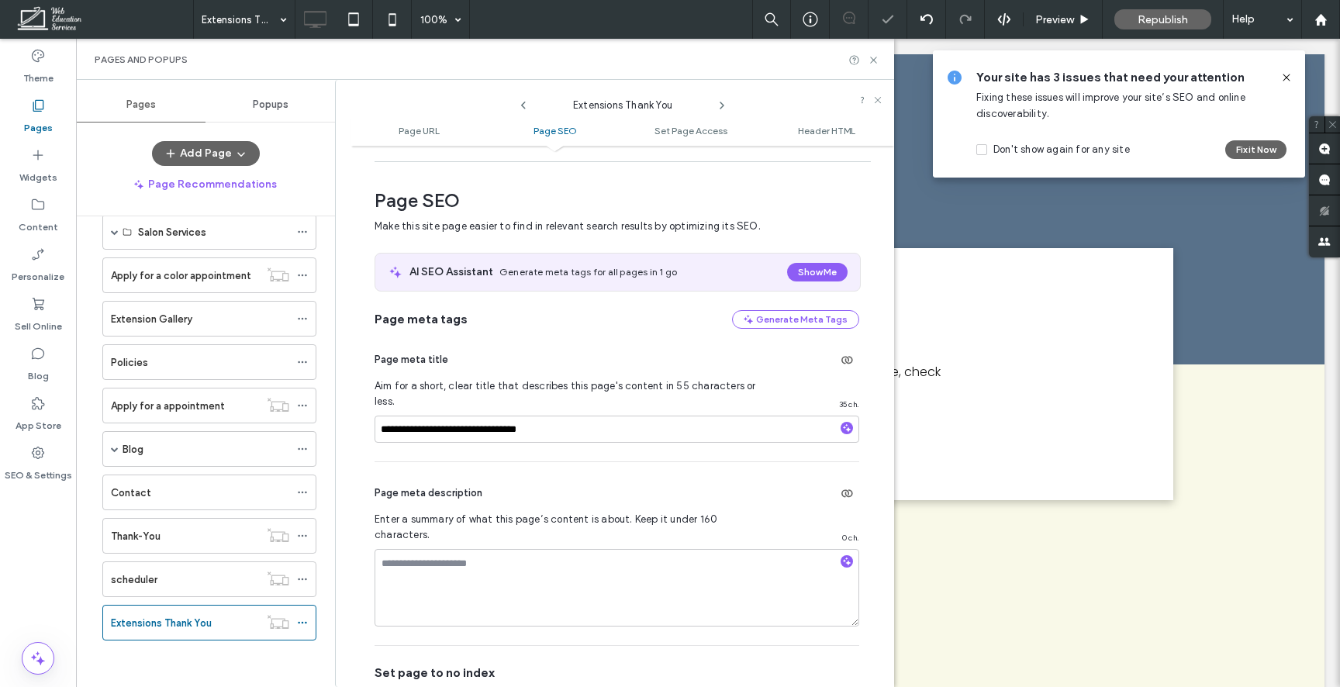
scroll to position [185, 0]
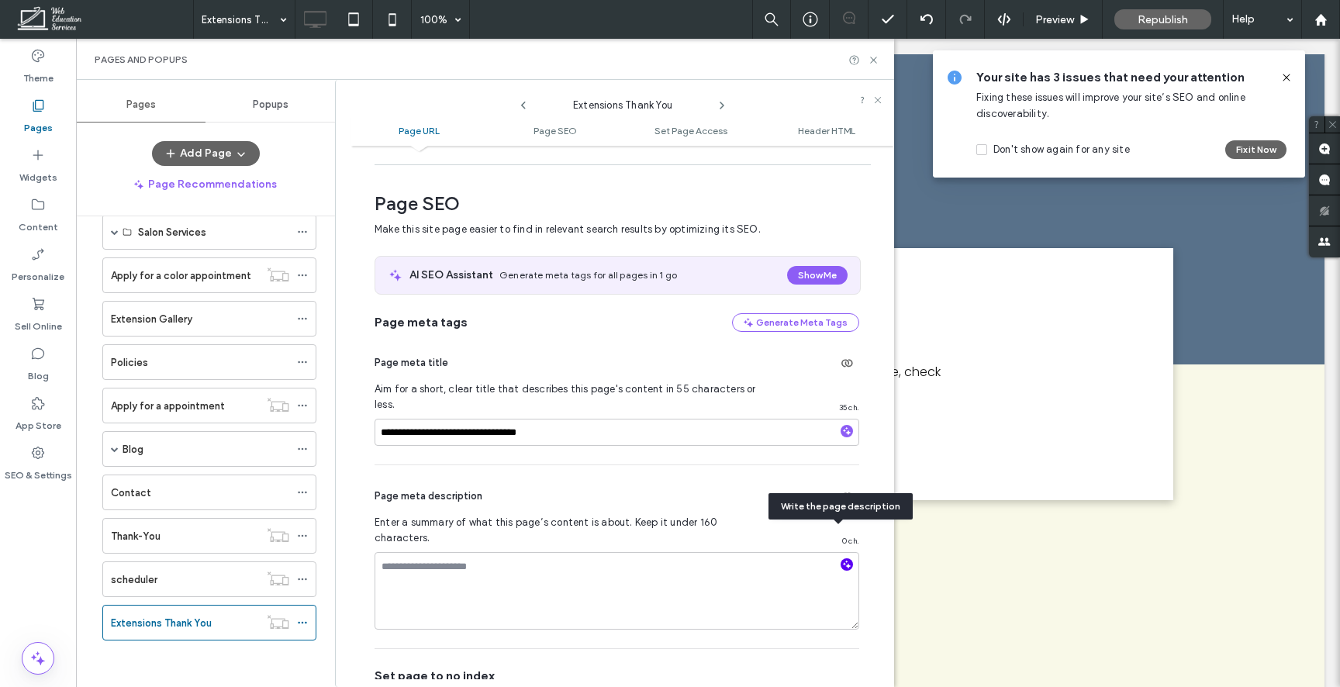
click at [842, 559] on icon "button" at bounding box center [847, 564] width 11 height 11
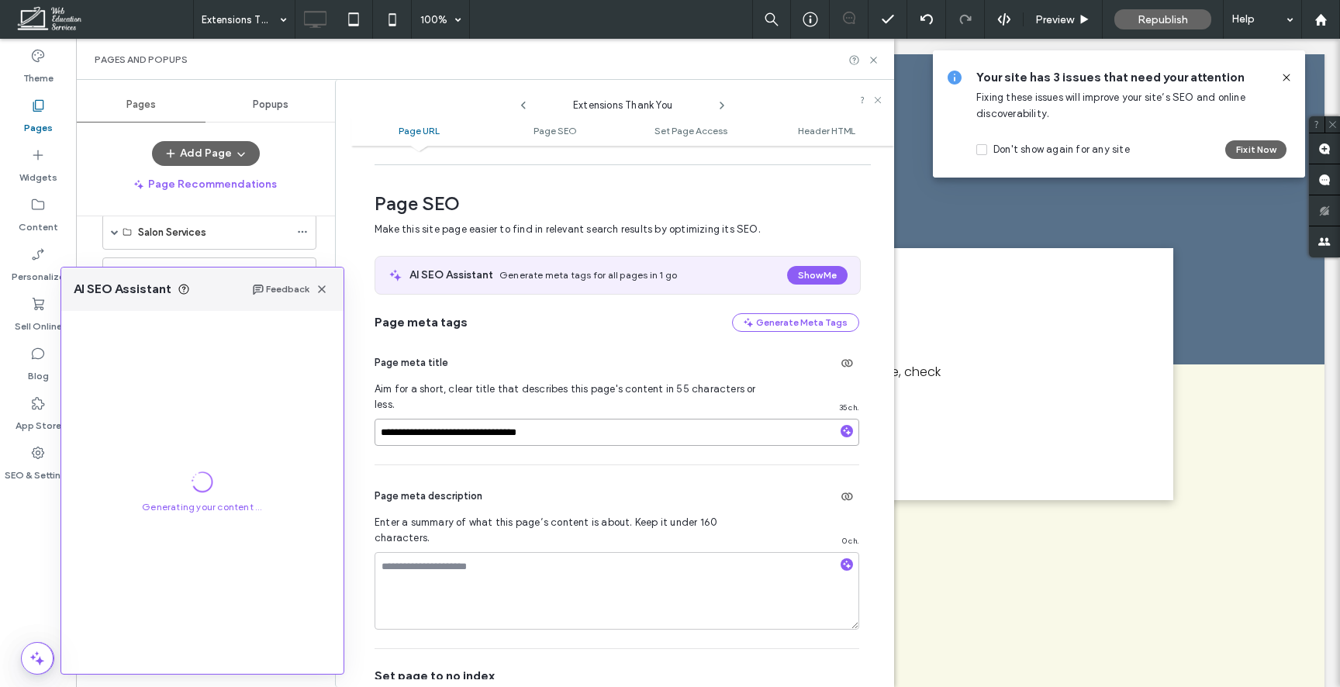
click at [450, 419] on input "**********" at bounding box center [617, 432] width 485 height 27
click at [379, 419] on input "**********" at bounding box center [617, 432] width 485 height 27
click at [382, 419] on input "**********" at bounding box center [617, 432] width 485 height 27
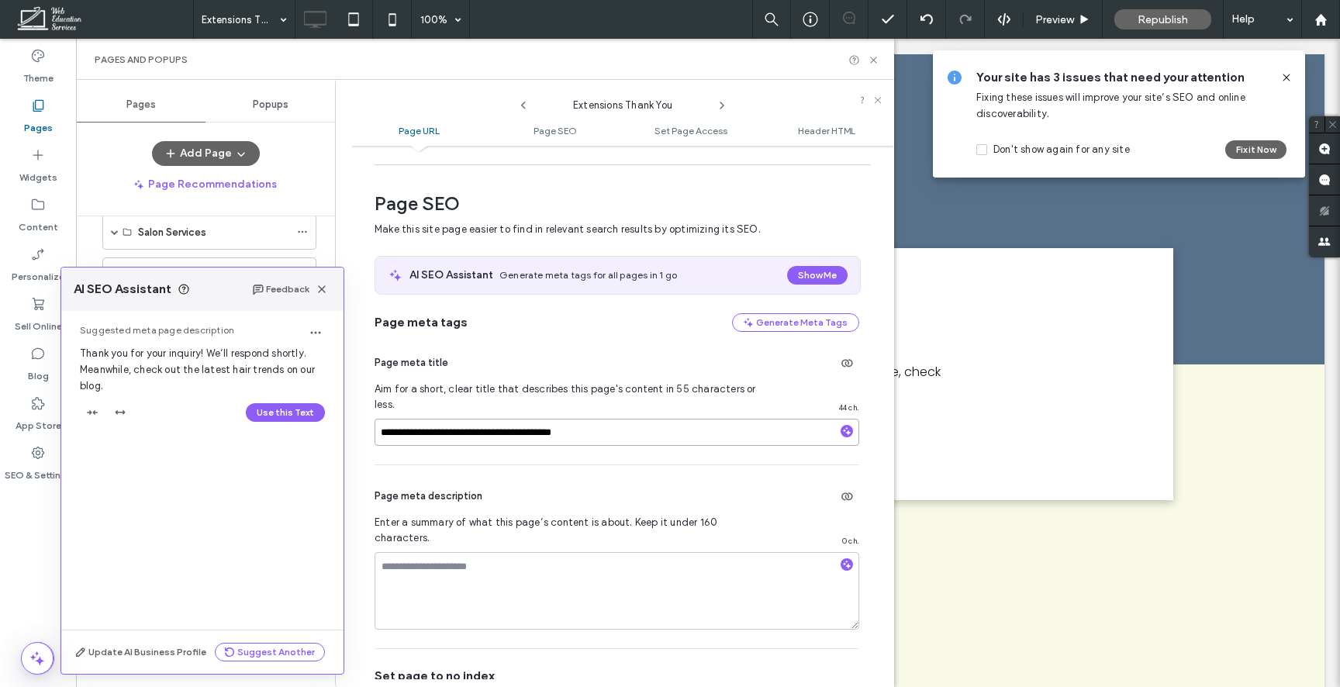
type input "**********"
click at [259, 410] on button "Use this Text" at bounding box center [285, 412] width 79 height 19
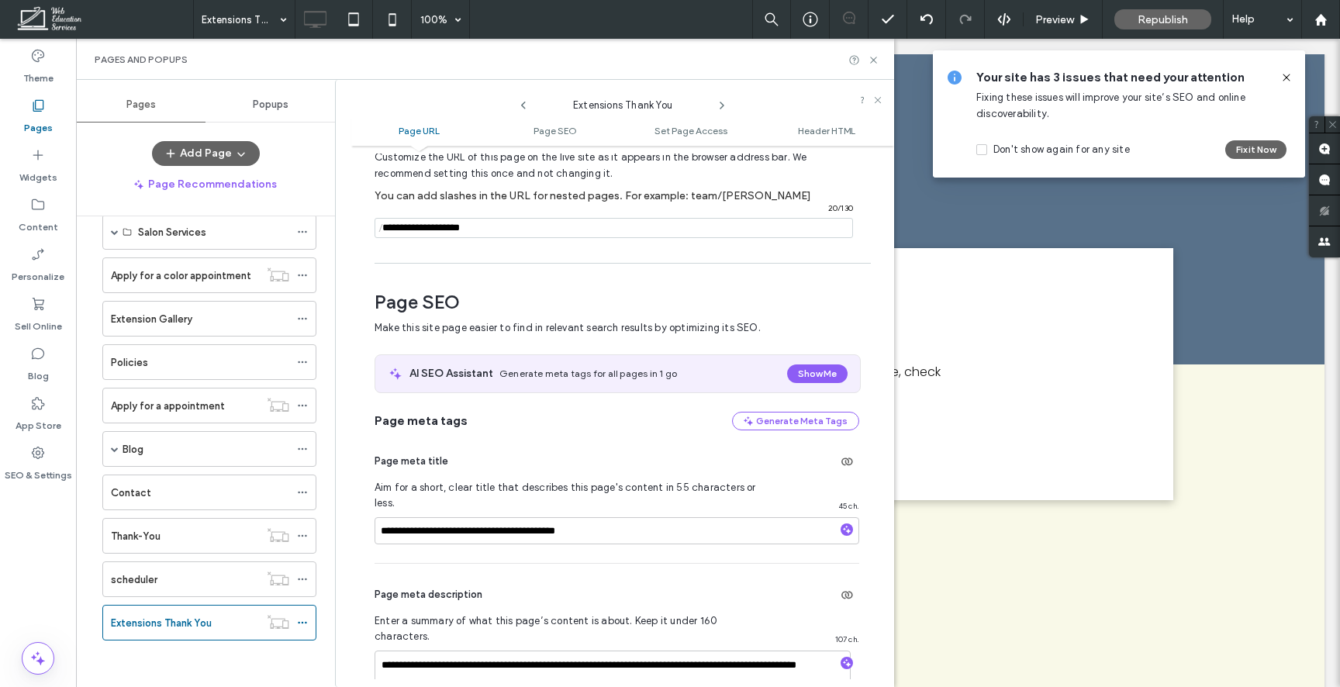
scroll to position [0, 0]
